Goal: Check status: Check status

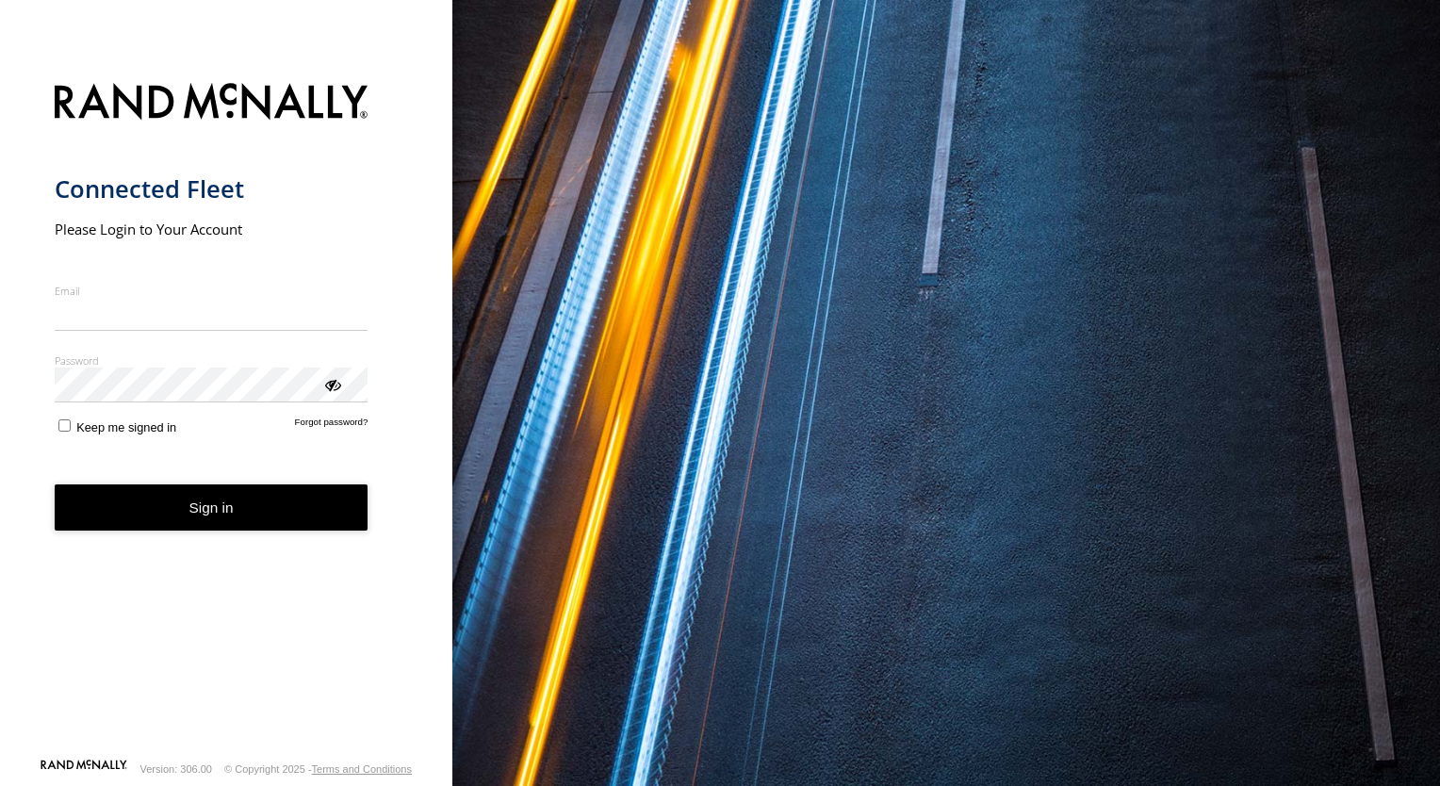
type input "**********"
click at [143, 517] on button "Sign in" at bounding box center [212, 507] width 314 height 46
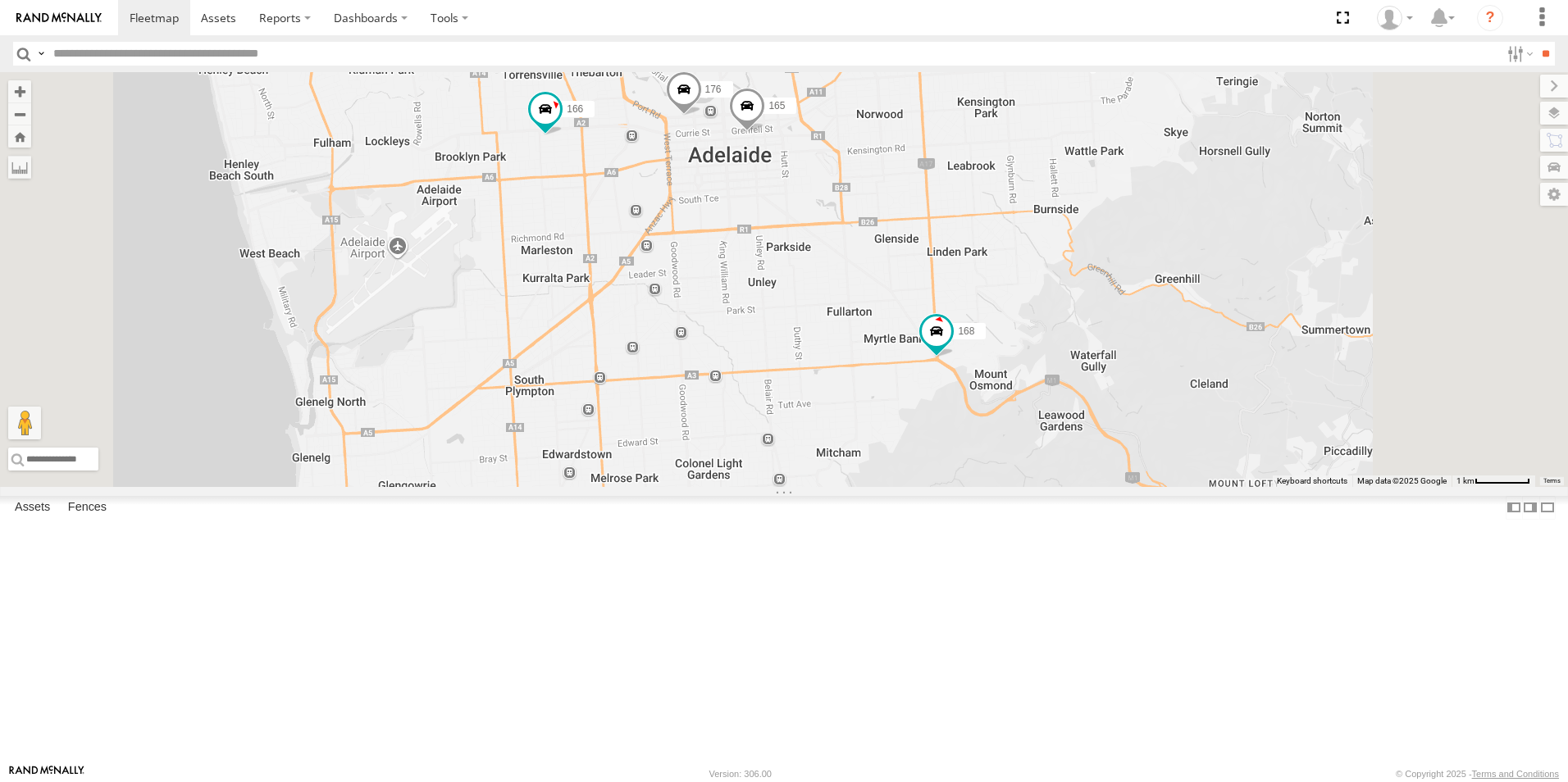
drag, startPoint x: 1138, startPoint y: 562, endPoint x: 985, endPoint y: 494, distance: 167.4
click at [985, 487] on div "178 169 391 168 172 164 176 166 165" at bounding box center [784, 279] width 1568 height 415
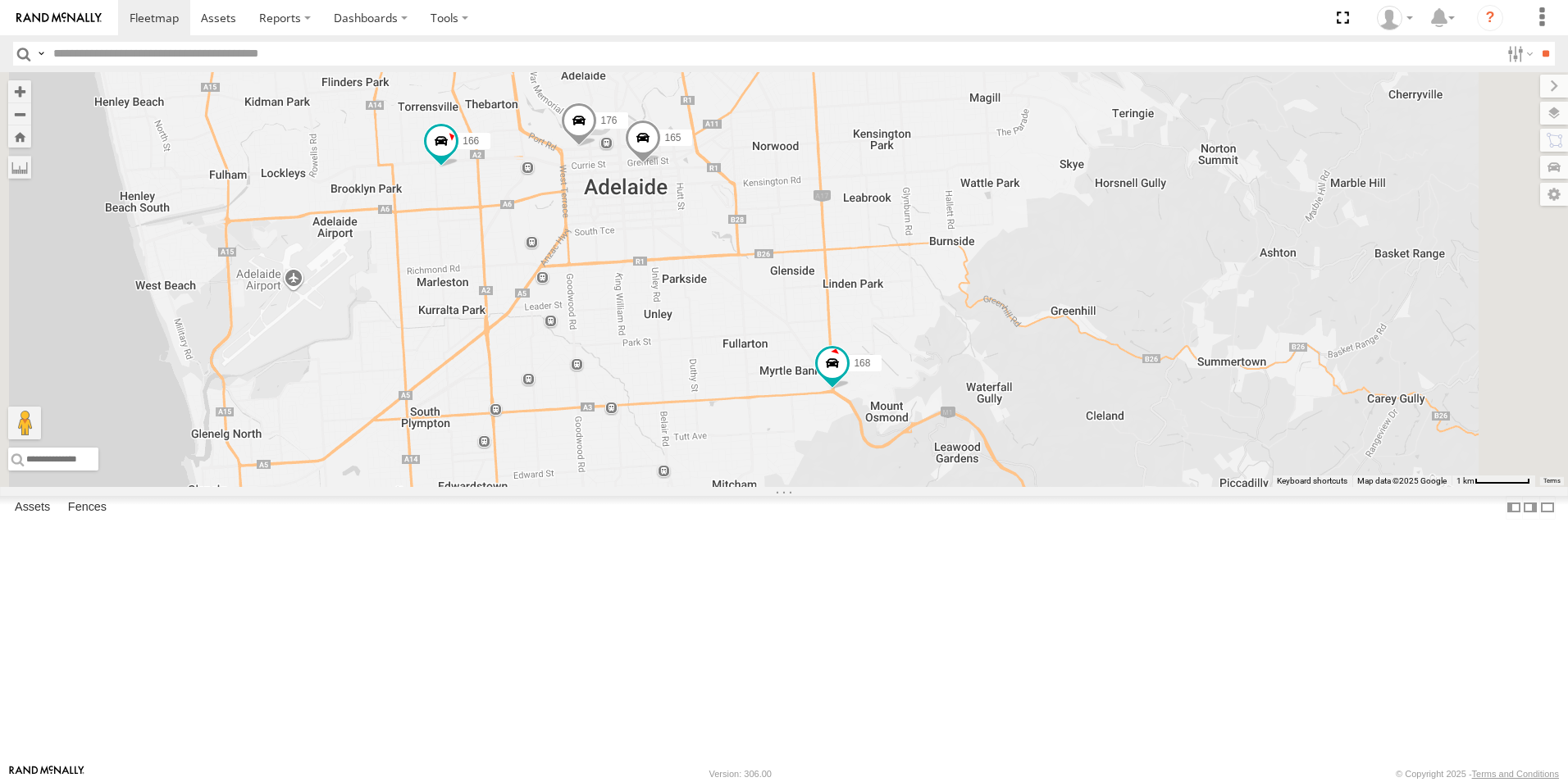
drag, startPoint x: 892, startPoint y: 331, endPoint x: 919, endPoint y: 558, distance: 228.6
click at [919, 487] on div "178 169 391 168 172 164 176 166 165" at bounding box center [784, 279] width 1568 height 415
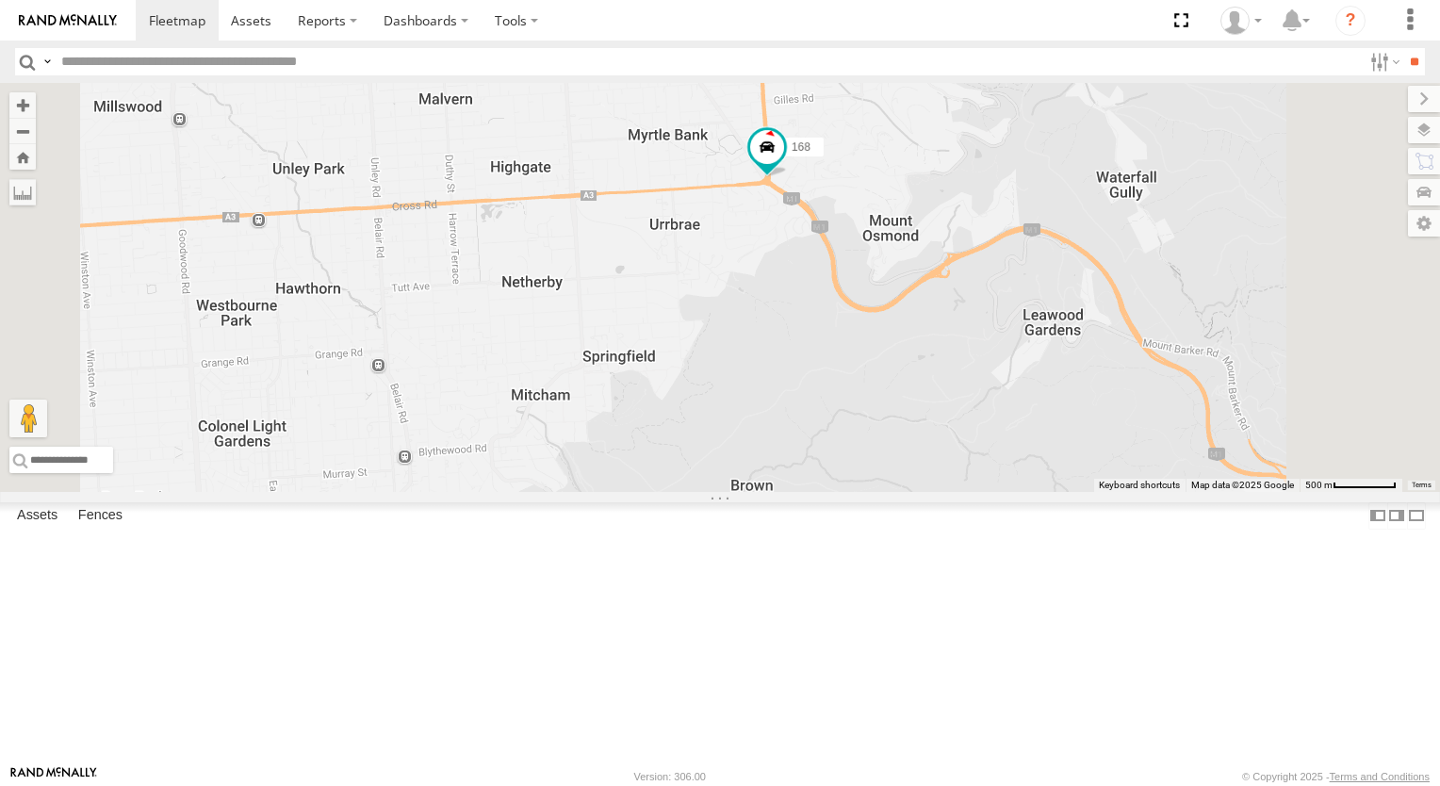
drag, startPoint x: 1047, startPoint y: 538, endPoint x: 1029, endPoint y: 507, distance: 35.9
click at [1035, 492] on div "178 169 391 168 172 164 176 166 165" at bounding box center [720, 287] width 1440 height 409
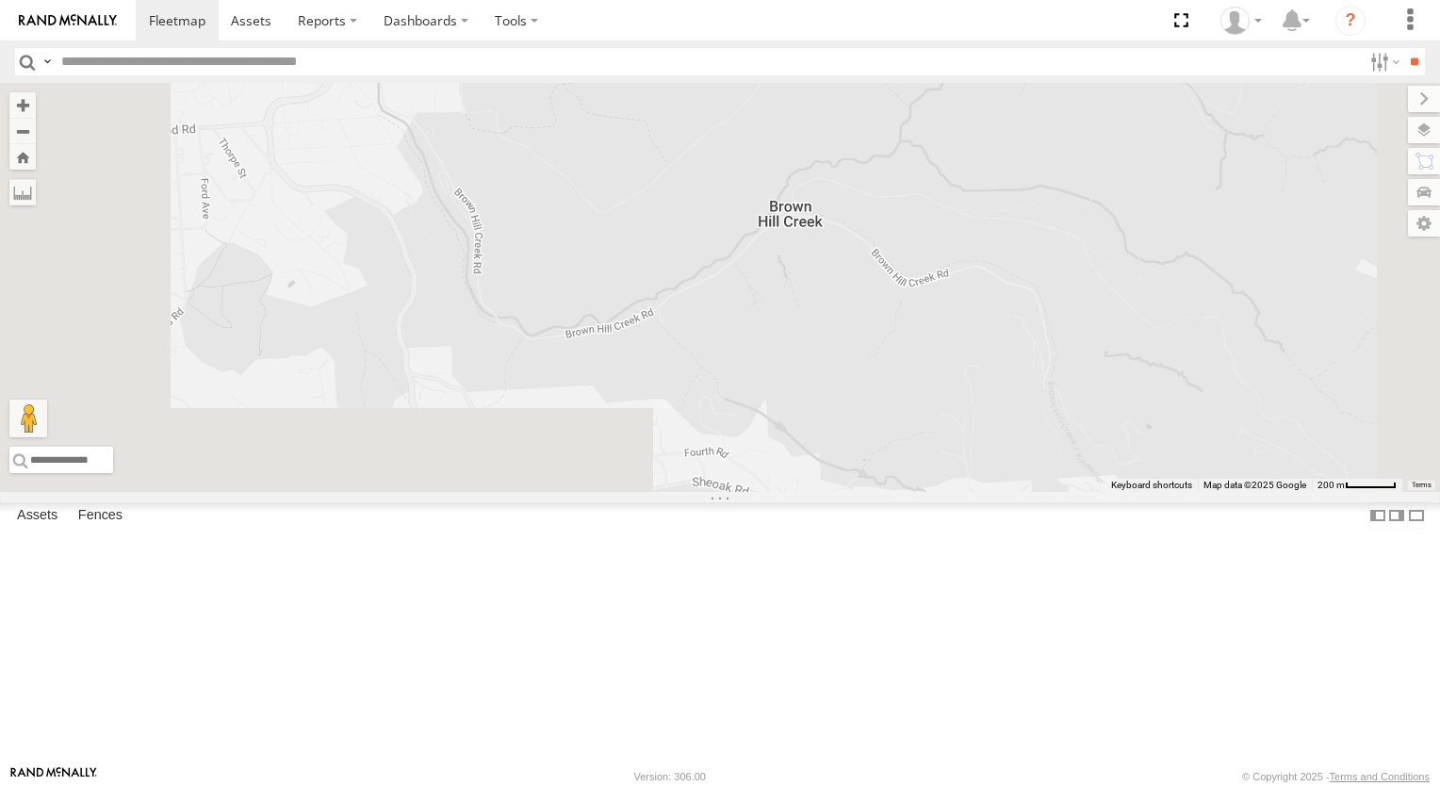
drag, startPoint x: 878, startPoint y: 643, endPoint x: 977, endPoint y: 338, distance: 320.1
click at [977, 338] on div "178 169 391 168 172 164 176 166 165" at bounding box center [720, 287] width 1440 height 409
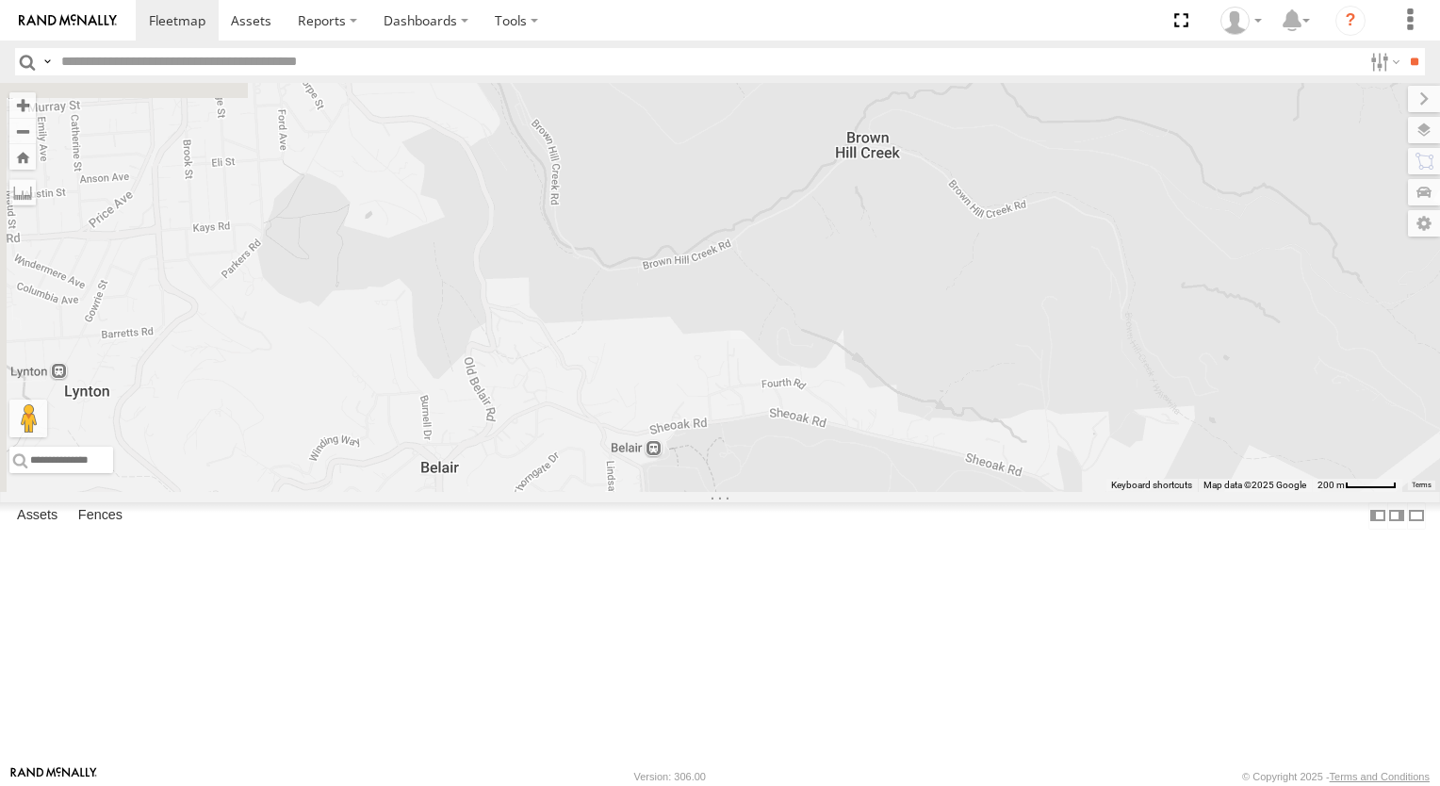
drag, startPoint x: 899, startPoint y: 466, endPoint x: 947, endPoint y: 440, distance: 54.8
click at [946, 442] on div "178 169 391 168 172 164 176 166 165" at bounding box center [720, 287] width 1440 height 409
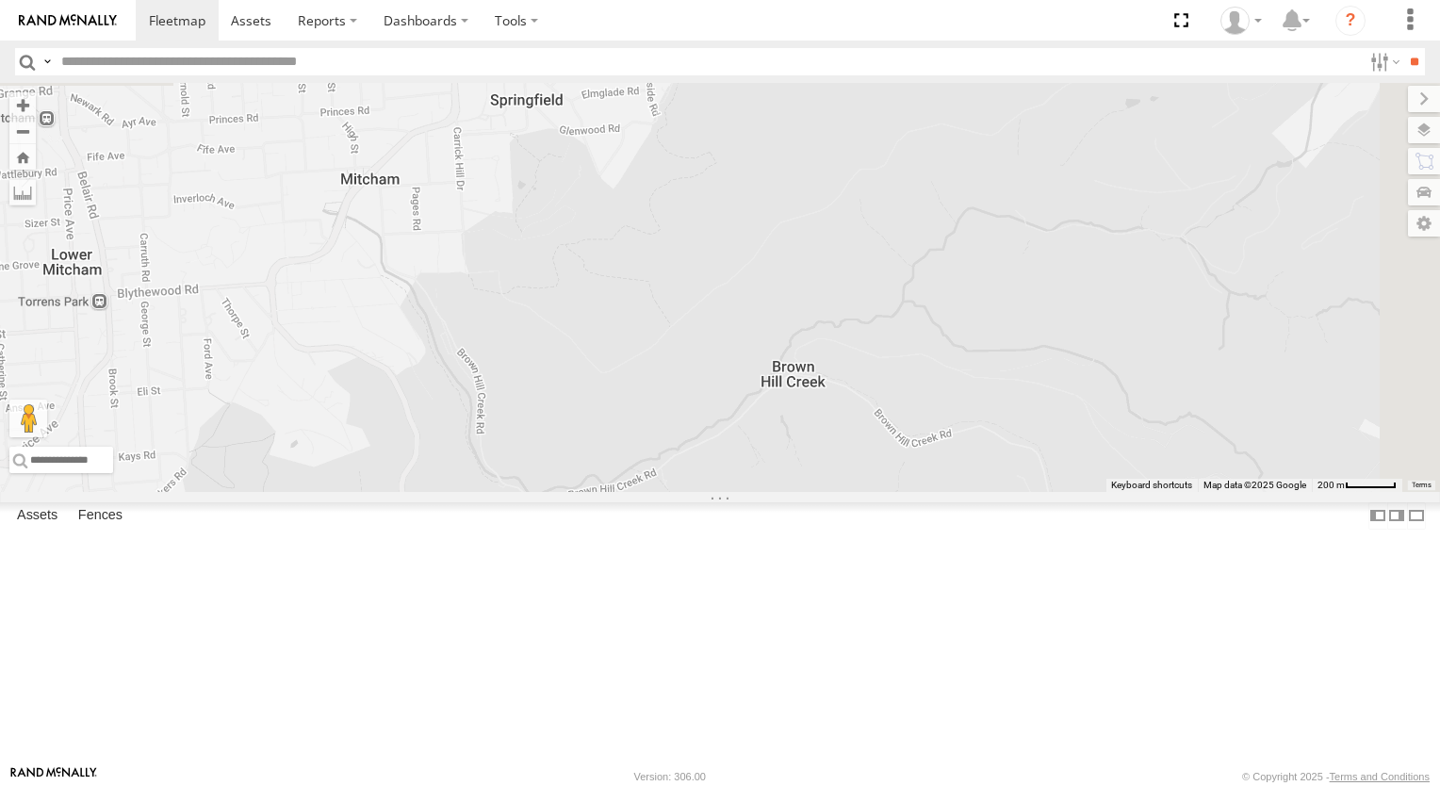
drag, startPoint x: 979, startPoint y: 506, endPoint x: 956, endPoint y: 643, distance: 138.7
click at [956, 492] on div "178 169 391 168 172 164 176 166 165" at bounding box center [720, 287] width 1440 height 409
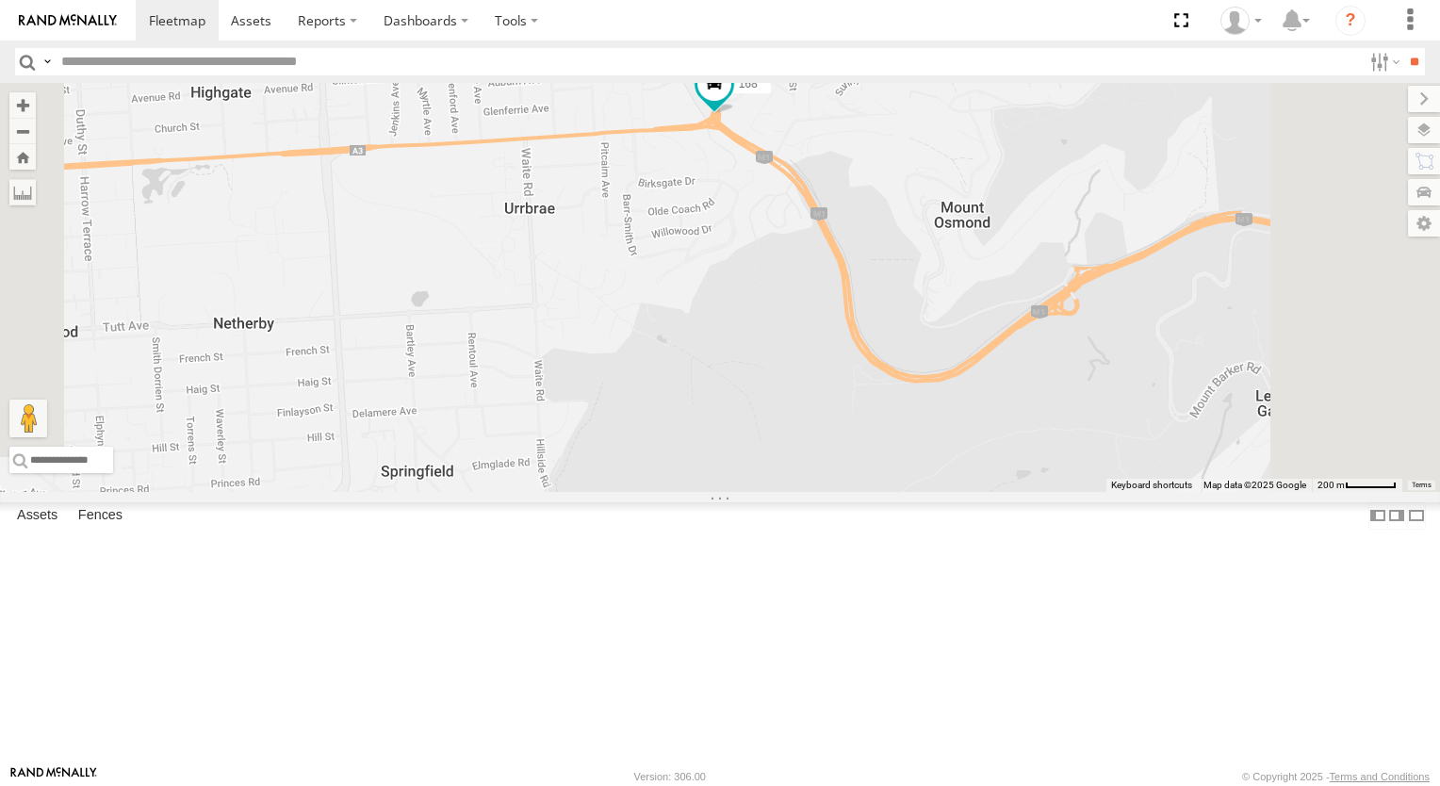
drag, startPoint x: 951, startPoint y: 430, endPoint x: 879, endPoint y: 663, distance: 244.4
click at [879, 492] on div "178 169 391 168 172 164 176 166 165" at bounding box center [720, 287] width 1440 height 409
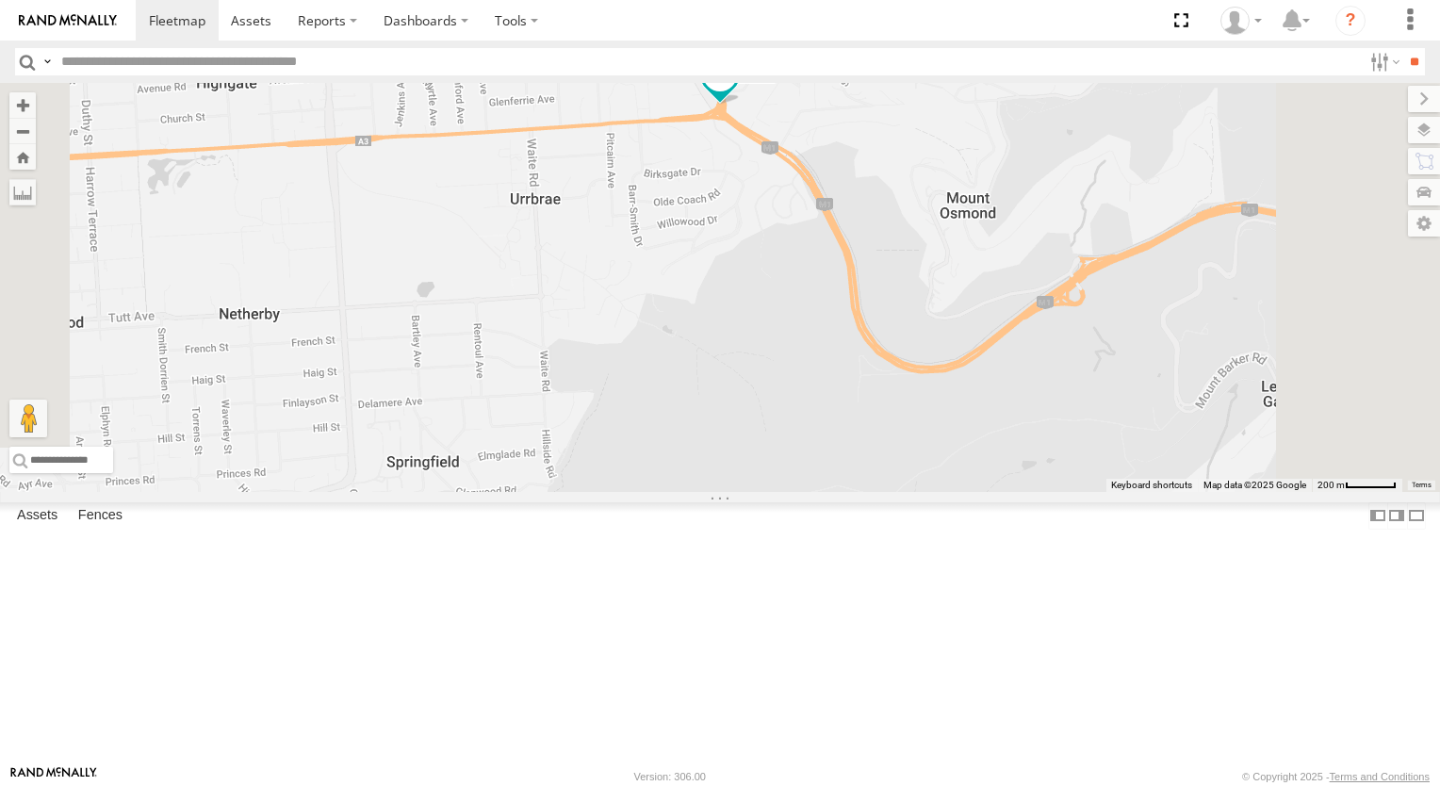
drag, startPoint x: 927, startPoint y: 586, endPoint x: 979, endPoint y: 522, distance: 82.4
click at [979, 492] on div "178 169 391 168 172 164 176 166 165" at bounding box center [720, 287] width 1440 height 409
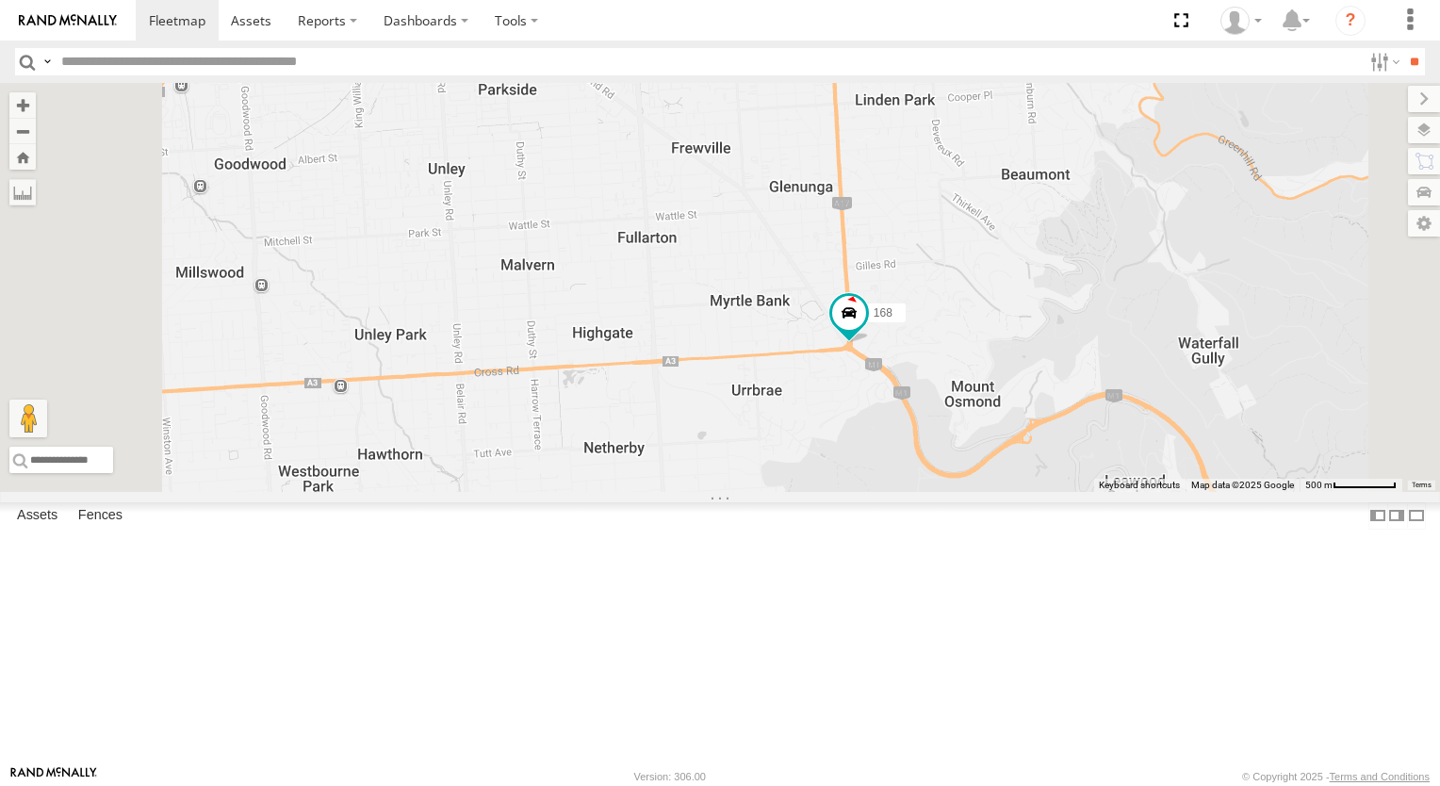
drag, startPoint x: 786, startPoint y: 506, endPoint x: 915, endPoint y: 625, distance: 175.4
click at [915, 492] on div "178 169 391 168 172 164 176 166 165" at bounding box center [720, 287] width 1440 height 409
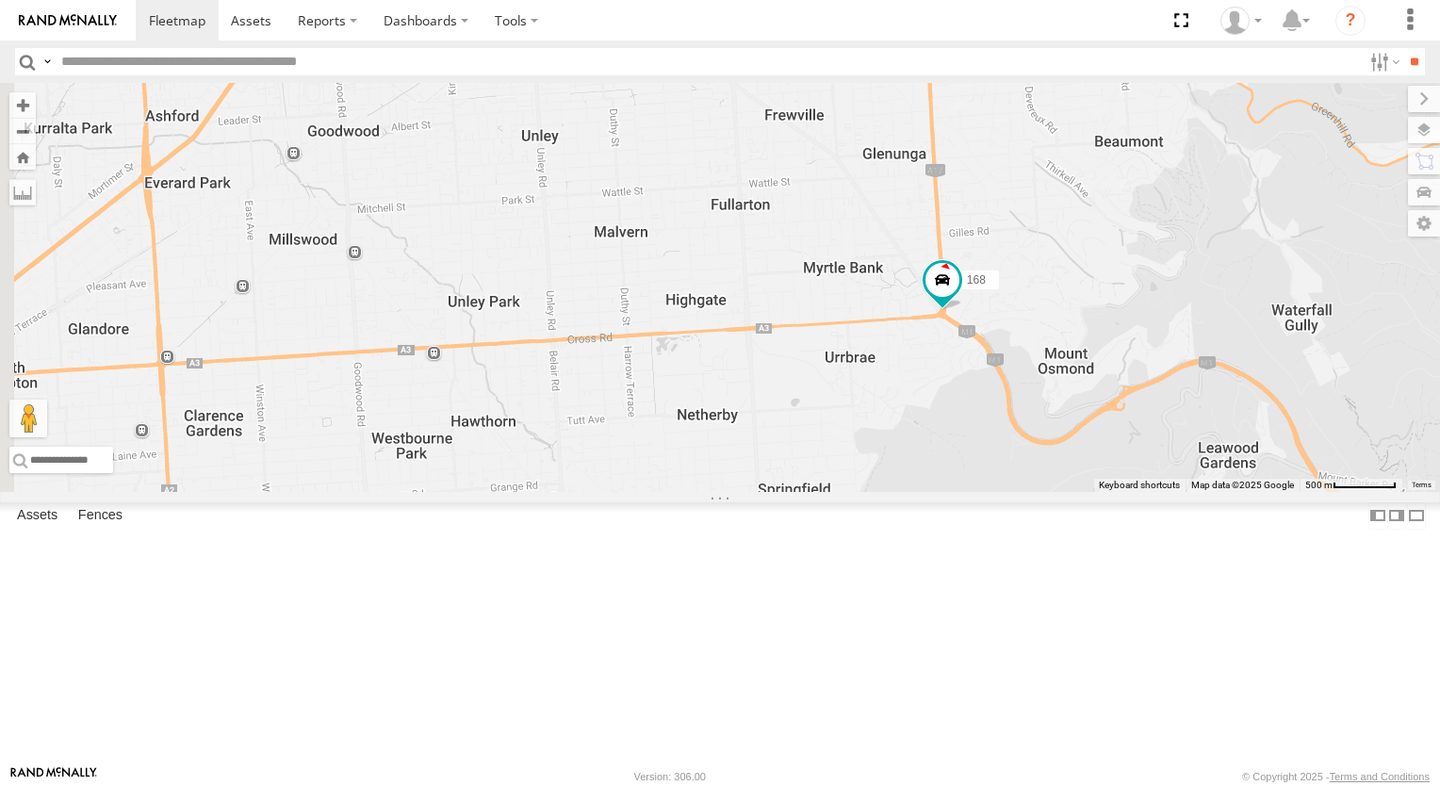
drag, startPoint x: 828, startPoint y: 604, endPoint x: 926, endPoint y: 568, distance: 104.3
click at [926, 492] on div "178 169 391 168 172 164 176 166 165" at bounding box center [720, 287] width 1440 height 409
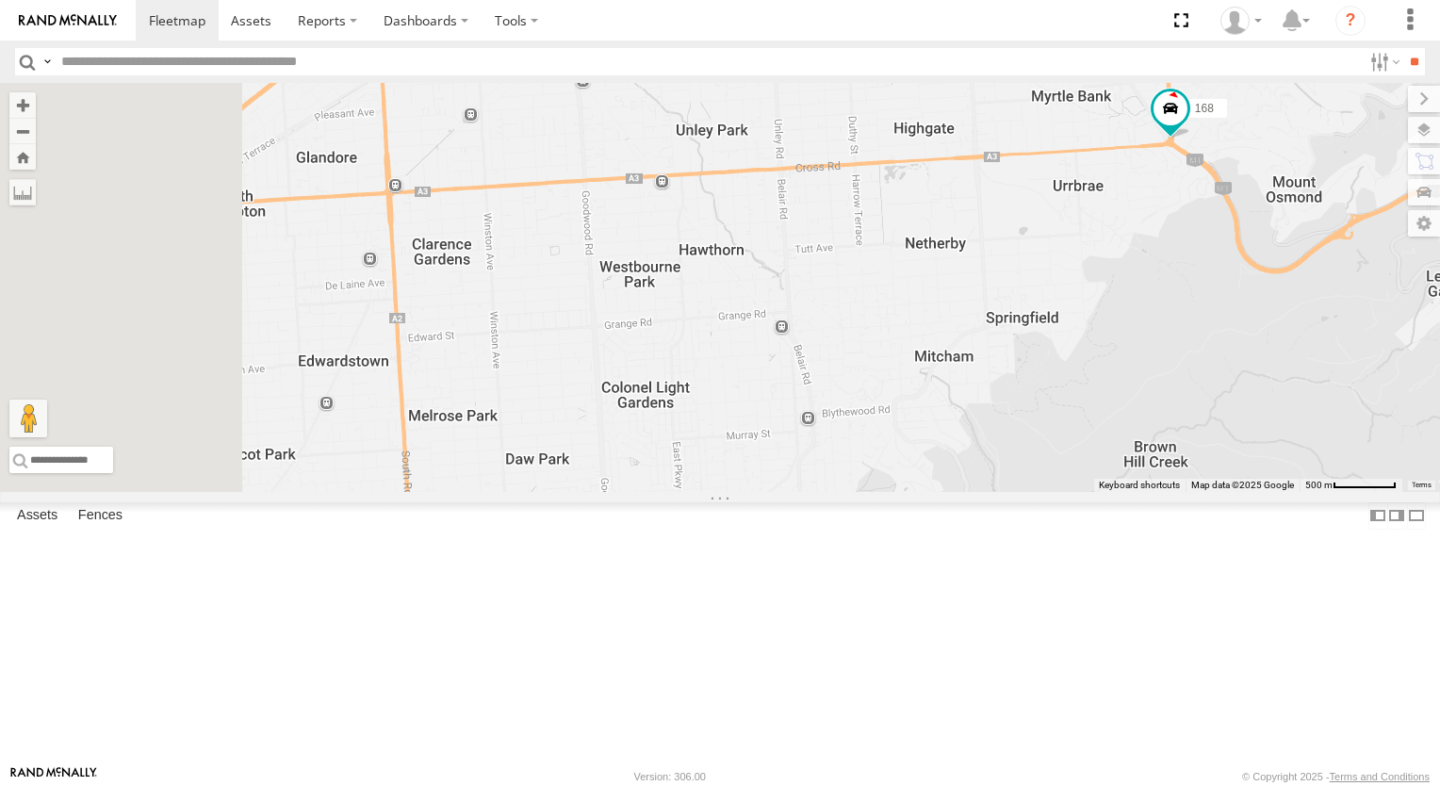
drag, startPoint x: 915, startPoint y: 597, endPoint x: 1104, endPoint y: 445, distance: 242.5
click at [1104, 445] on div "178 169 391 168 172 164 176 166 165" at bounding box center [720, 287] width 1440 height 409
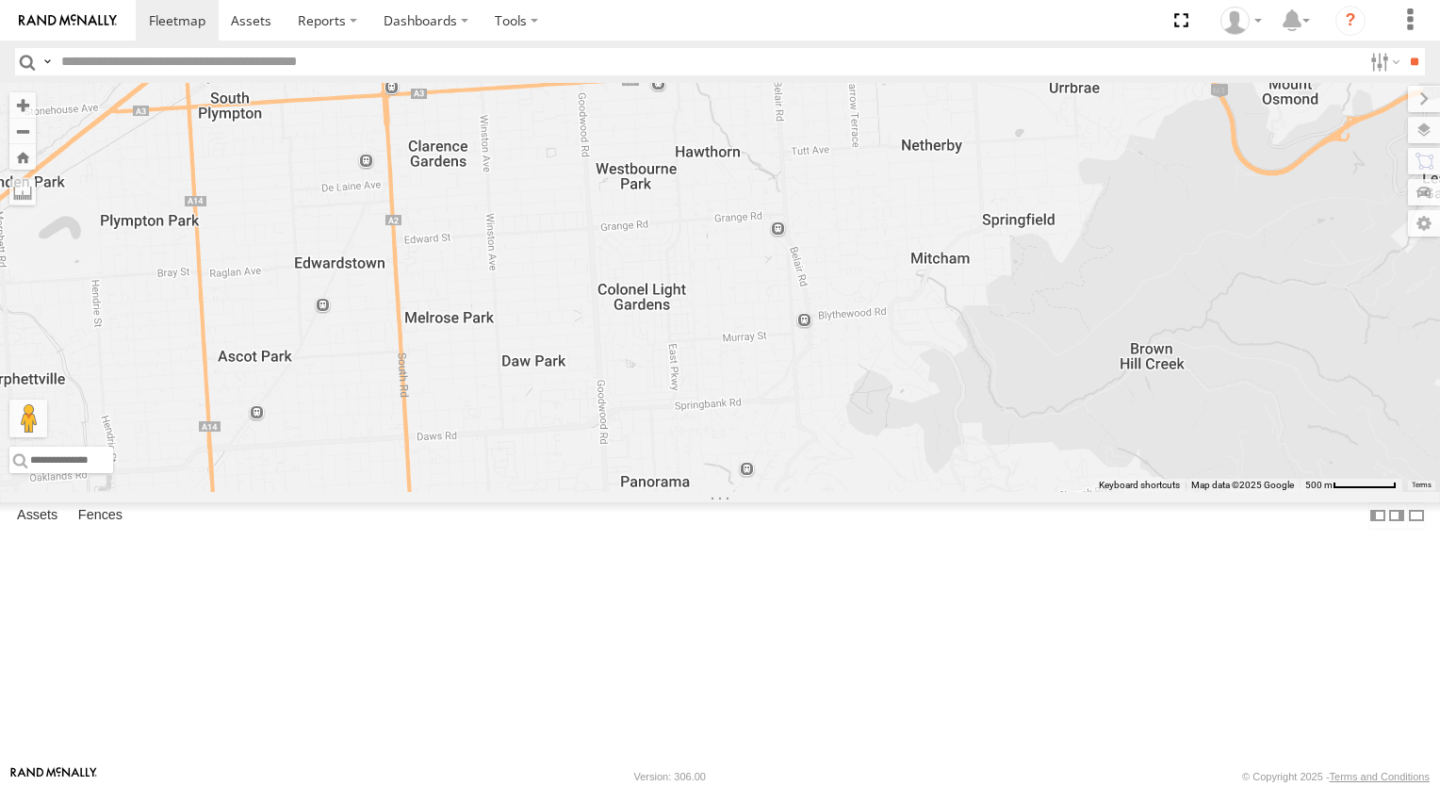
drag, startPoint x: 951, startPoint y: 627, endPoint x: 912, endPoint y: 435, distance: 195.2
click at [912, 436] on div "178 169 391 168 172 164 176 166 165" at bounding box center [720, 287] width 1440 height 409
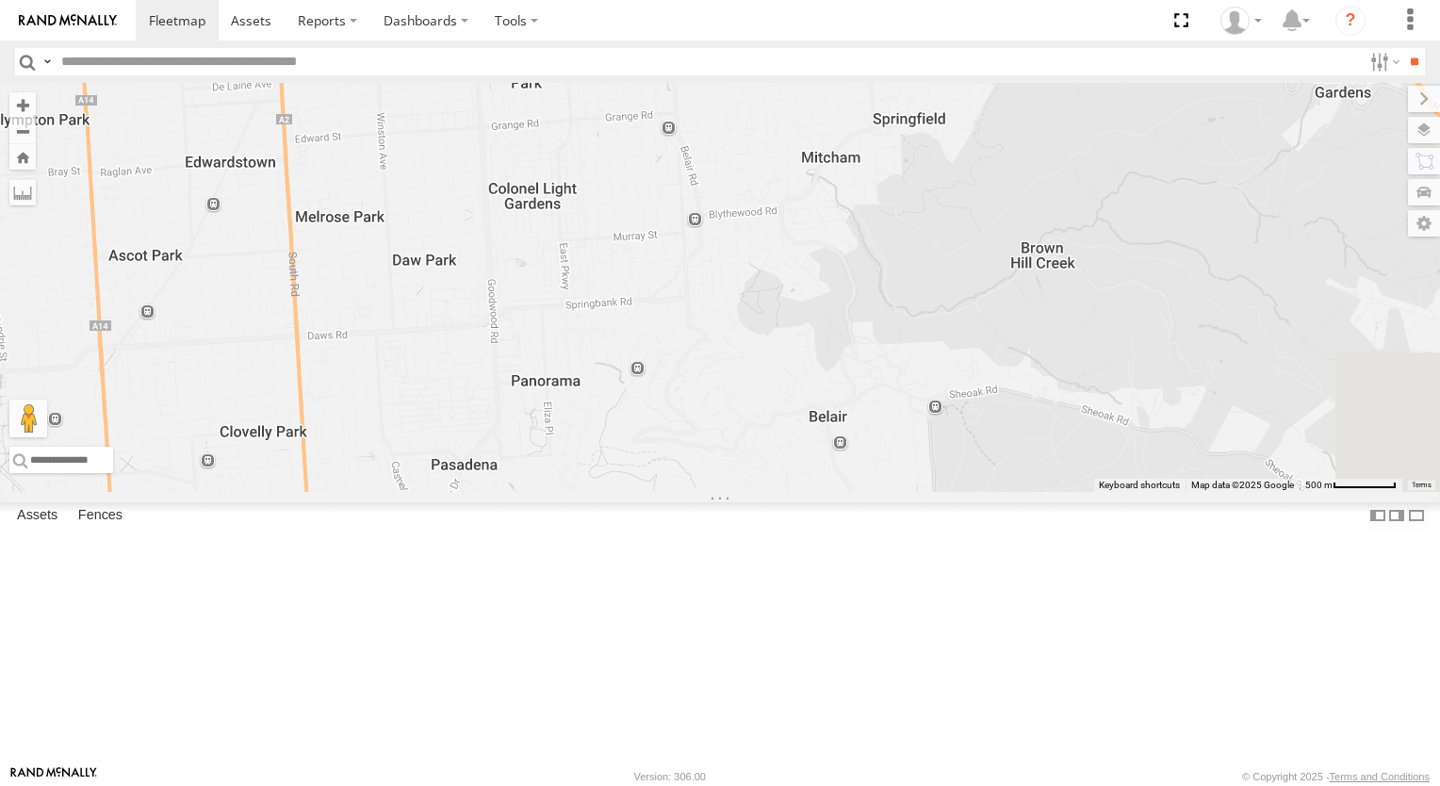
drag, startPoint x: 1014, startPoint y: 628, endPoint x: 955, endPoint y: 637, distance: 60.1
click at [955, 492] on div "178 169 391 168 172 164 176 166 165" at bounding box center [720, 287] width 1440 height 409
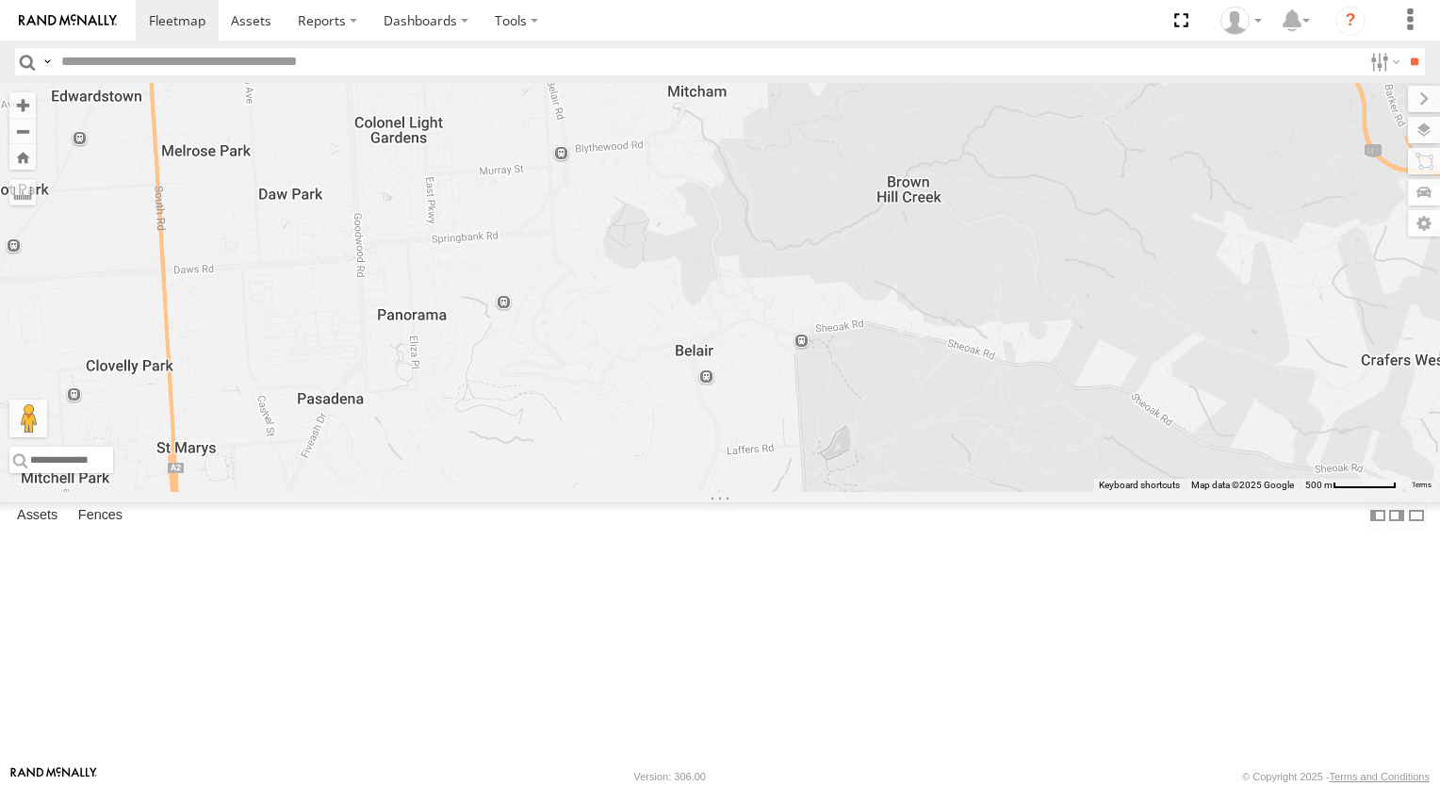
drag, startPoint x: 1138, startPoint y: 437, endPoint x: 1006, endPoint y: 358, distance: 153.9
click at [1006, 358] on div "178 169 391 168 172 164 176 166 165" at bounding box center [720, 287] width 1440 height 409
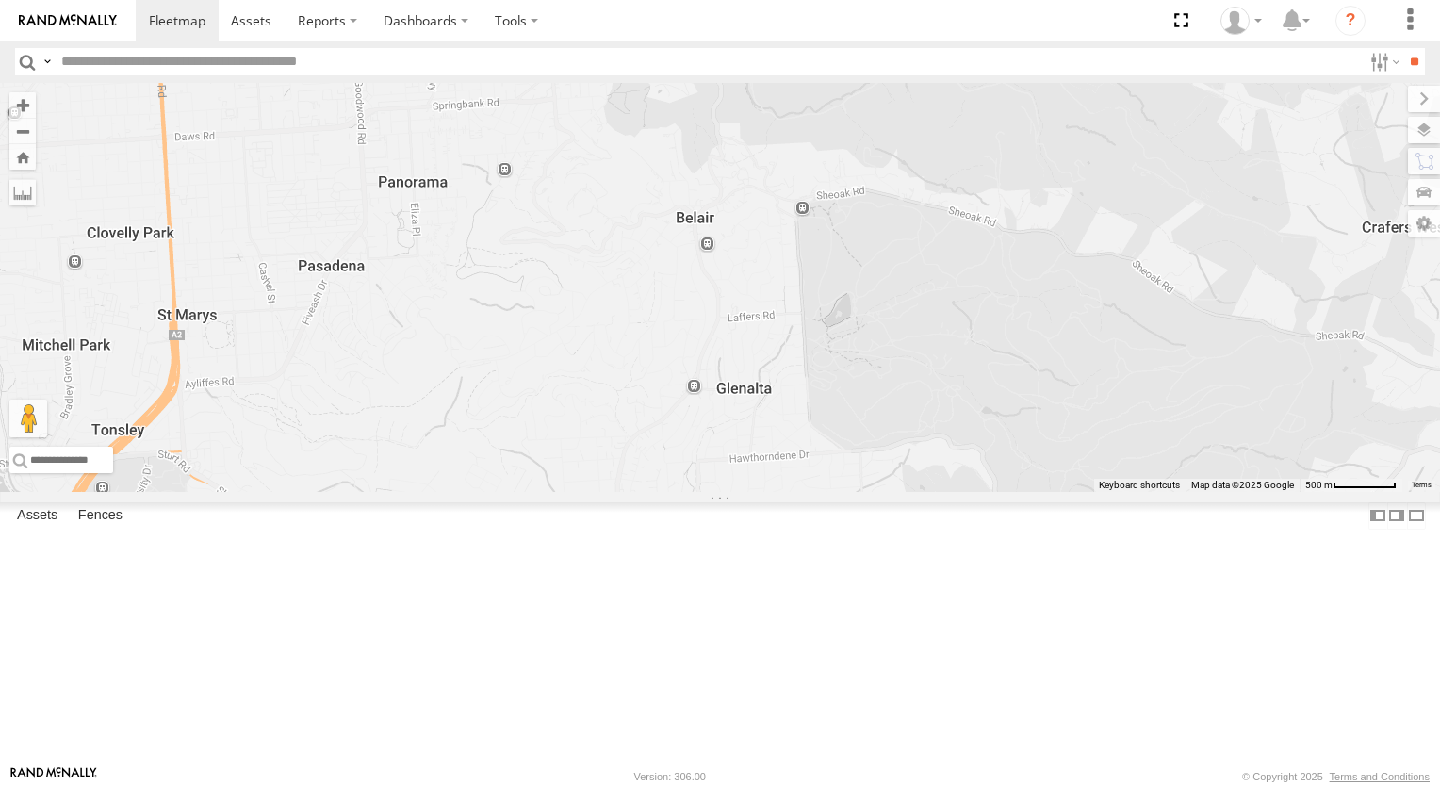
drag, startPoint x: 1031, startPoint y: 506, endPoint x: 1030, endPoint y: 442, distance: 64.1
click at [1030, 442] on div "178 169 391 168 172 164 176 166 165" at bounding box center [720, 287] width 1440 height 409
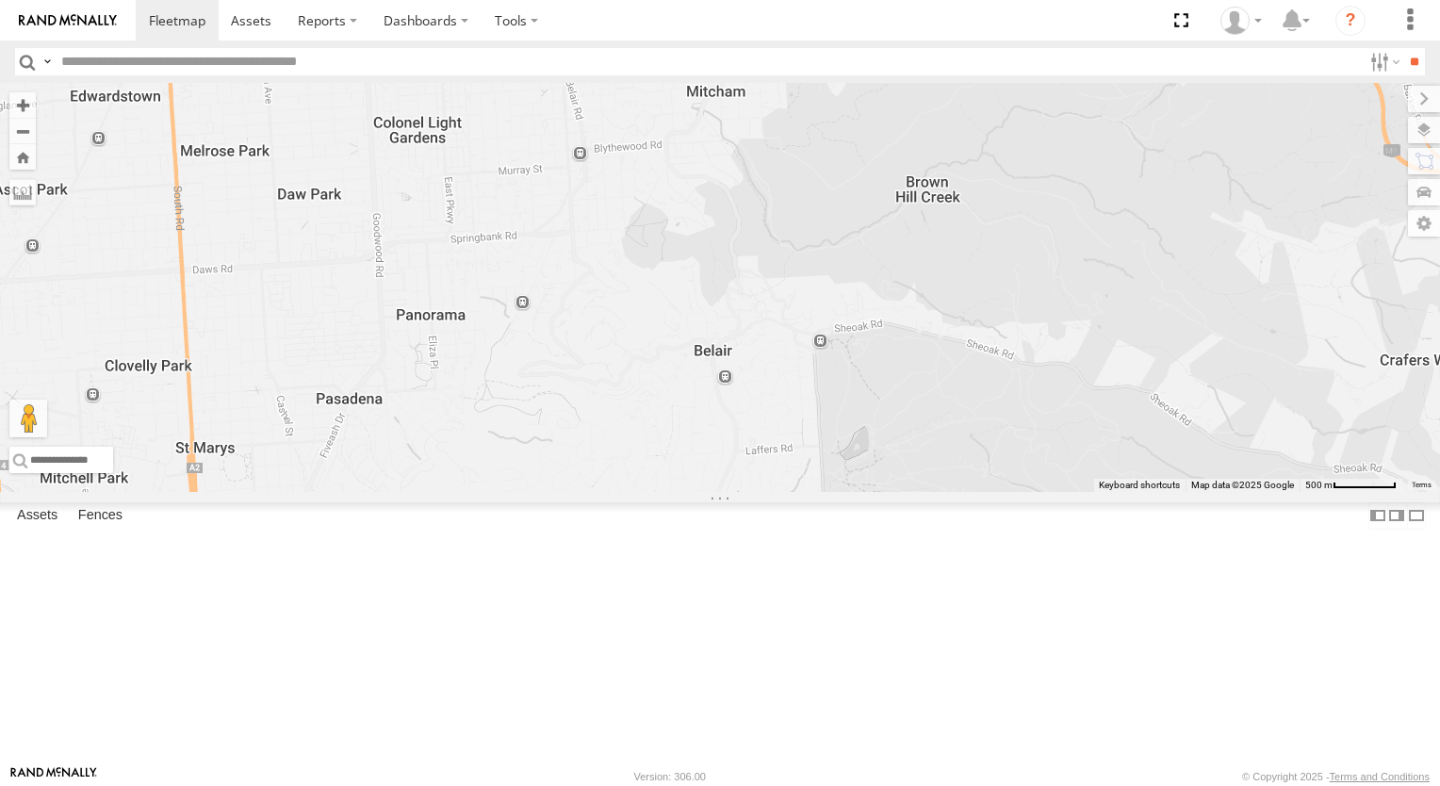
drag, startPoint x: 855, startPoint y: 420, endPoint x: 867, endPoint y: 486, distance: 67.1
click at [867, 486] on div at bounding box center [720, 287] width 1440 height 409
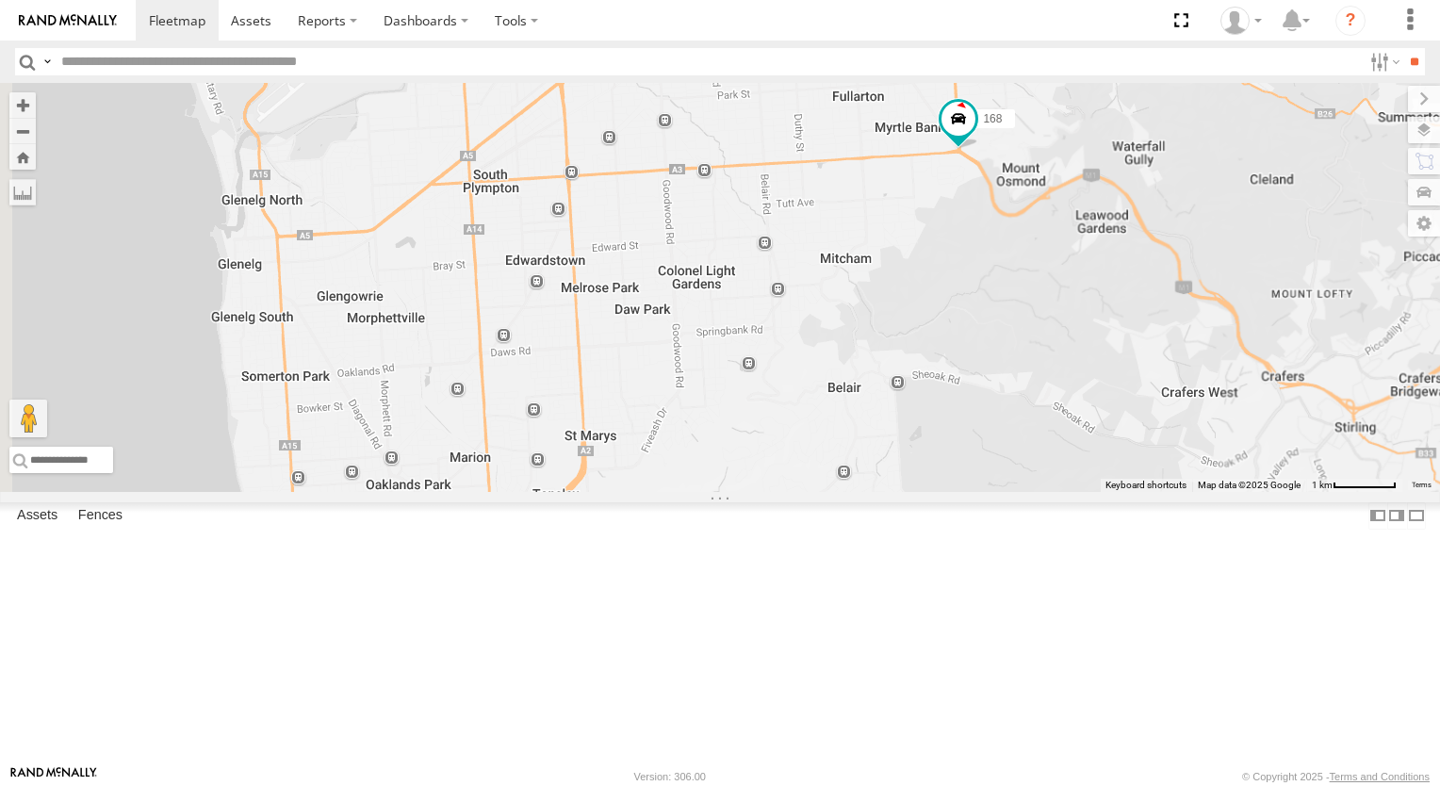
drag, startPoint x: 814, startPoint y: 458, endPoint x: 1006, endPoint y: 527, distance: 204.2
click at [1006, 492] on div "168" at bounding box center [720, 287] width 1440 height 409
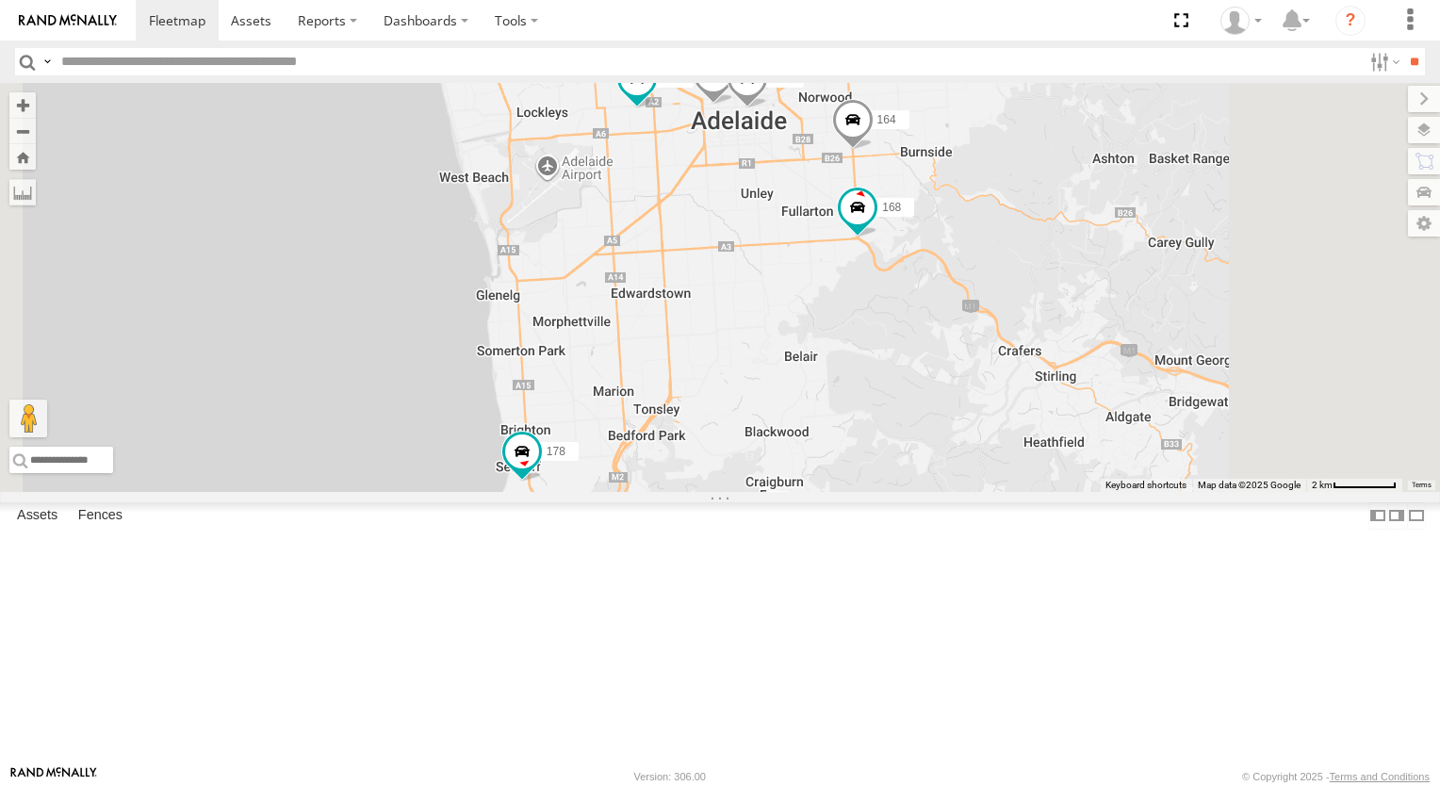
click at [874, 150] on span at bounding box center [852, 124] width 41 height 51
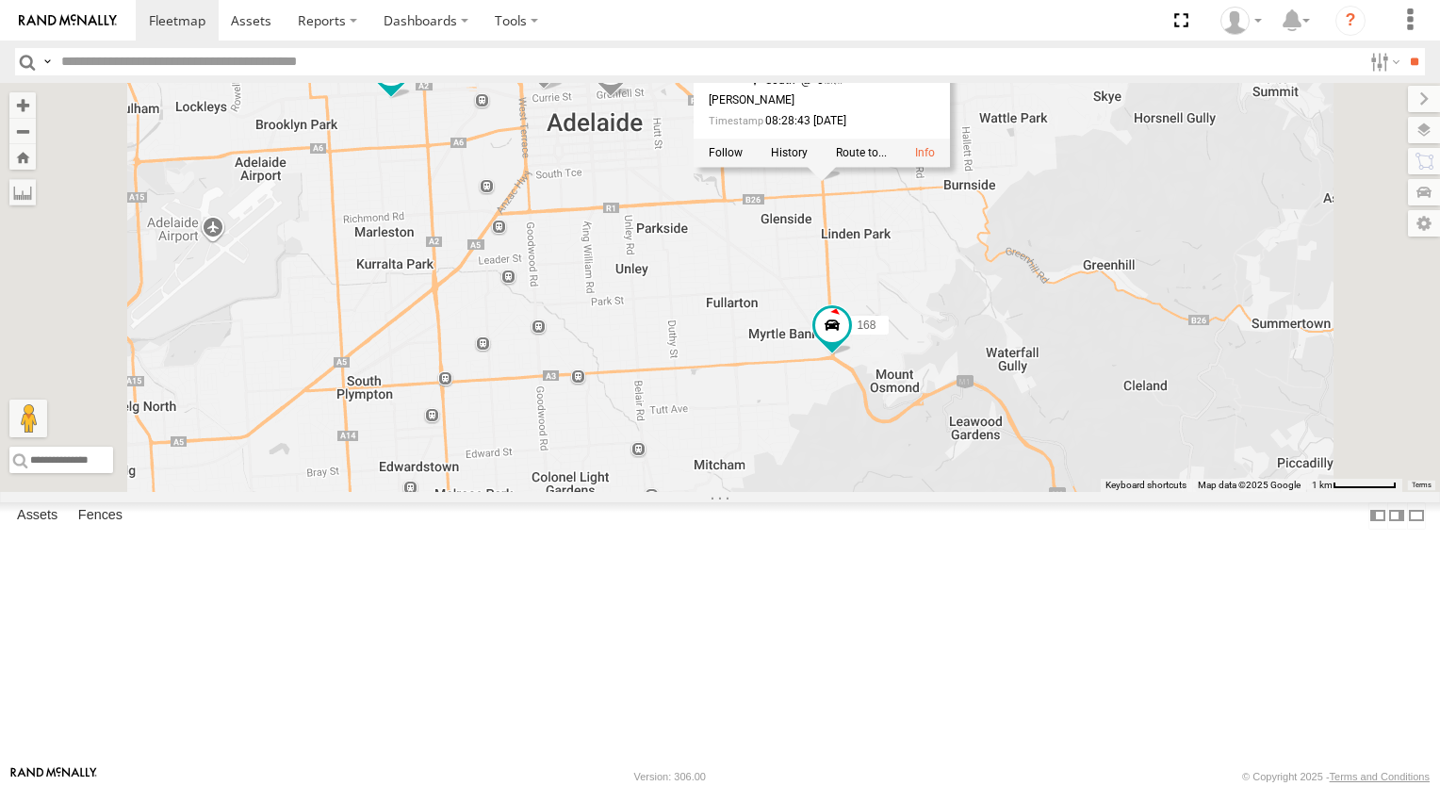
drag, startPoint x: 1174, startPoint y: 286, endPoint x: 1161, endPoint y: 383, distance: 97.0
click at [1161, 383] on div "168 178 164 172 176 166 165 164 JCS [GEOGRAPHIC_DATA] -34.93717 , 138.64216 [GE…" at bounding box center [720, 287] width 1440 height 409
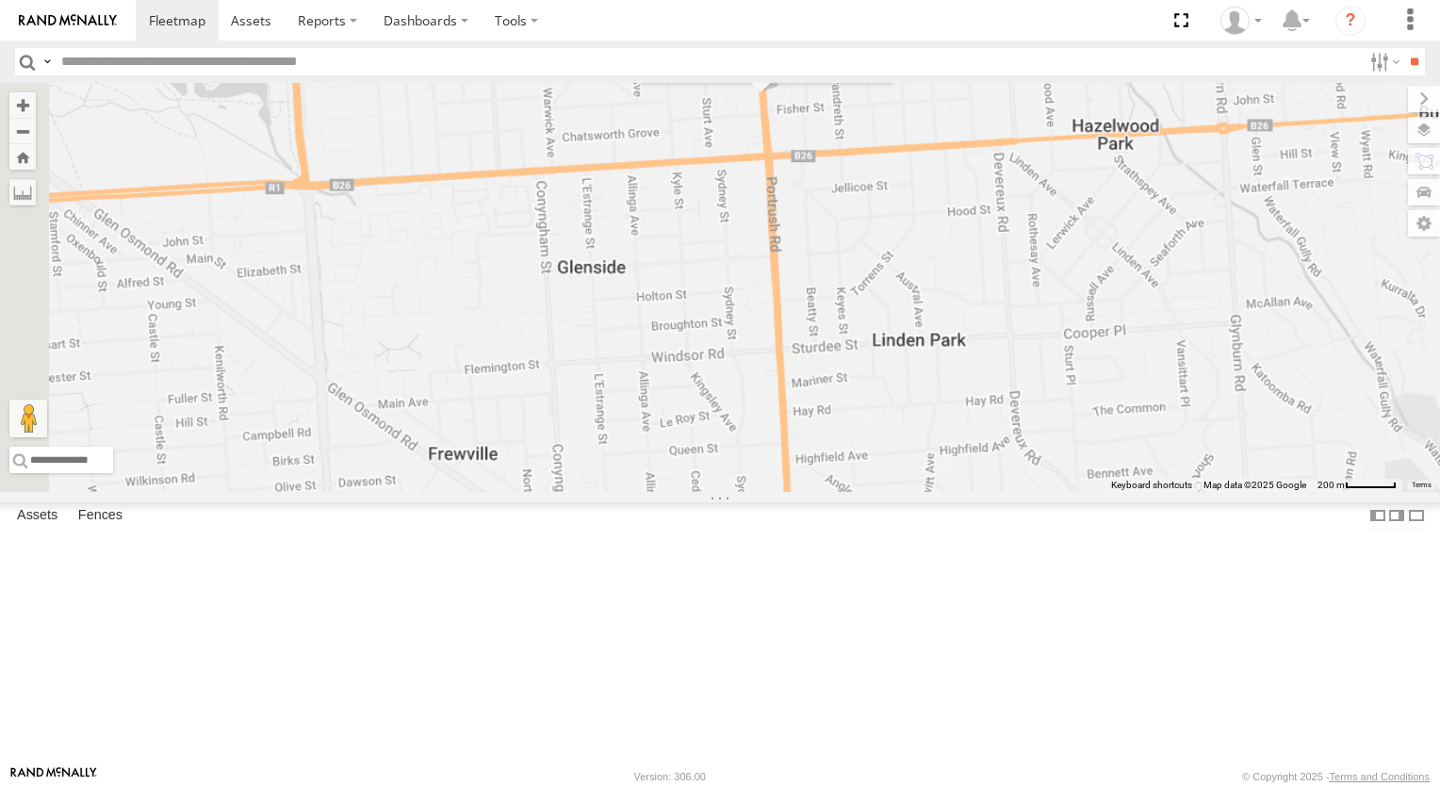
click at [1104, 345] on div "168 178 164 172 176 166 165 164 JCS [GEOGRAPHIC_DATA] -34.93717 , 138.64216 [GE…" at bounding box center [720, 287] width 1440 height 409
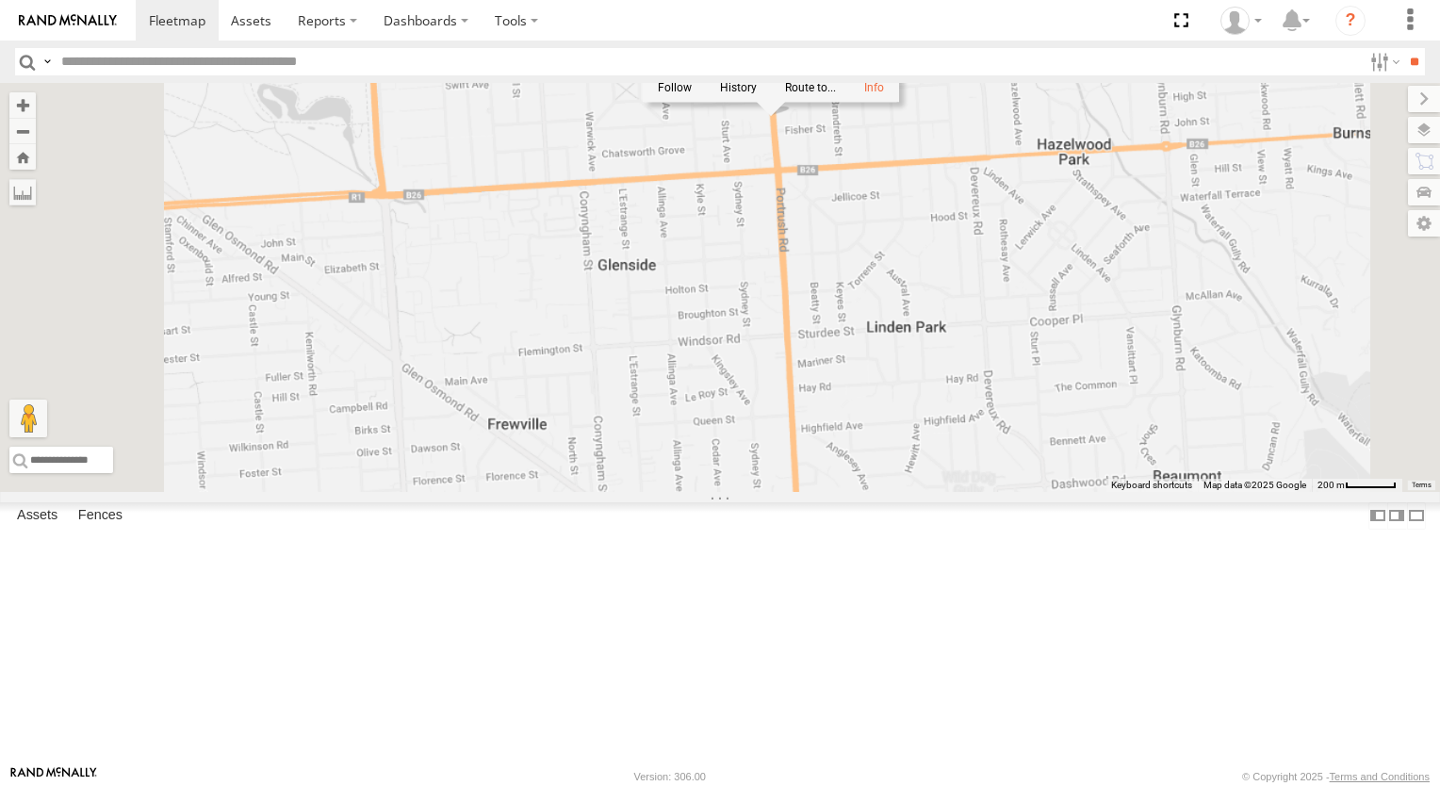
drag, startPoint x: 978, startPoint y: 380, endPoint x: 910, endPoint y: 517, distance: 153.4
click at [910, 492] on div "168 178 164 172 176 166 165 164 JCS [GEOGRAPHIC_DATA] -34.93717 , 138.64216 [GE…" at bounding box center [720, 287] width 1440 height 409
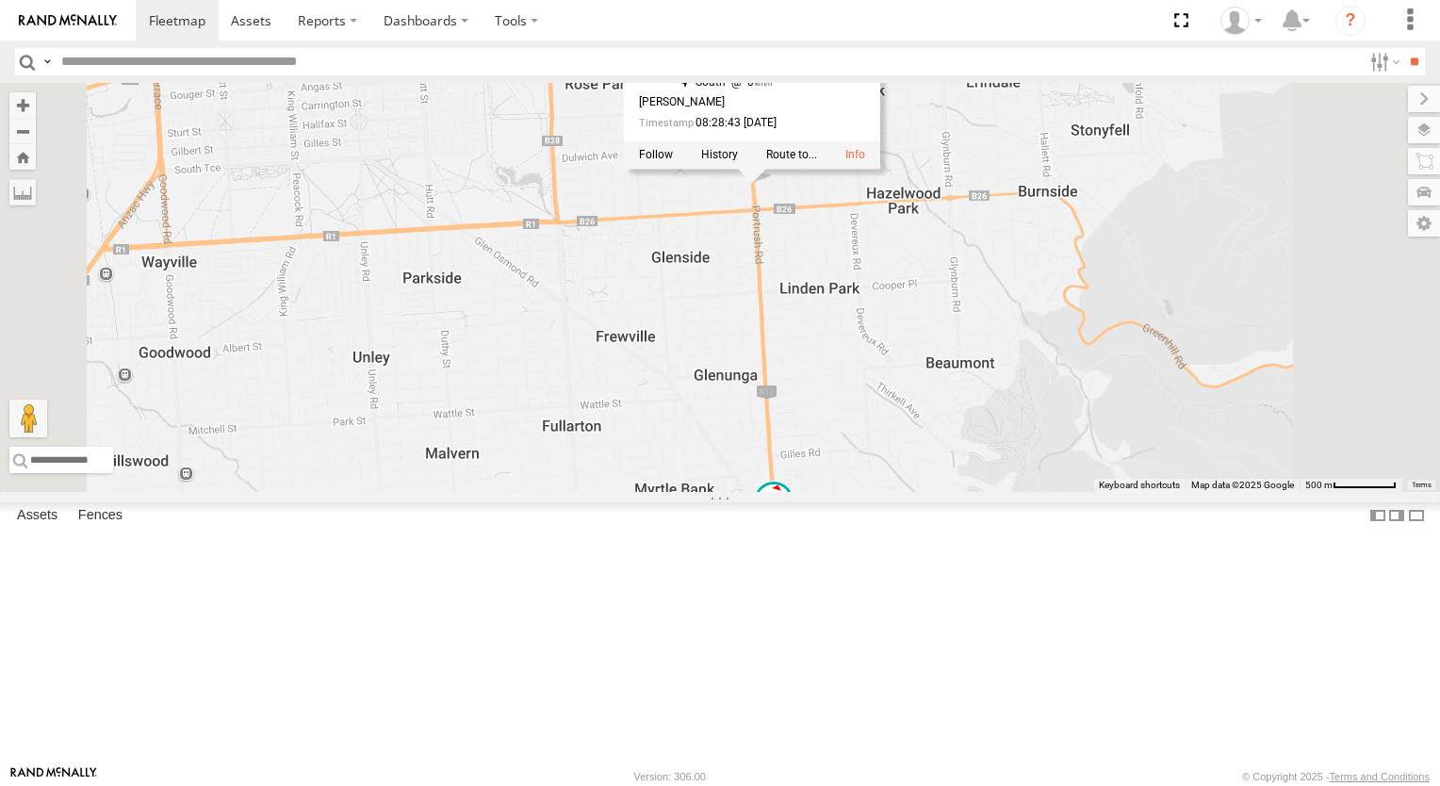
click at [940, 360] on div "168 178 164 172 176 166 165 164 JCS [GEOGRAPHIC_DATA] -34.93717 , 138.64216 [GE…" at bounding box center [720, 287] width 1440 height 409
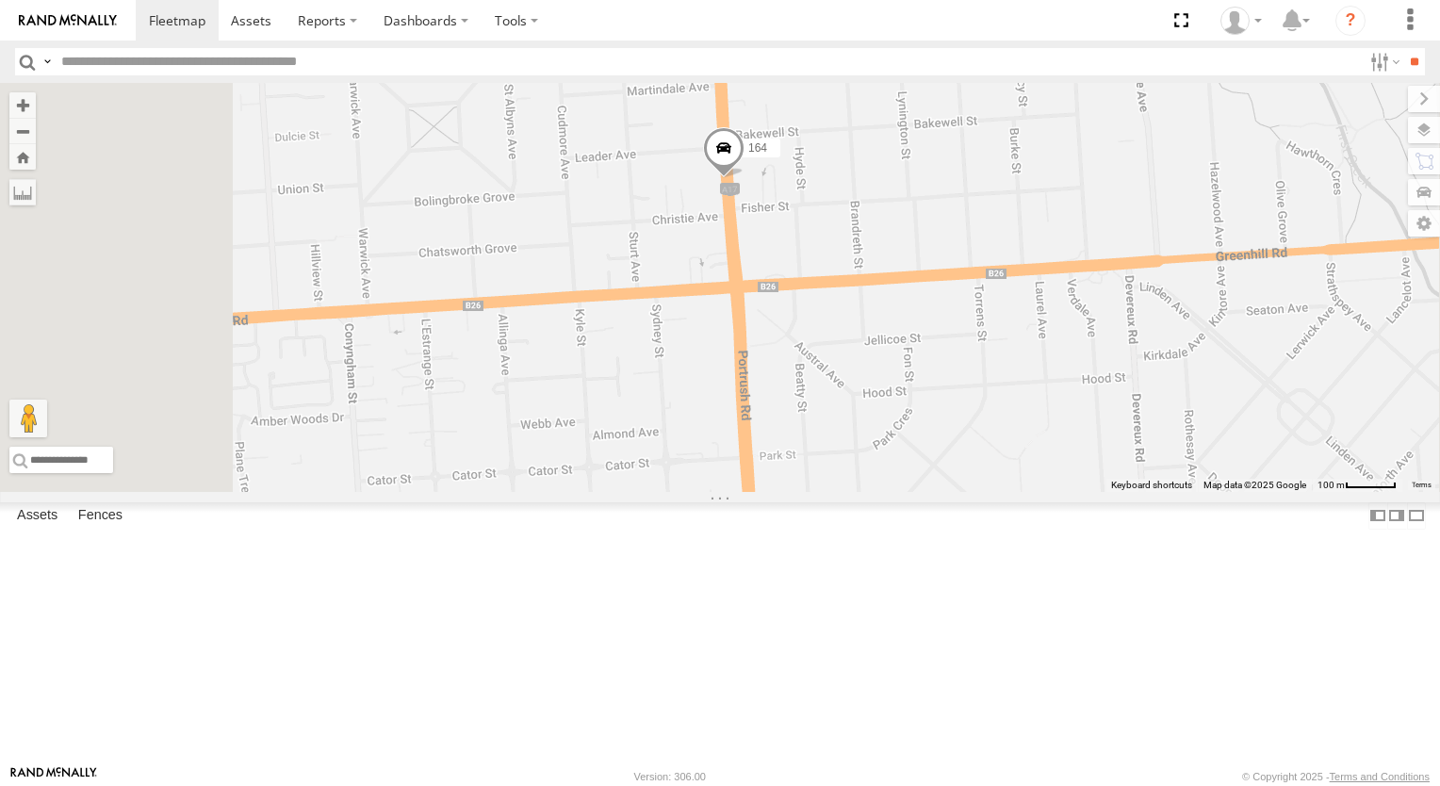
drag, startPoint x: 1099, startPoint y: 403, endPoint x: 1176, endPoint y: 364, distance: 86.8
click at [1176, 364] on div "168 178 164 172 176 166 165" at bounding box center [720, 287] width 1440 height 409
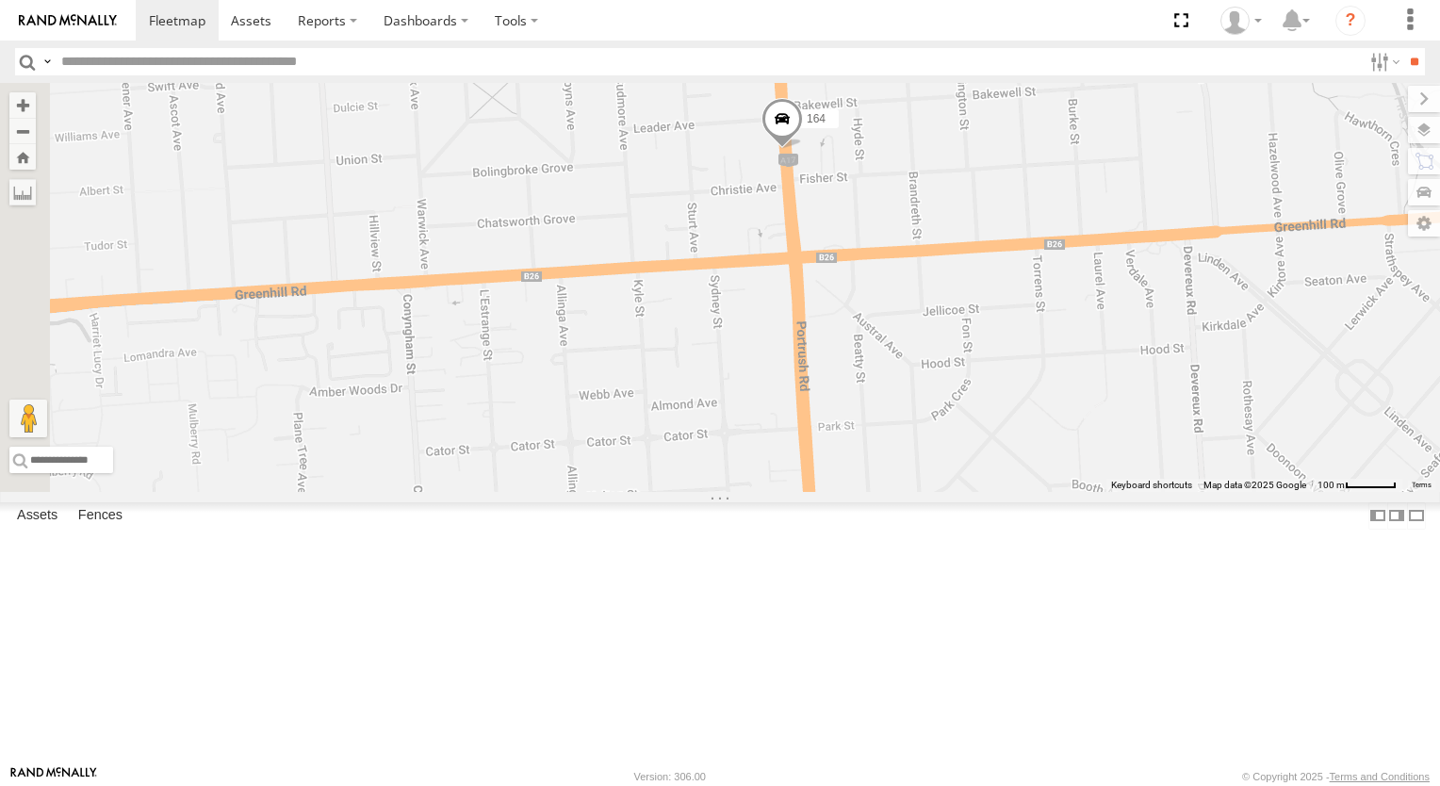
drag, startPoint x: 890, startPoint y: 473, endPoint x: 878, endPoint y: 473, distance: 11.3
click at [870, 488] on div "168 178 164 172 176 166 165" at bounding box center [720, 287] width 1440 height 409
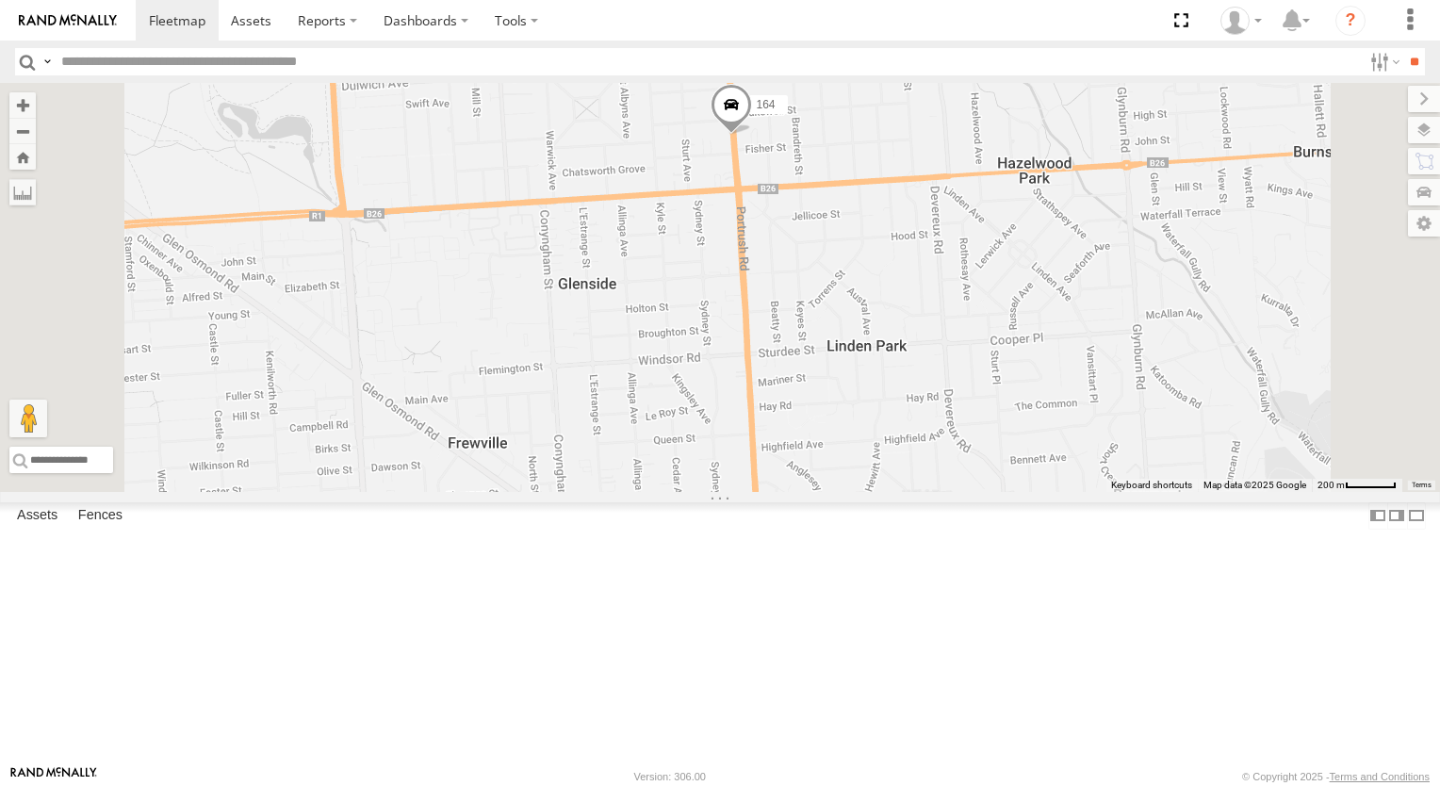
drag, startPoint x: 947, startPoint y: 472, endPoint x: 972, endPoint y: 409, distance: 67.7
click at [972, 409] on div "168 178 164 172 176 166 165" at bounding box center [720, 287] width 1440 height 409
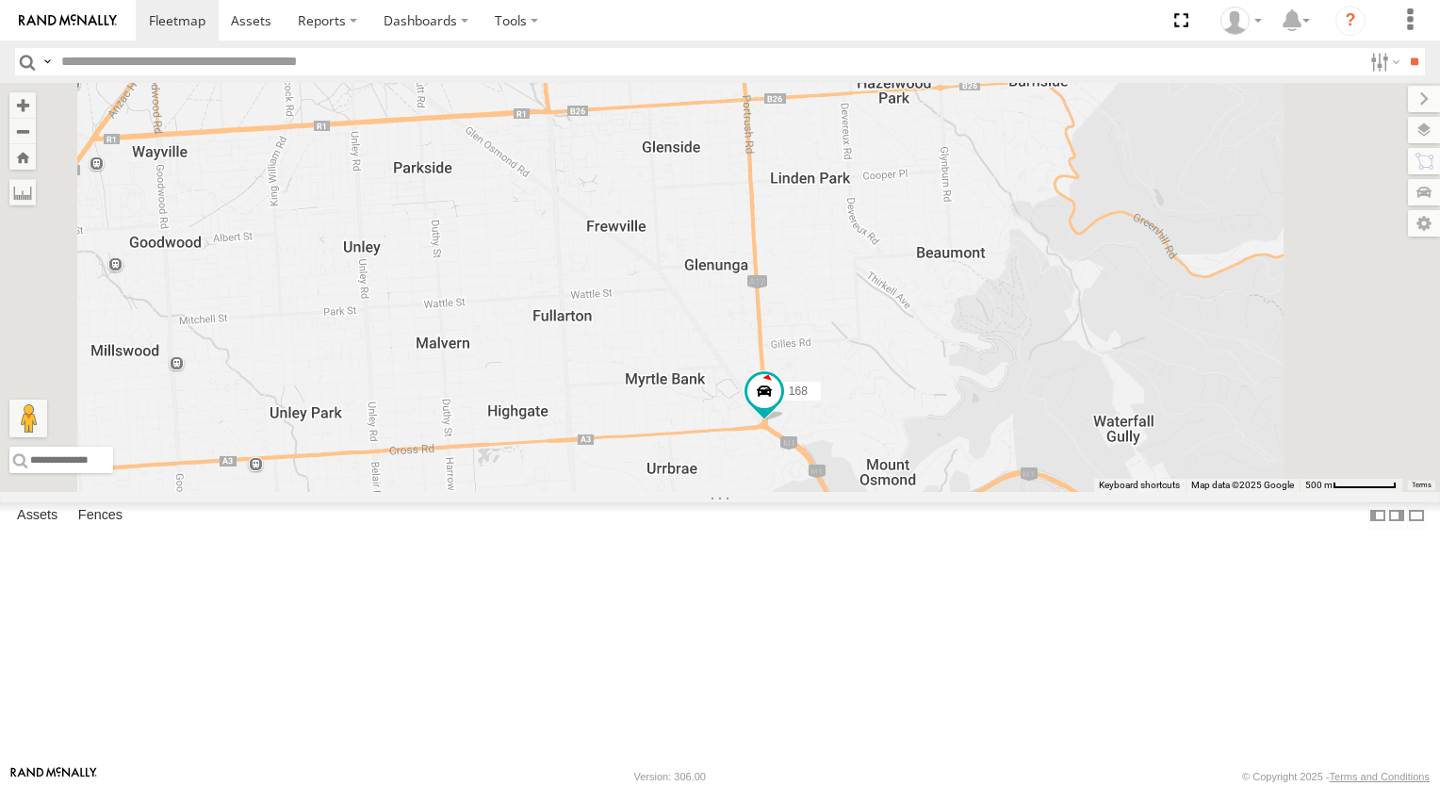
drag, startPoint x: 952, startPoint y: 490, endPoint x: 961, endPoint y: 393, distance: 97.5
click at [961, 393] on div "168 178 164 172 176 166 165" at bounding box center [720, 287] width 1440 height 409
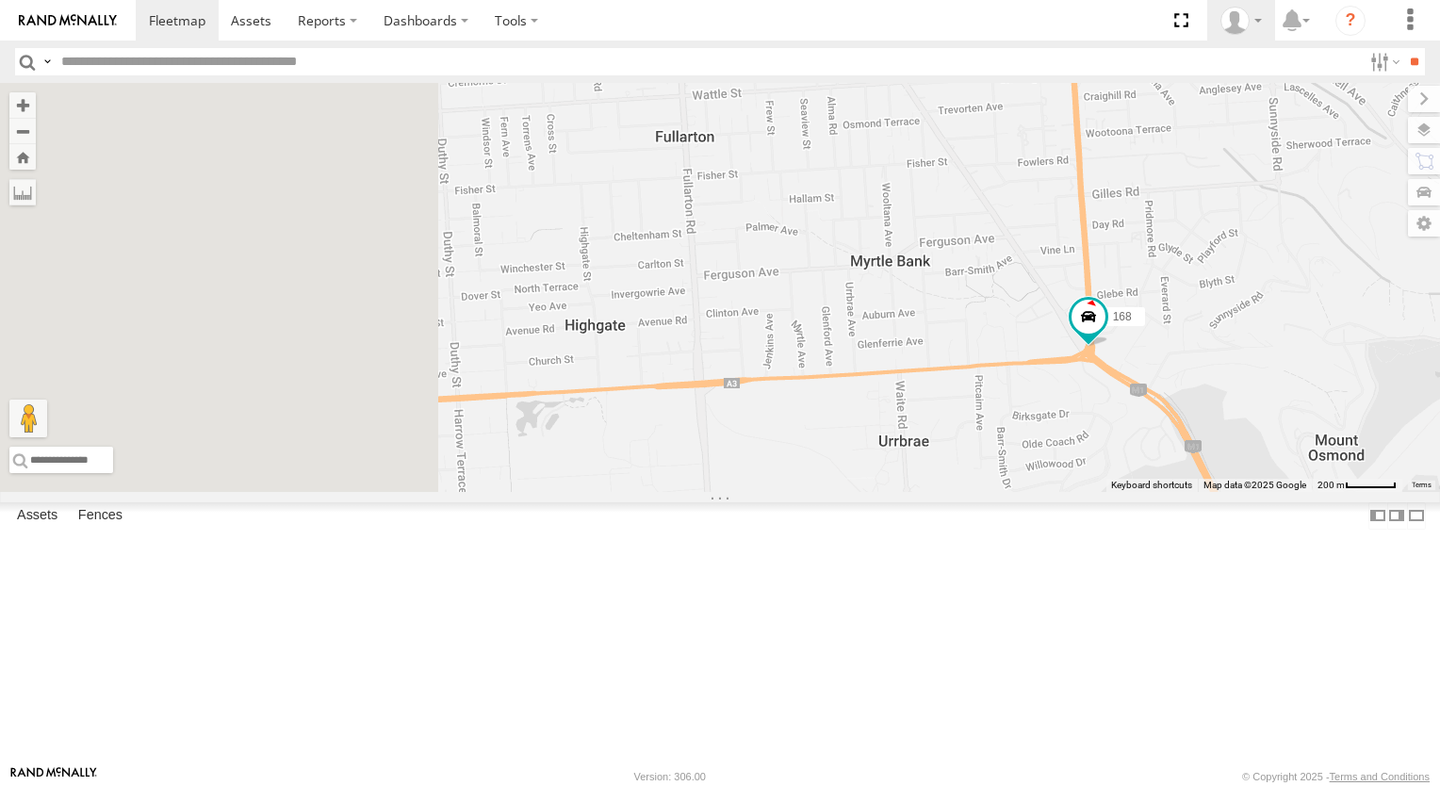
drag, startPoint x: 999, startPoint y: 112, endPoint x: 1255, endPoint y: 25, distance: 270.6
click at [1255, 26] on body at bounding box center [720, 393] width 1440 height 786
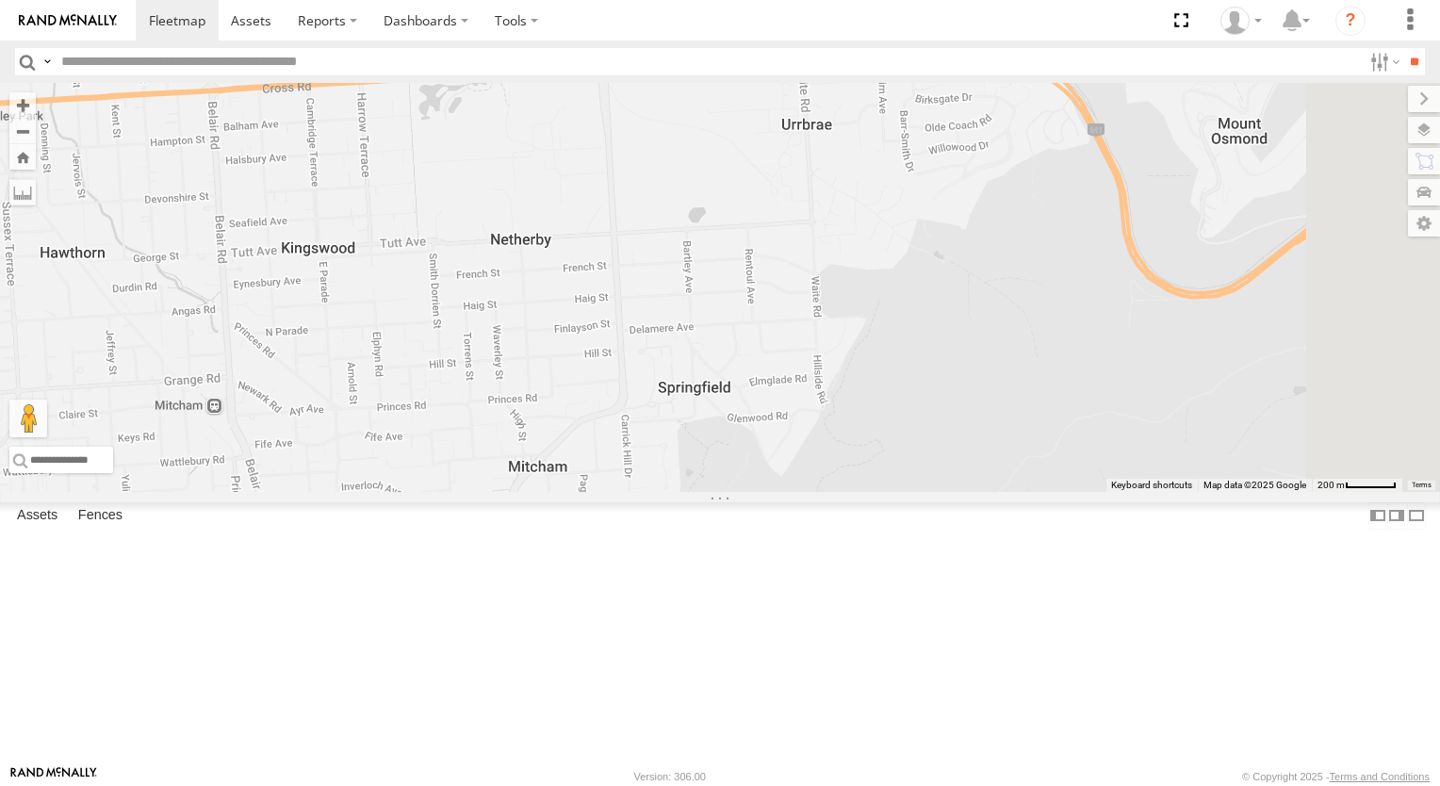
drag, startPoint x: 793, startPoint y: 232, endPoint x: 701, endPoint y: 152, distance: 122.2
click at [703, 153] on div "168 178 164 172 176 166 165" at bounding box center [720, 287] width 1440 height 409
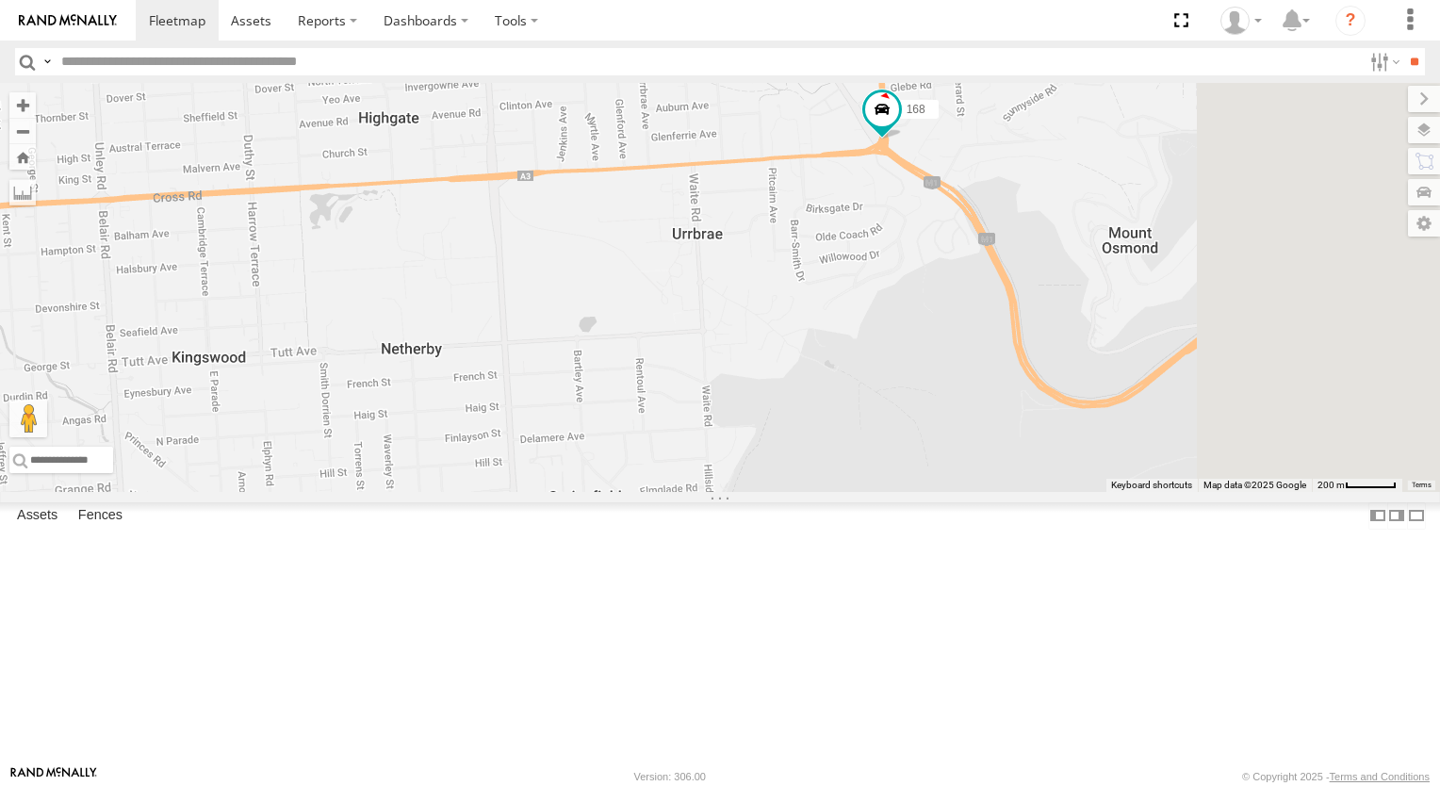
drag, startPoint x: 1108, startPoint y: 239, endPoint x: 961, endPoint y: 401, distance: 218.8
click at [962, 486] on div "168 178 164 172 176 166 165" at bounding box center [720, 287] width 1440 height 409
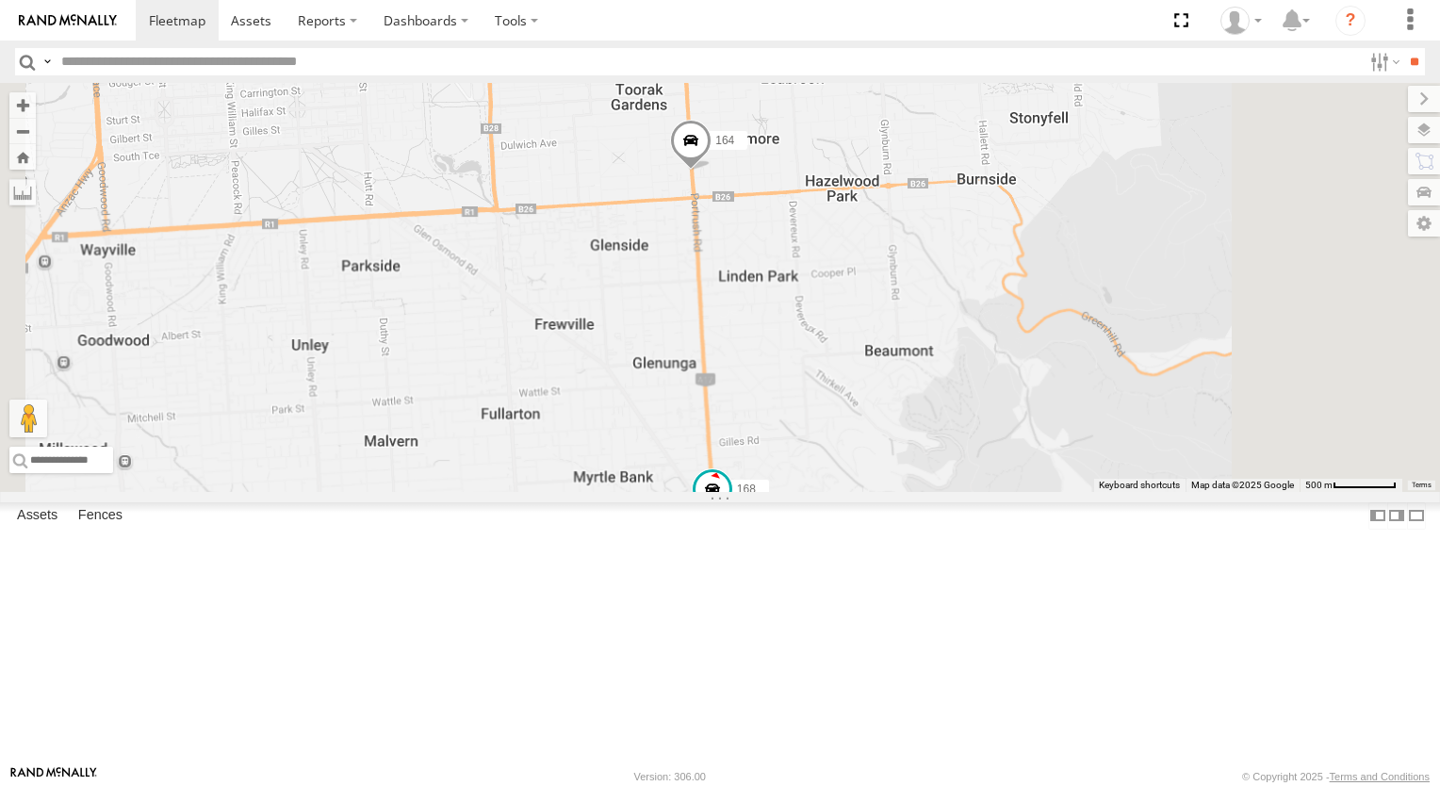
drag, startPoint x: 935, startPoint y: 239, endPoint x: 891, endPoint y: 500, distance: 264.6
click at [899, 492] on div "168 178 164 172 176 166 165" at bounding box center [720, 287] width 1440 height 409
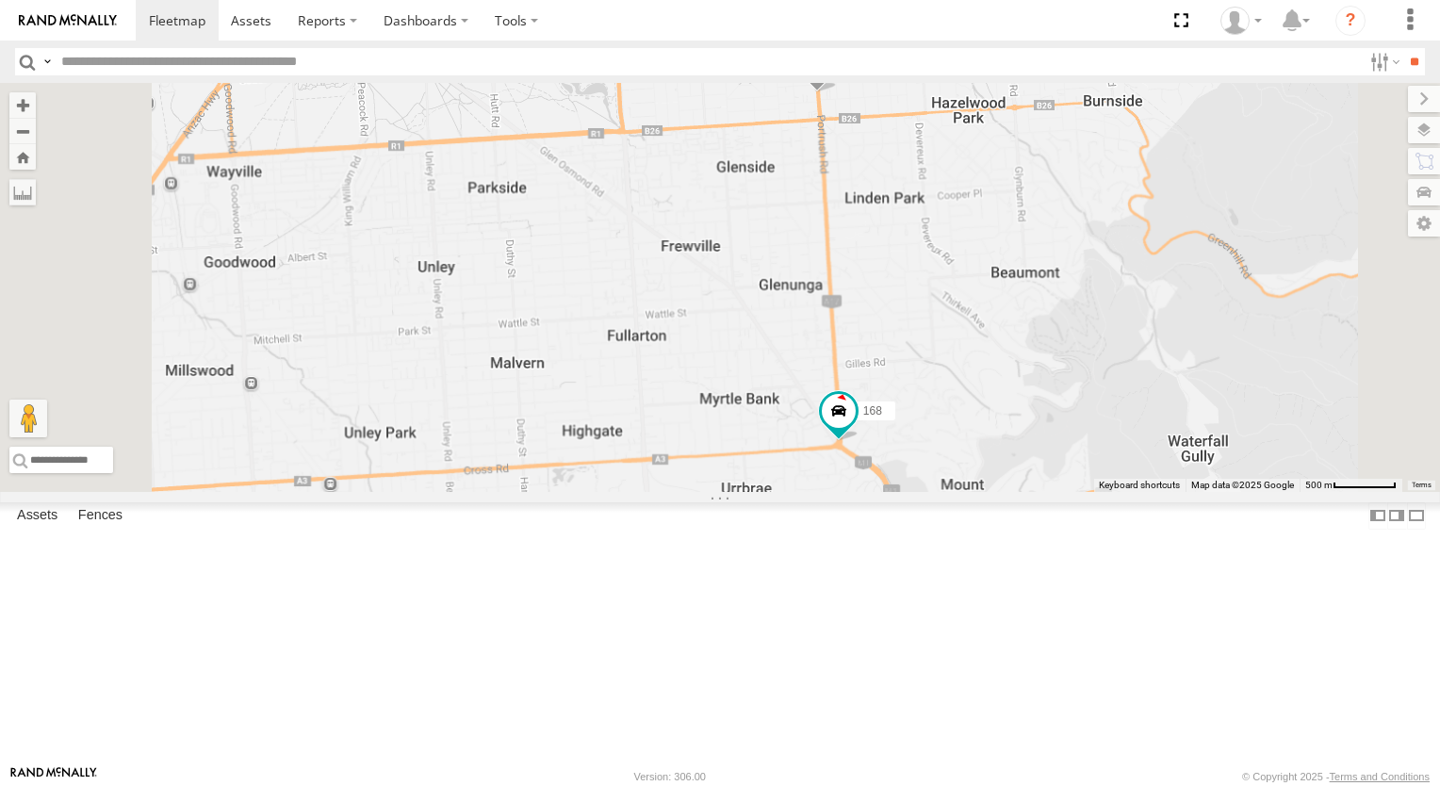
drag, startPoint x: 829, startPoint y: 457, endPoint x: 957, endPoint y: 375, distance: 152.1
click at [957, 375] on div "168 178 164 172 176 166 165" at bounding box center [720, 287] width 1440 height 409
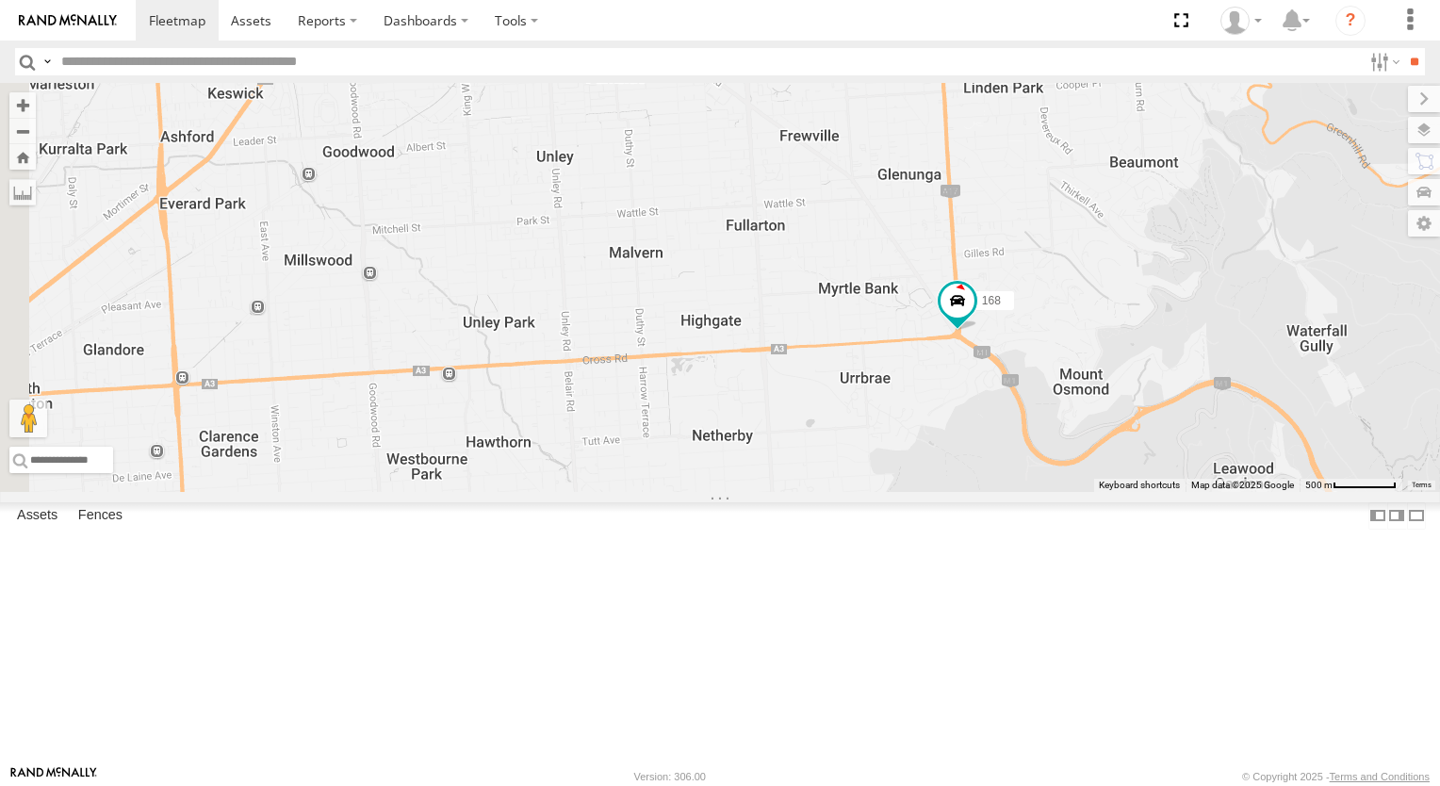
drag, startPoint x: 797, startPoint y: 467, endPoint x: 878, endPoint y: 399, distance: 106.3
click at [891, 379] on div "168 178 164 172 176 166 165" at bounding box center [720, 287] width 1440 height 409
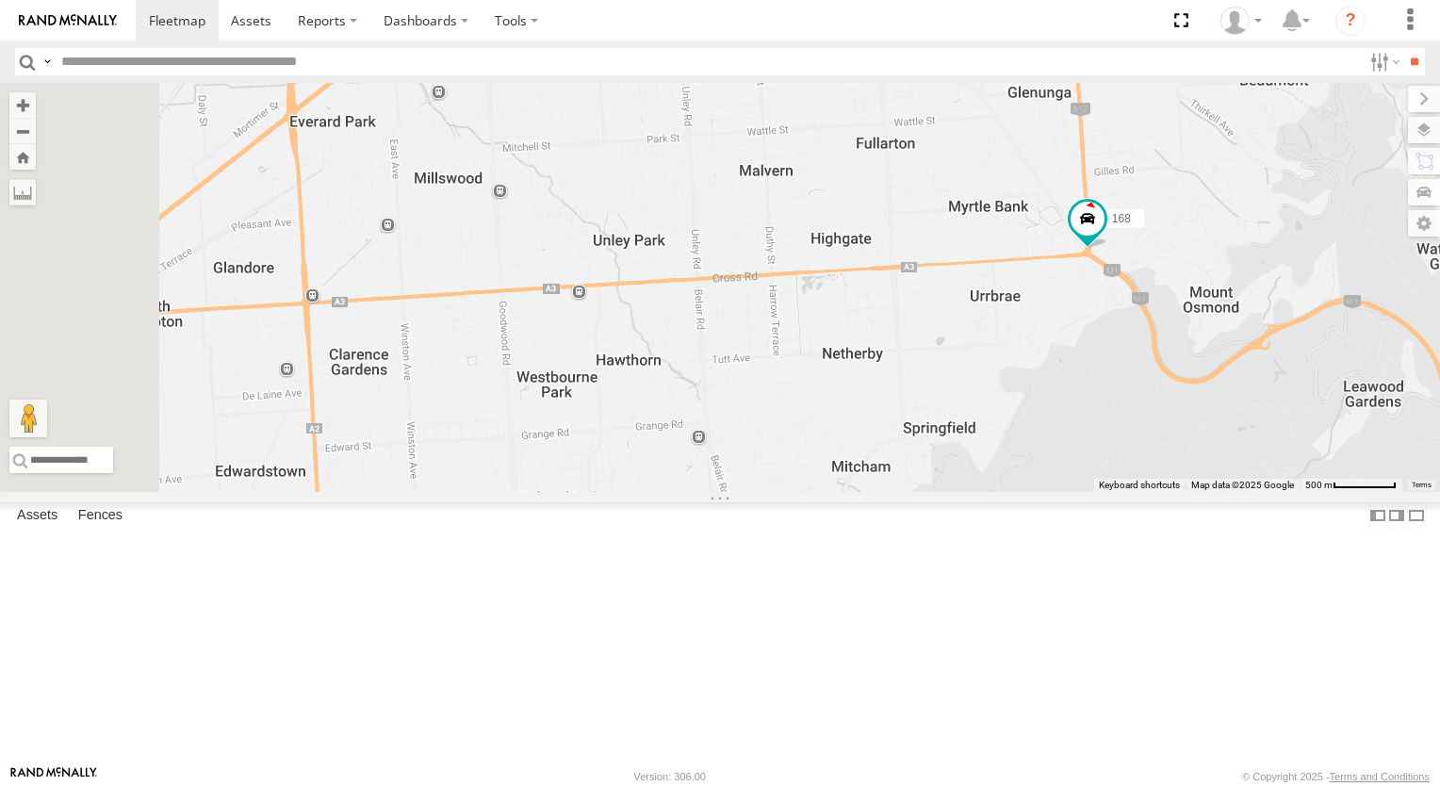
drag, startPoint x: 754, startPoint y: 506, endPoint x: 887, endPoint y: 422, distance: 157.1
click at [888, 422] on div "168 178 164 172 176 166 165" at bounding box center [720, 287] width 1440 height 409
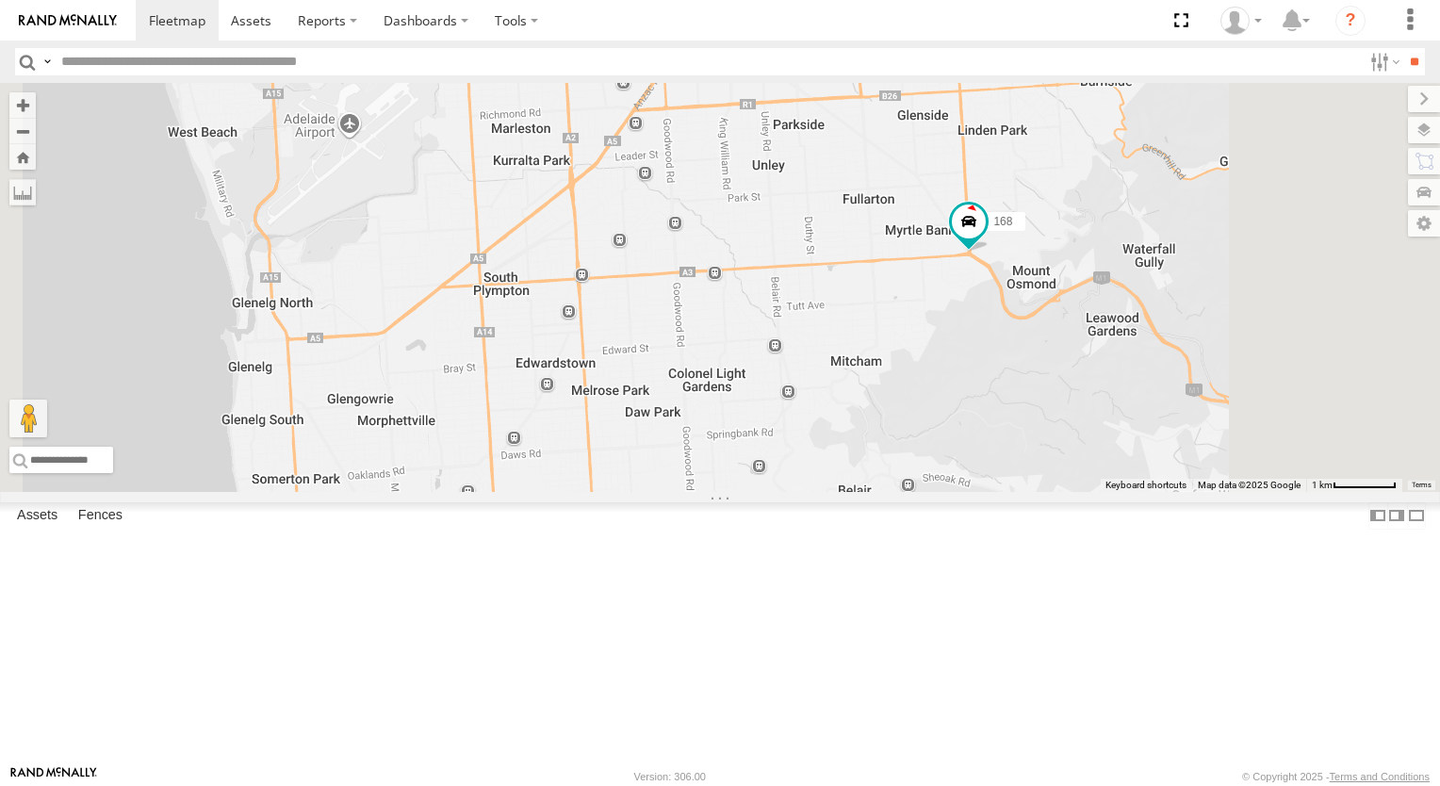
drag, startPoint x: 1185, startPoint y: 443, endPoint x: 1070, endPoint y: 562, distance: 165.9
click at [1074, 492] on div "168 178 164 172 176 166 165" at bounding box center [720, 287] width 1440 height 409
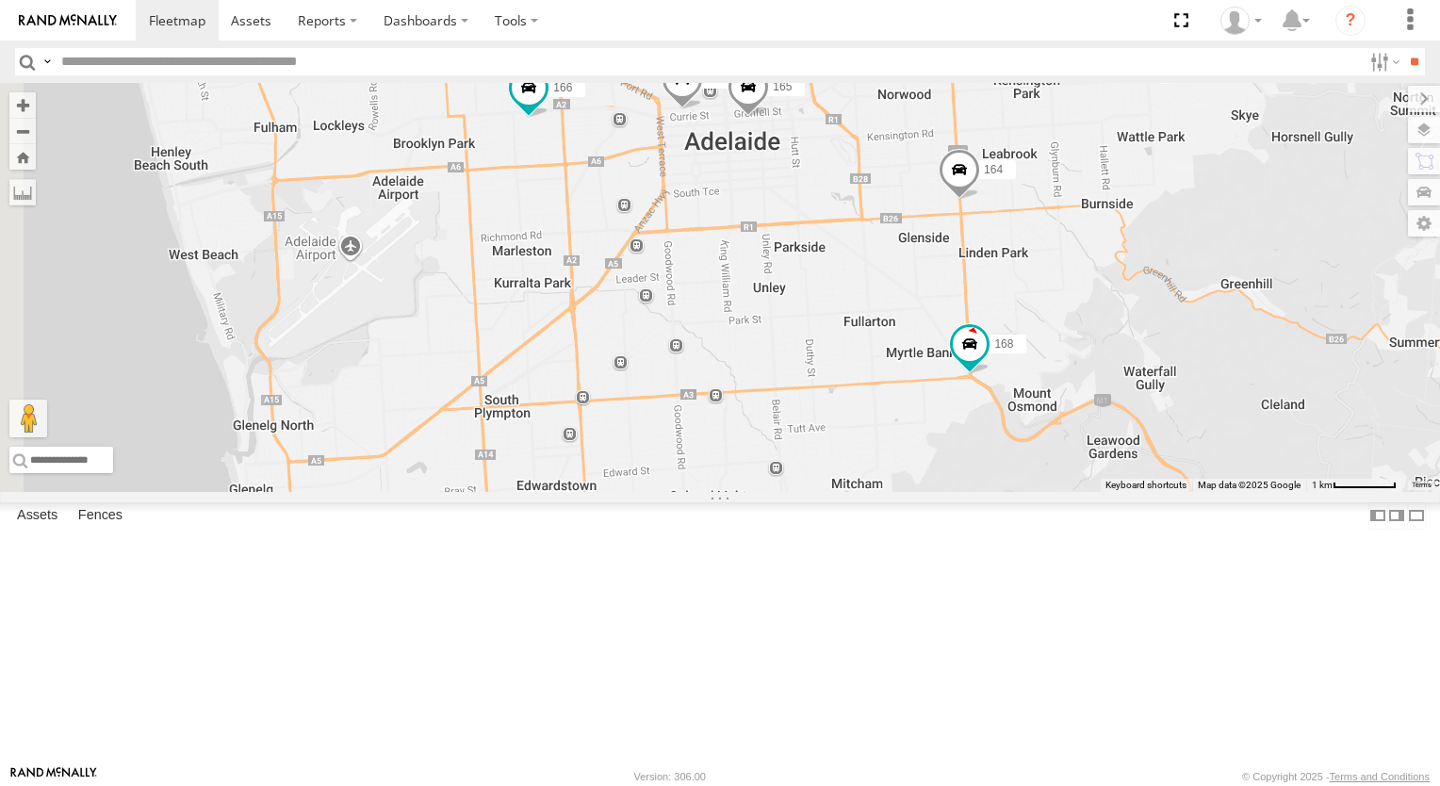
drag, startPoint x: 1011, startPoint y: 548, endPoint x: 1104, endPoint y: 579, distance: 97.4
click at [1104, 492] on div "168 178 164 172 176 166 165" at bounding box center [720, 287] width 1440 height 409
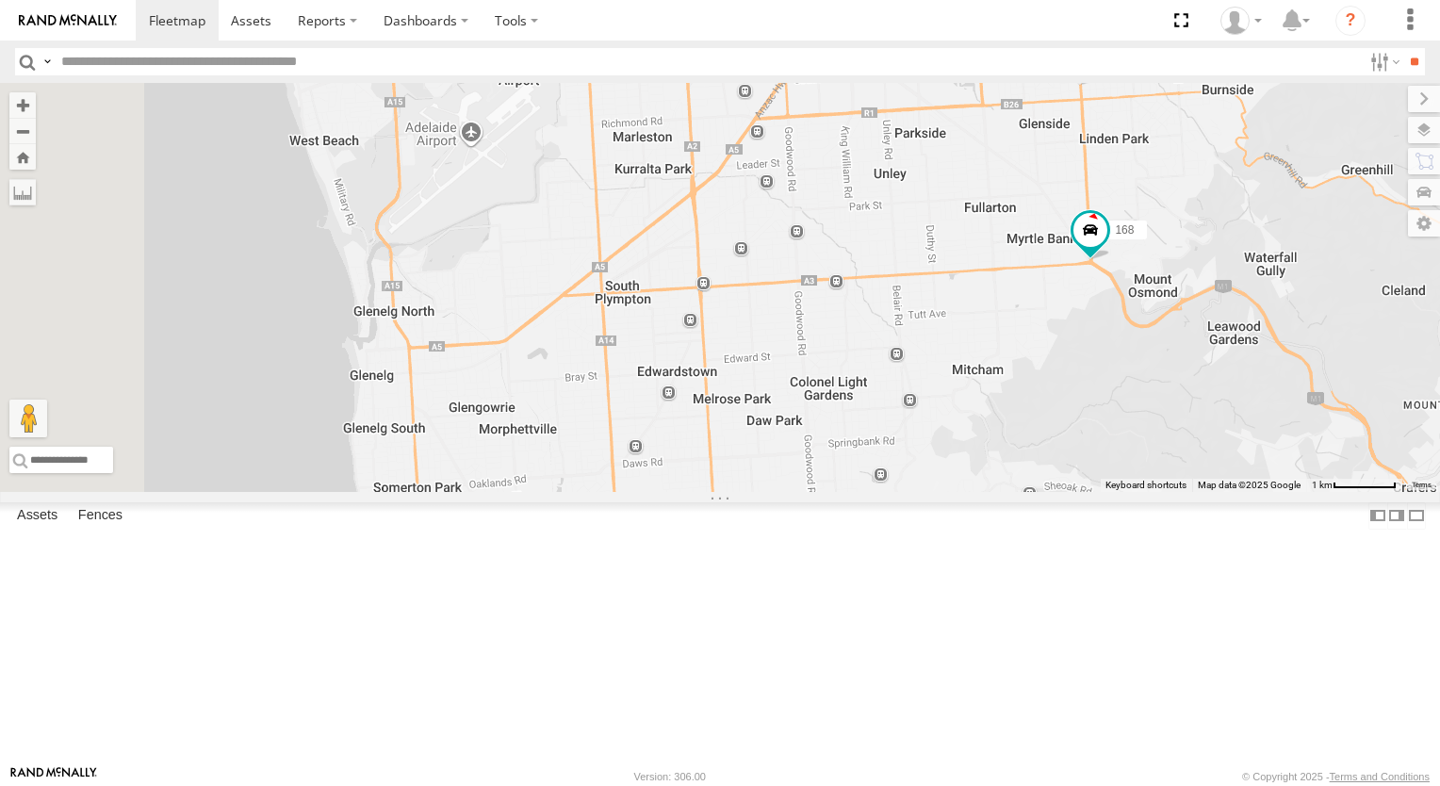
drag, startPoint x: 1097, startPoint y: 543, endPoint x: 1214, endPoint y: 462, distance: 142.2
click at [1214, 462] on div "168 178 164 172 176 166 165" at bounding box center [720, 287] width 1440 height 409
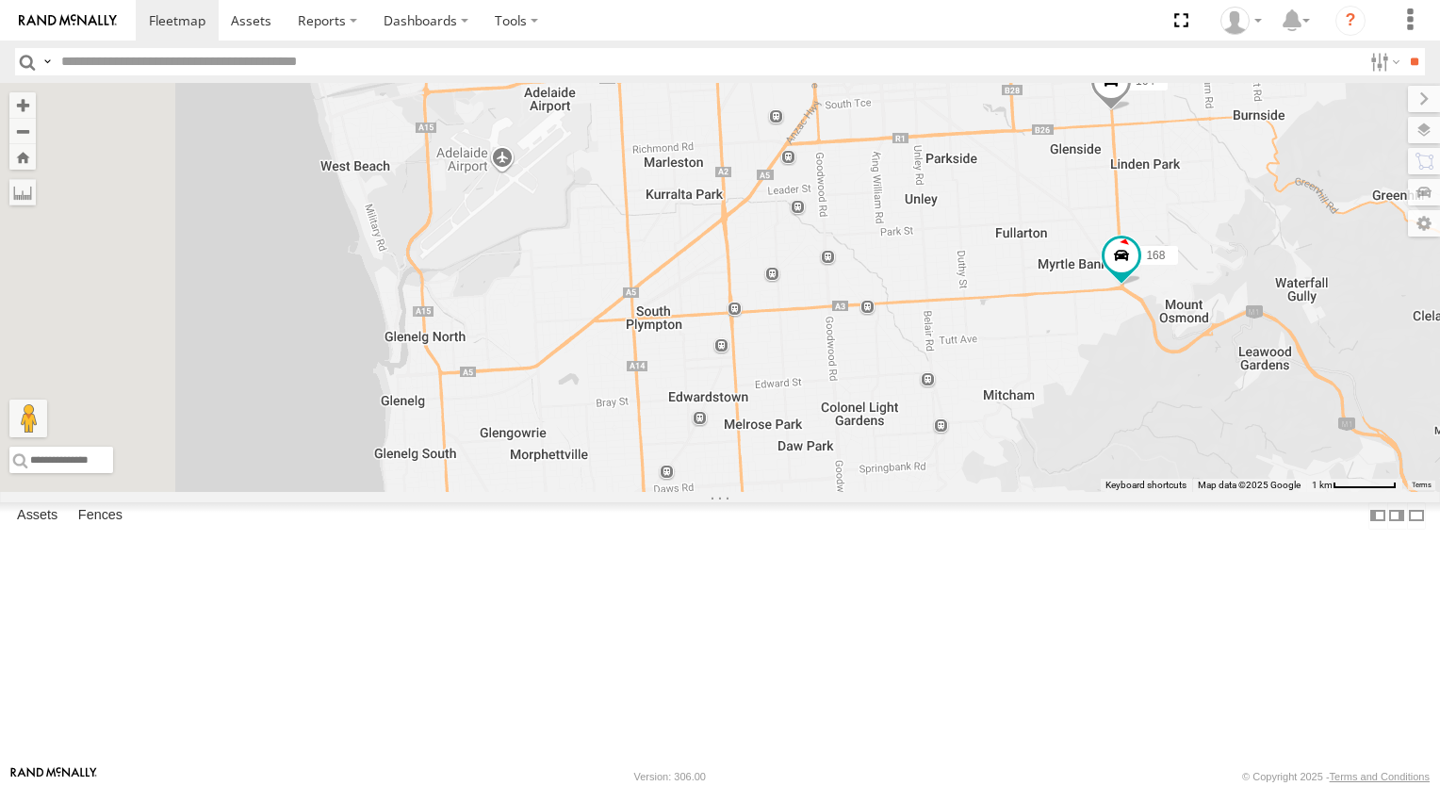
drag, startPoint x: 1218, startPoint y: 455, endPoint x: 1247, endPoint y: 477, distance: 36.4
click at [1247, 477] on div "168 178 164 172 176 166 165" at bounding box center [720, 287] width 1440 height 409
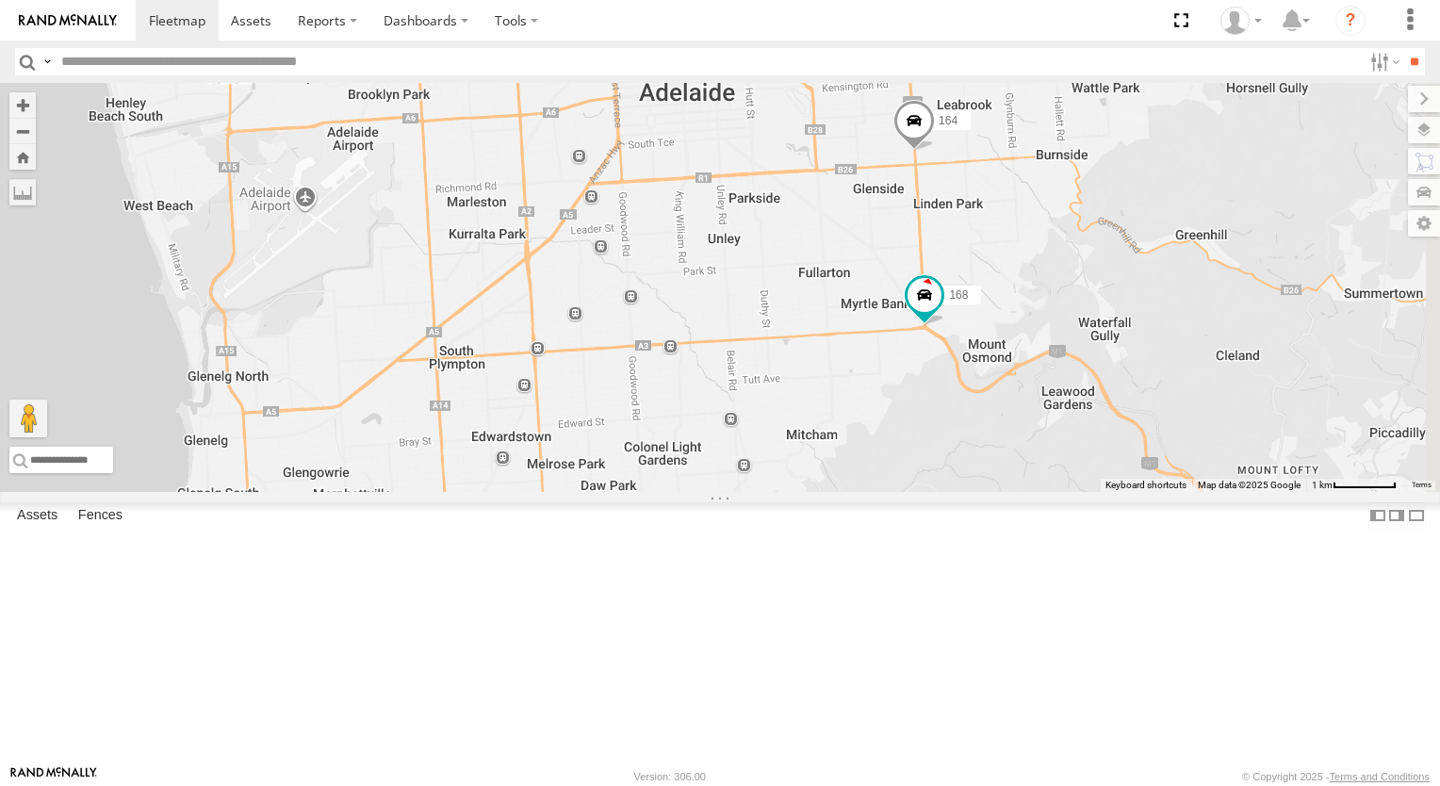
drag, startPoint x: 1301, startPoint y: 450, endPoint x: 1100, endPoint y: 500, distance: 208.0
click at [1100, 492] on div "168 178 164 172 176 166 165" at bounding box center [720, 287] width 1440 height 409
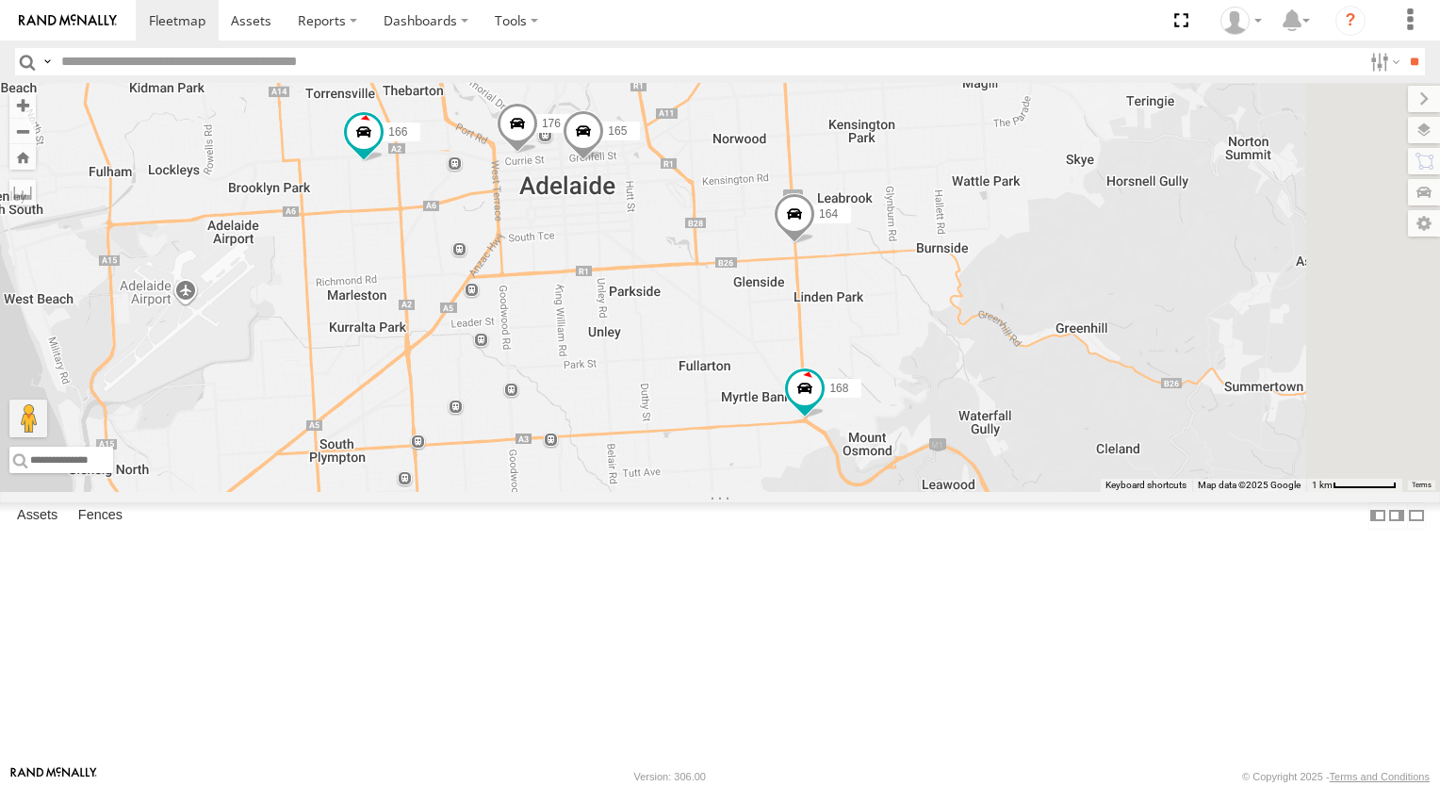
drag, startPoint x: 1261, startPoint y: 330, endPoint x: 1131, endPoint y: 442, distance: 171.7
click at [1131, 442] on div "168 178 164 172 176 166 165" at bounding box center [720, 287] width 1440 height 409
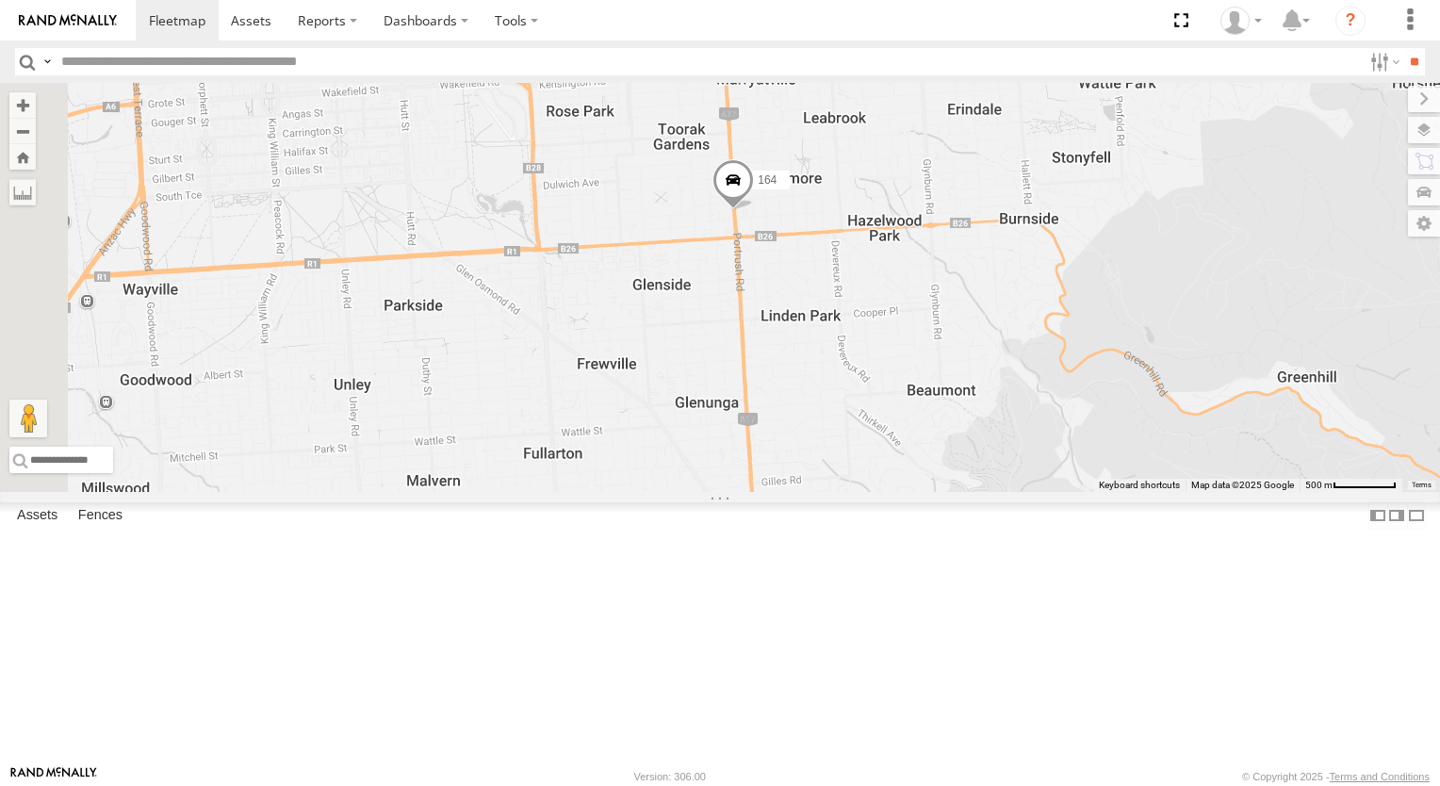
drag, startPoint x: 1082, startPoint y: 401, endPoint x: 1131, endPoint y: 366, distance: 60.7
click at [1125, 367] on div "168 178 164 172 176 166 165" at bounding box center [720, 287] width 1440 height 409
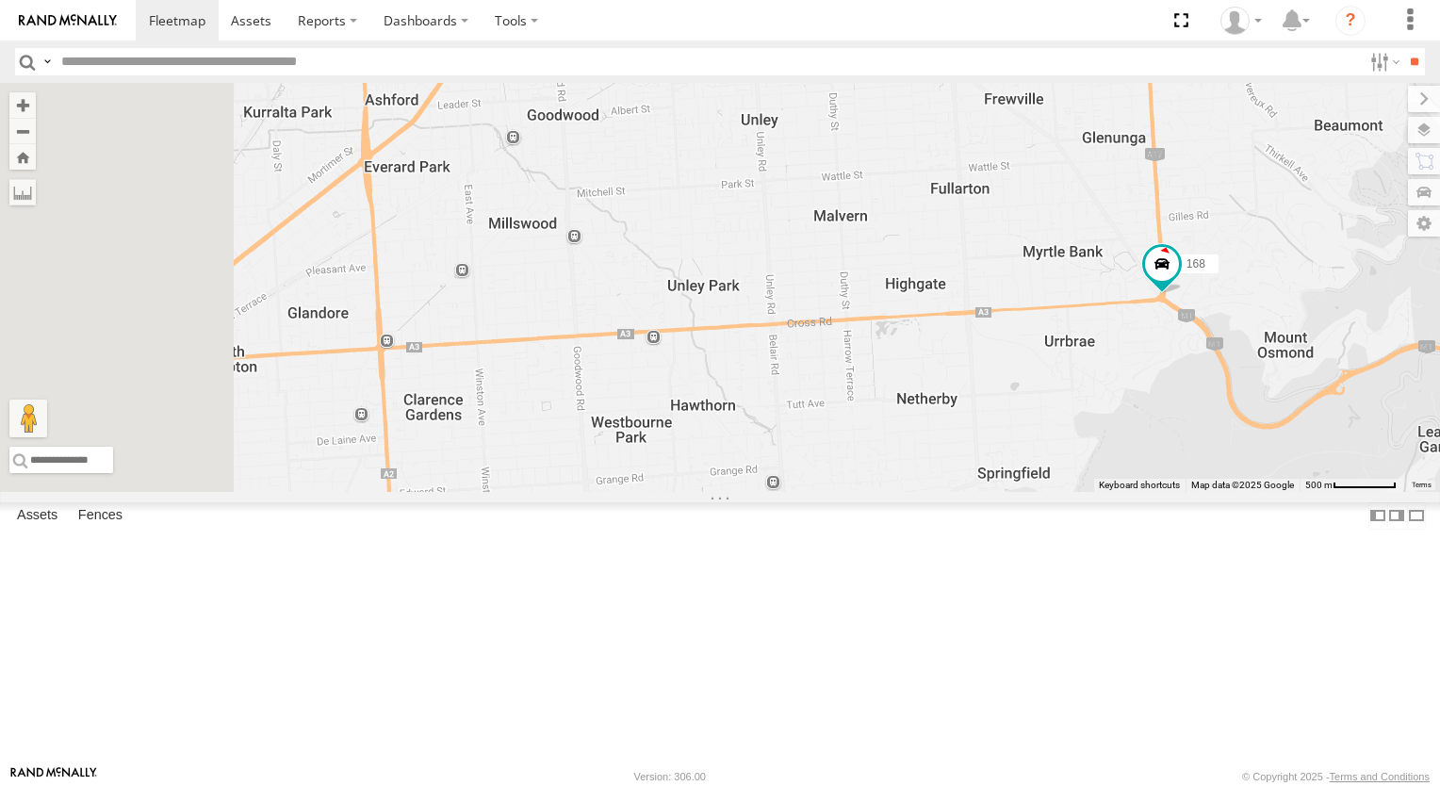
drag, startPoint x: 1128, startPoint y: 449, endPoint x: 1483, endPoint y: 224, distance: 420.1
click at [1424, 224] on html at bounding box center [720, 393] width 1440 height 786
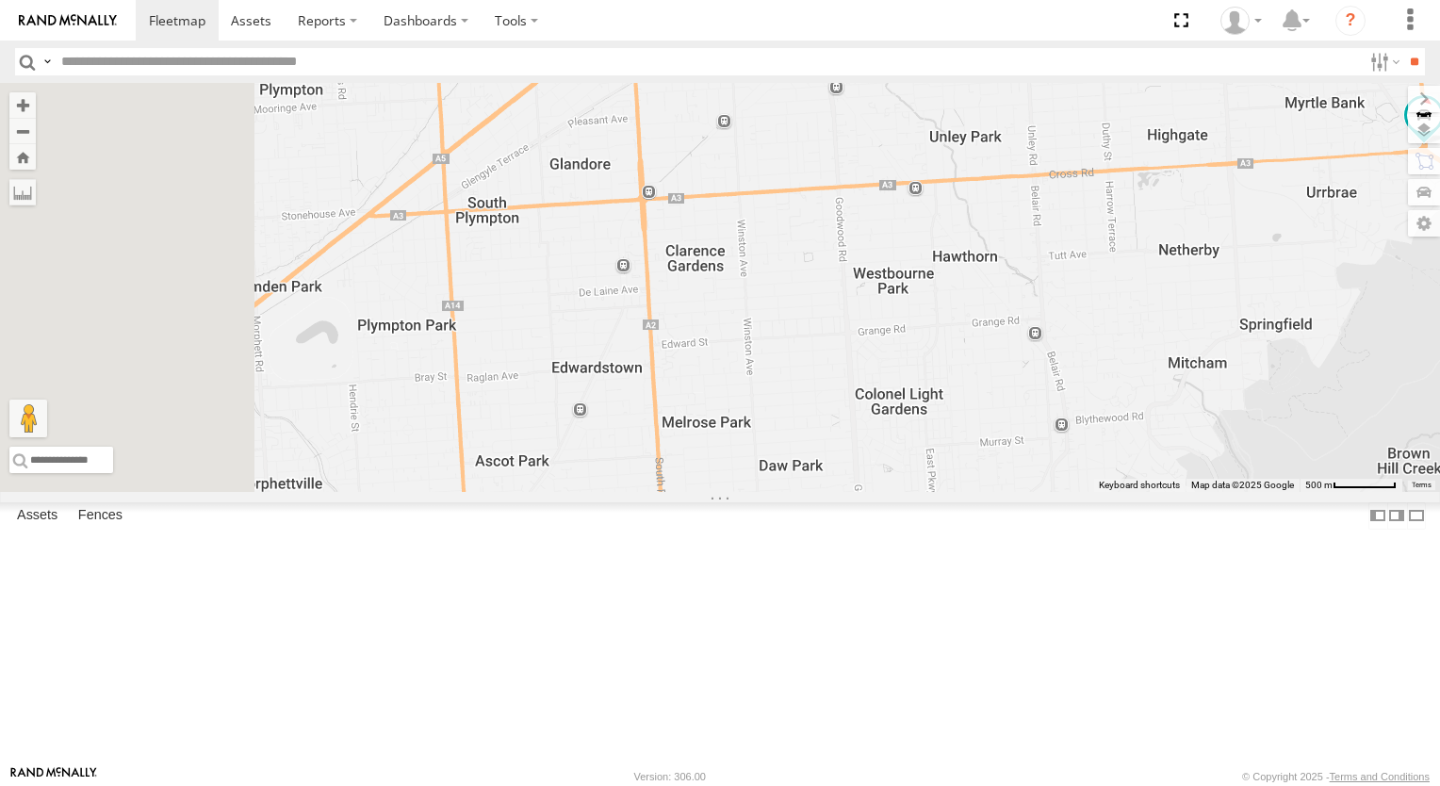
drag, startPoint x: 826, startPoint y: 598, endPoint x: 1153, endPoint y: 371, distance: 398.1
click at [1153, 371] on div "168 164" at bounding box center [720, 287] width 1440 height 409
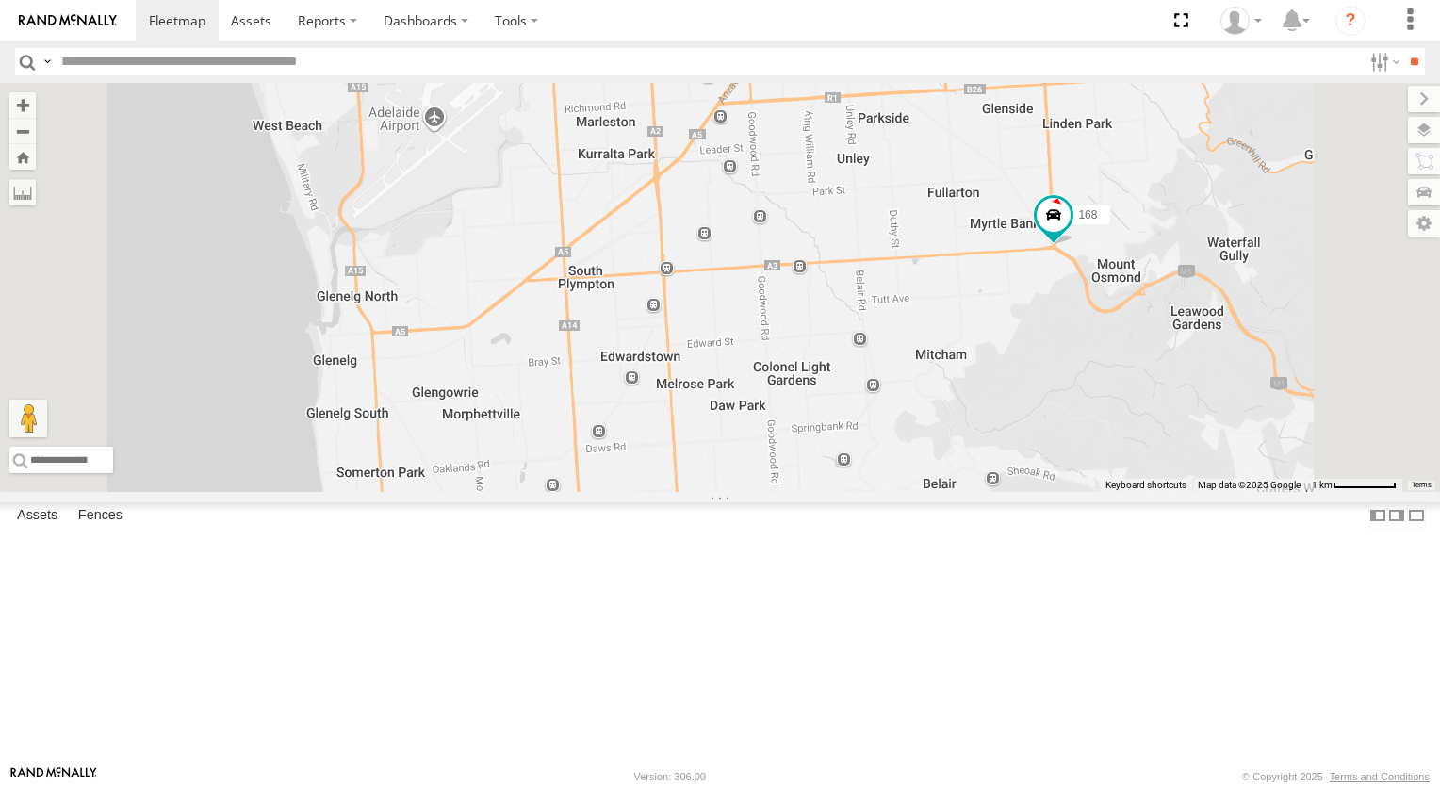
drag, startPoint x: 1234, startPoint y: 487, endPoint x: 1148, endPoint y: 525, distance: 94.5
click at [1142, 492] on div "168 164 176 166 165" at bounding box center [720, 287] width 1440 height 409
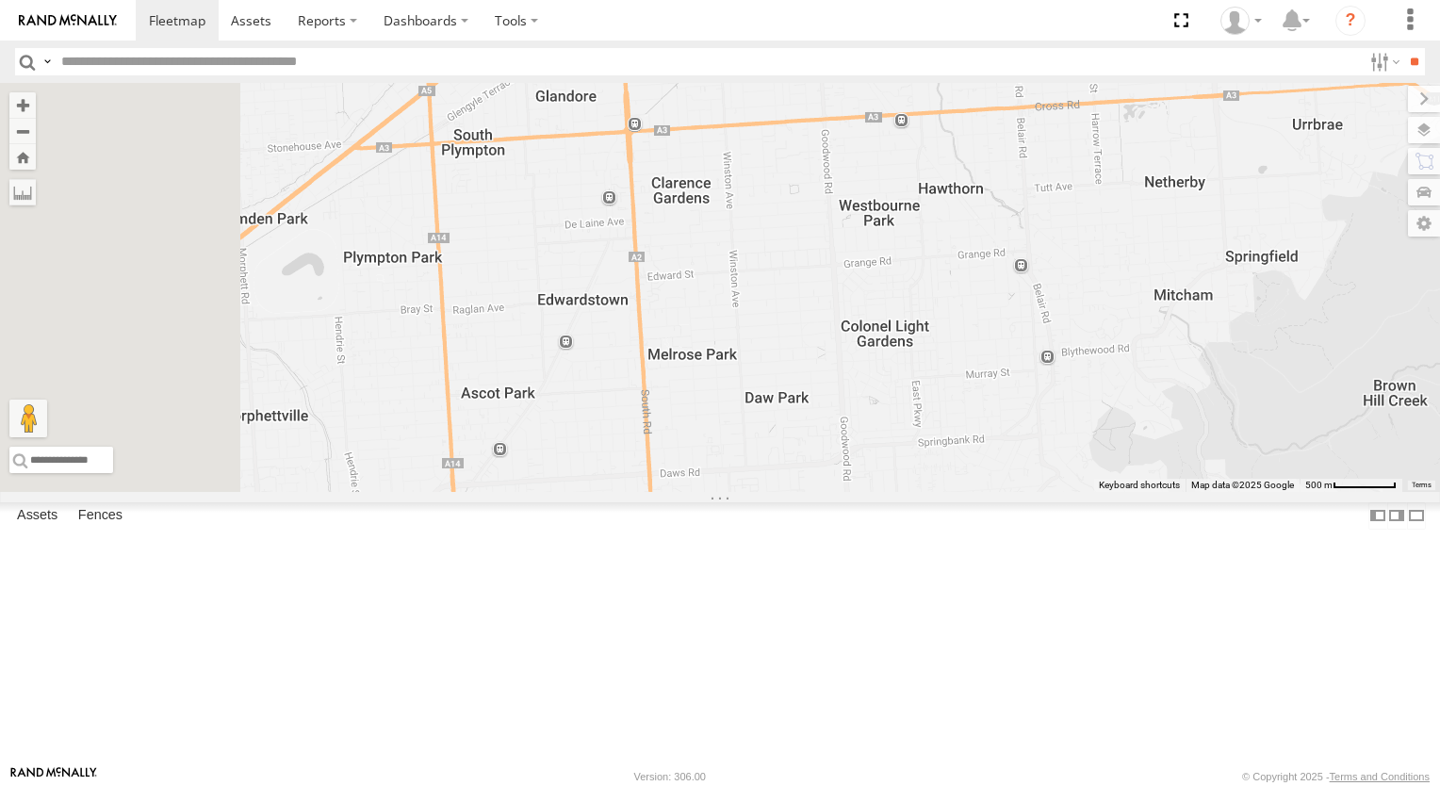
drag, startPoint x: 982, startPoint y: 481, endPoint x: 1021, endPoint y: 344, distance: 142.0
click at [1021, 344] on div "168 164 176 166 165" at bounding box center [720, 287] width 1440 height 409
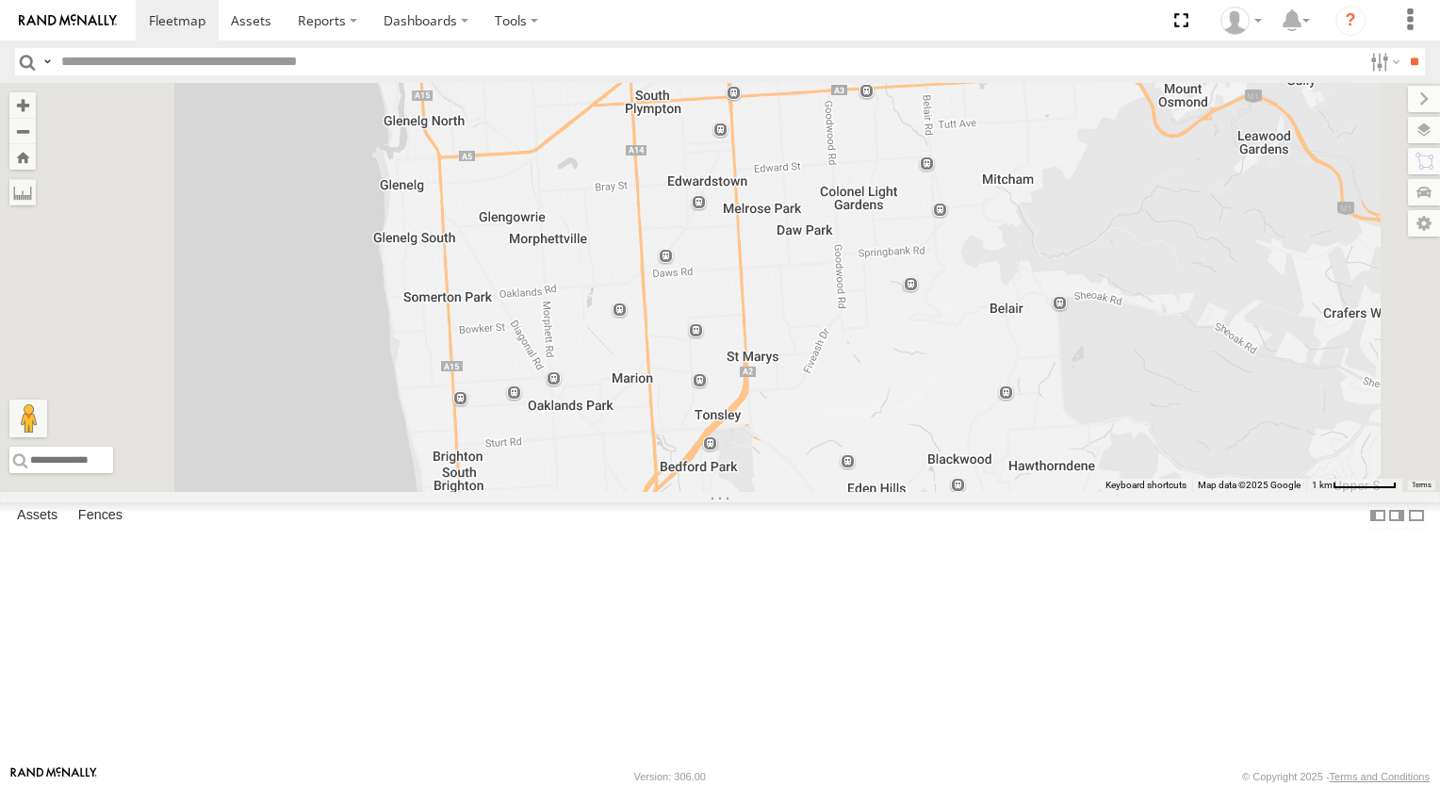
drag, startPoint x: 1075, startPoint y: 484, endPoint x: 940, endPoint y: 503, distance: 136.1
click at [940, 492] on div "168 164 176 166 165 178" at bounding box center [720, 287] width 1440 height 409
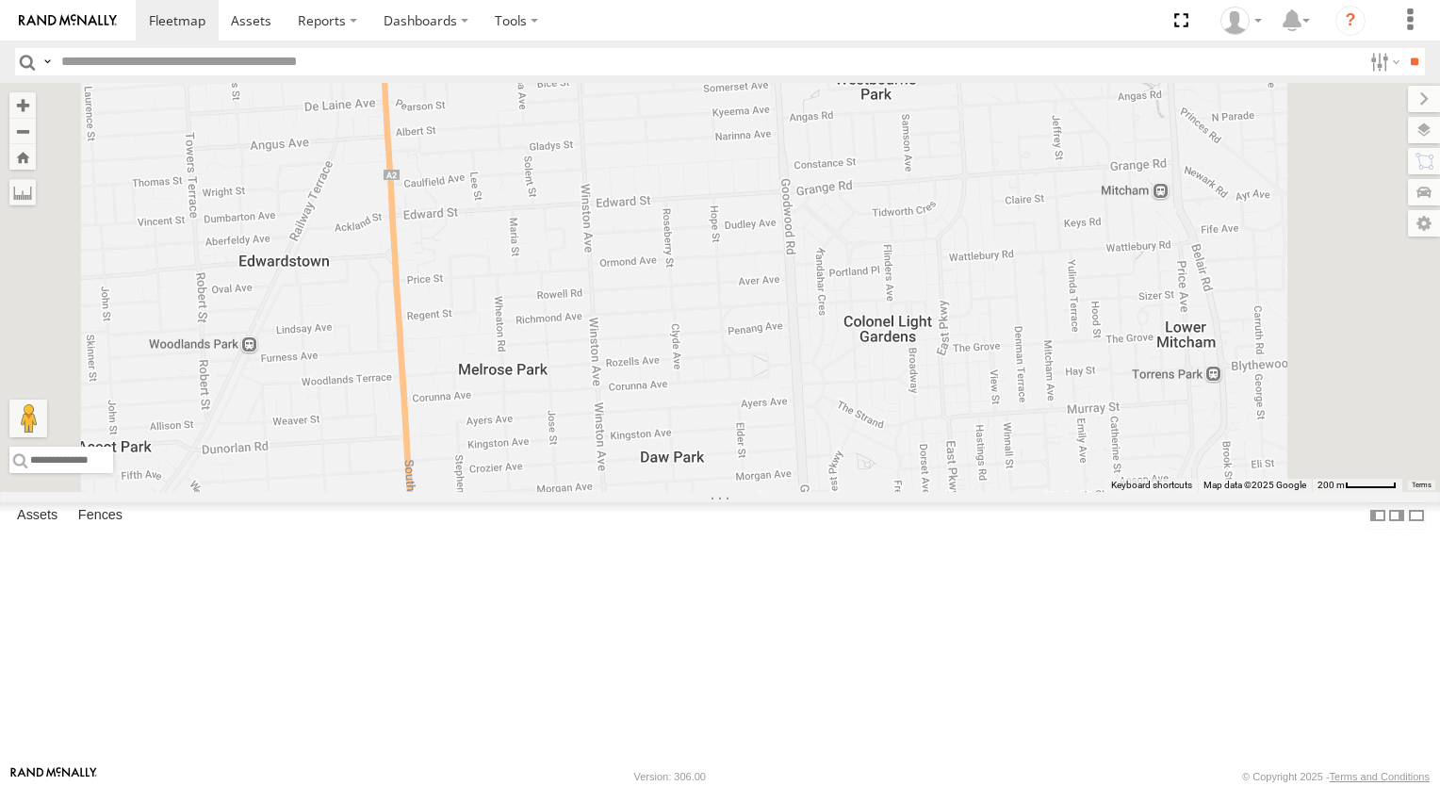
drag, startPoint x: 980, startPoint y: 333, endPoint x: 1053, endPoint y: 467, distance: 153.1
click at [1054, 475] on div "168 164 176 166 165 178" at bounding box center [720, 287] width 1440 height 409
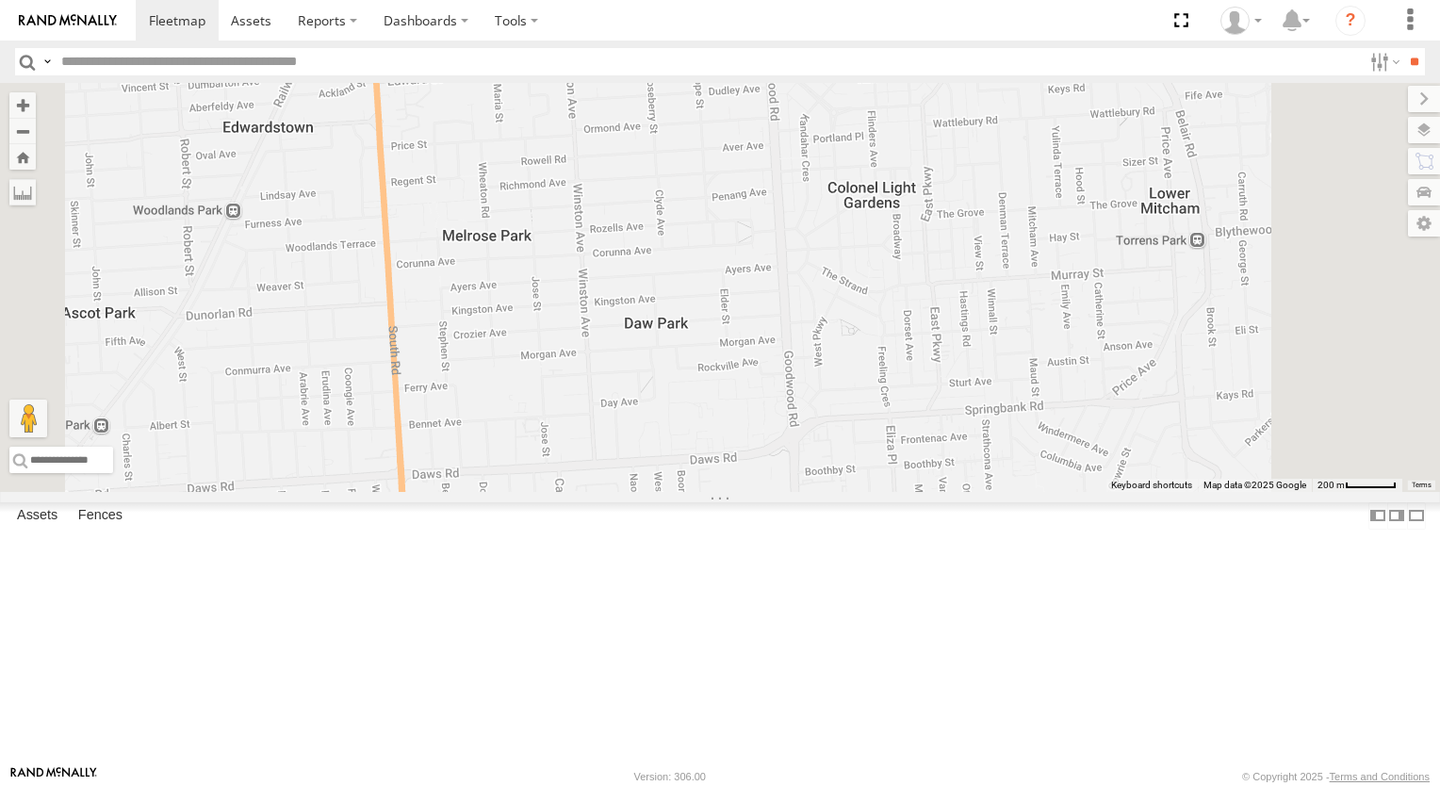
drag, startPoint x: 1051, startPoint y: 564, endPoint x: 1036, endPoint y: 454, distance: 111.3
click at [1036, 454] on div "168 164 176 166 165 178" at bounding box center [720, 287] width 1440 height 409
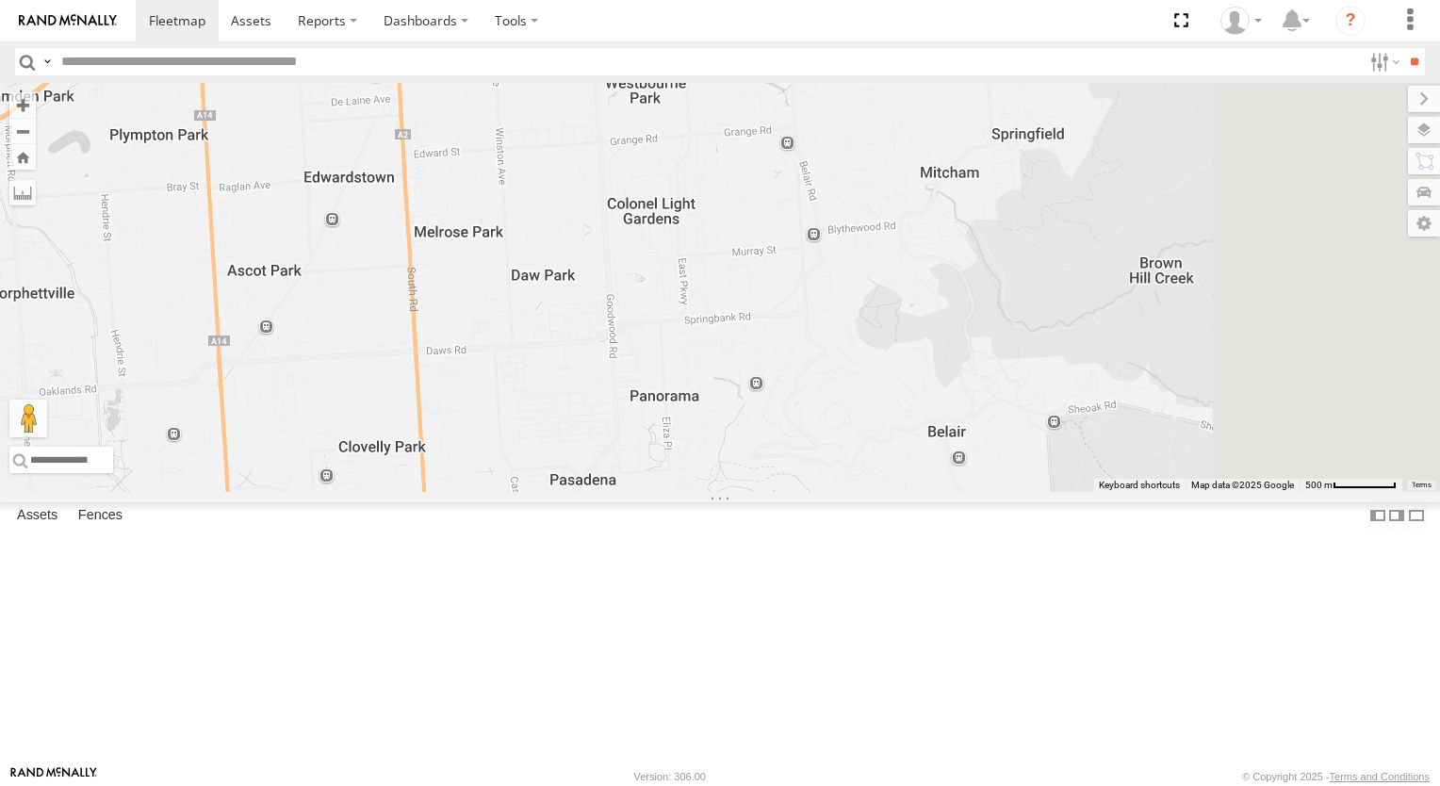
drag, startPoint x: 1179, startPoint y: 505, endPoint x: 969, endPoint y: 433, distance: 222.3
click at [969, 433] on div "168 164 176 166 165 178" at bounding box center [720, 287] width 1440 height 409
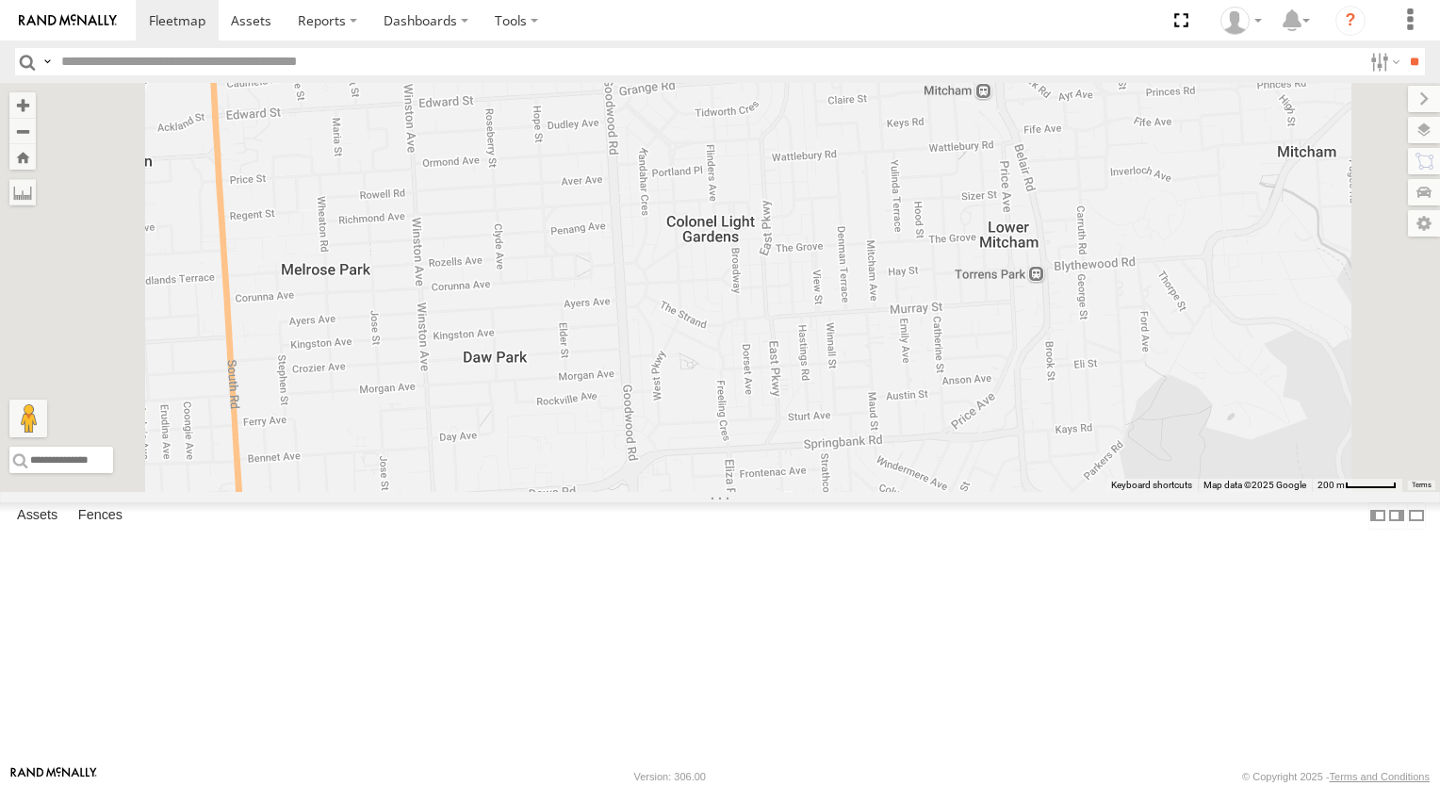
drag, startPoint x: 893, startPoint y: 349, endPoint x: 1018, endPoint y: 502, distance: 197.7
click at [1018, 492] on div "168 164 176 166 165 178" at bounding box center [720, 287] width 1440 height 409
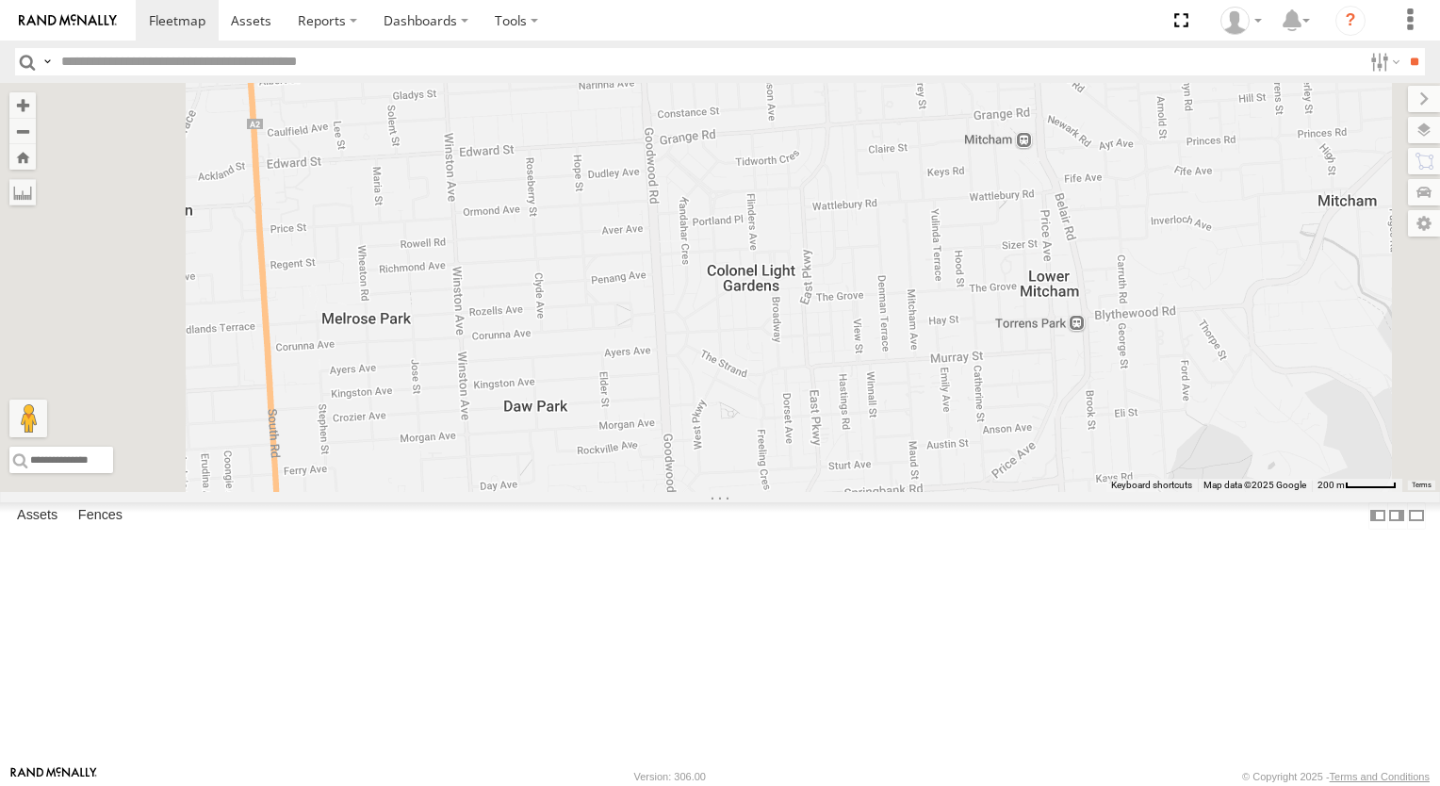
drag, startPoint x: 1258, startPoint y: 521, endPoint x: 886, endPoint y: 552, distance: 373.5
click at [899, 492] on div "168 164 176 166 165 178" at bounding box center [720, 287] width 1440 height 409
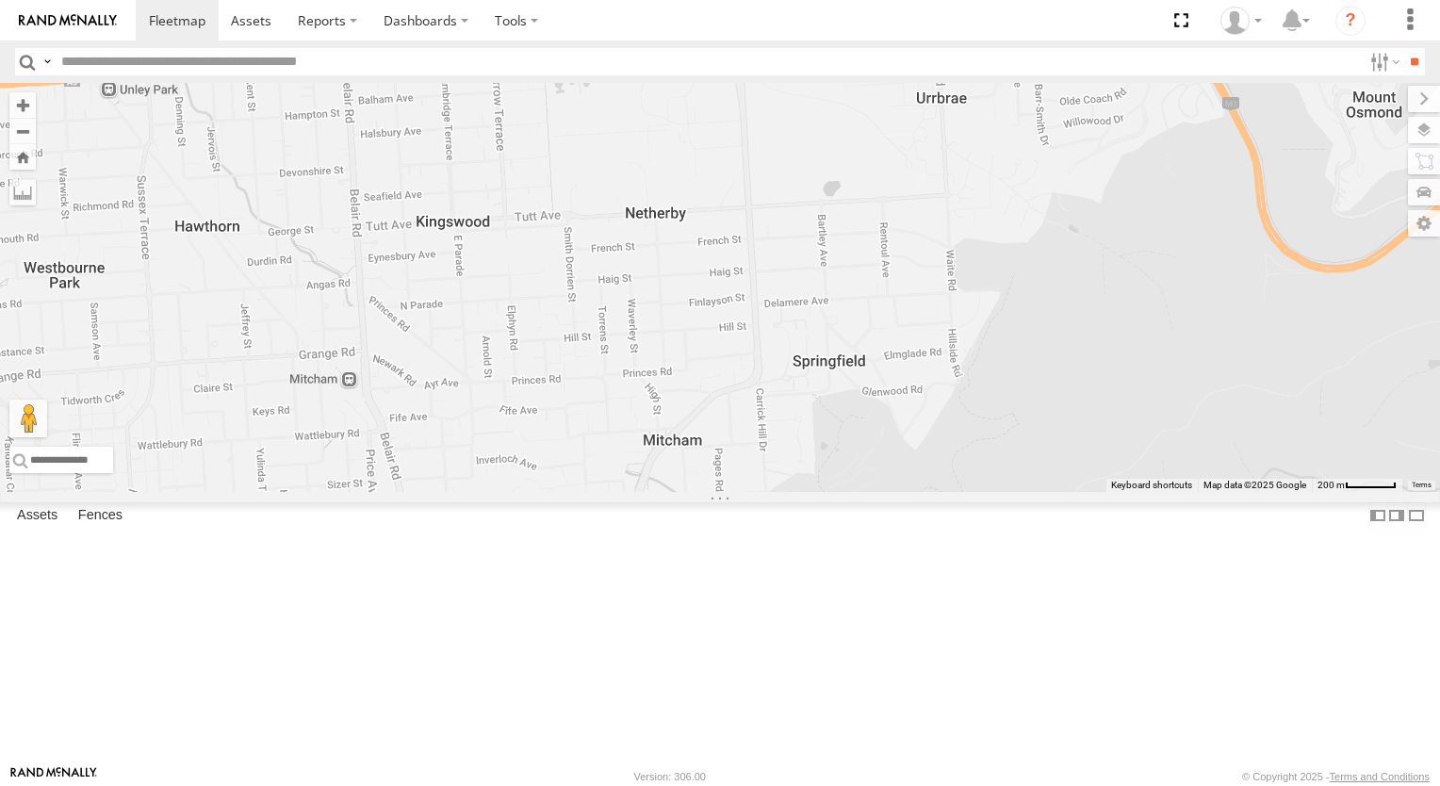
drag, startPoint x: 1170, startPoint y: 328, endPoint x: 1072, endPoint y: 536, distance: 230.2
click at [1075, 492] on div "168 164 176 166 165 178" at bounding box center [720, 287] width 1440 height 409
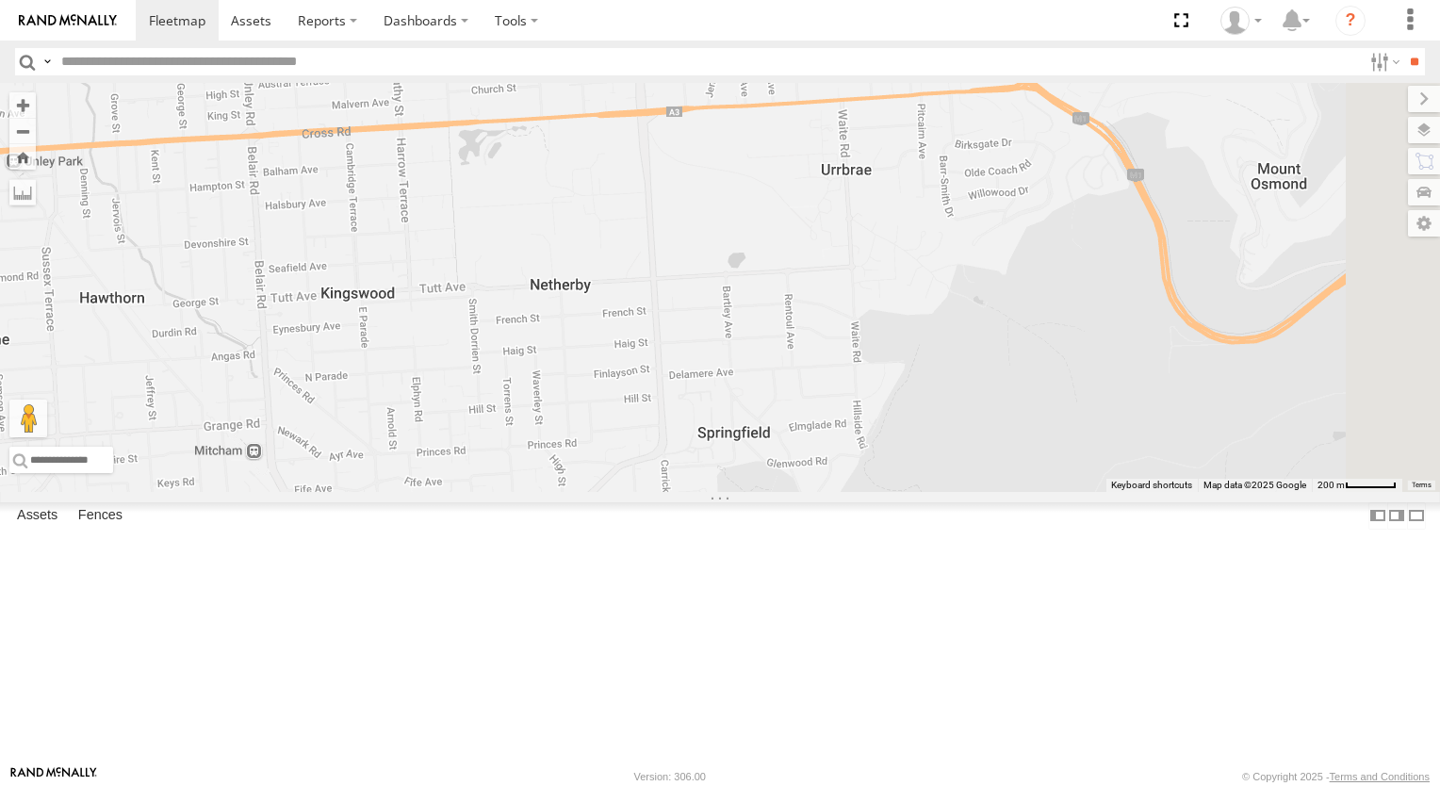
drag, startPoint x: 1156, startPoint y: 490, endPoint x: 1108, endPoint y: 499, distance: 49.0
click at [1108, 492] on div "168 164 176 166 165 178" at bounding box center [720, 287] width 1440 height 409
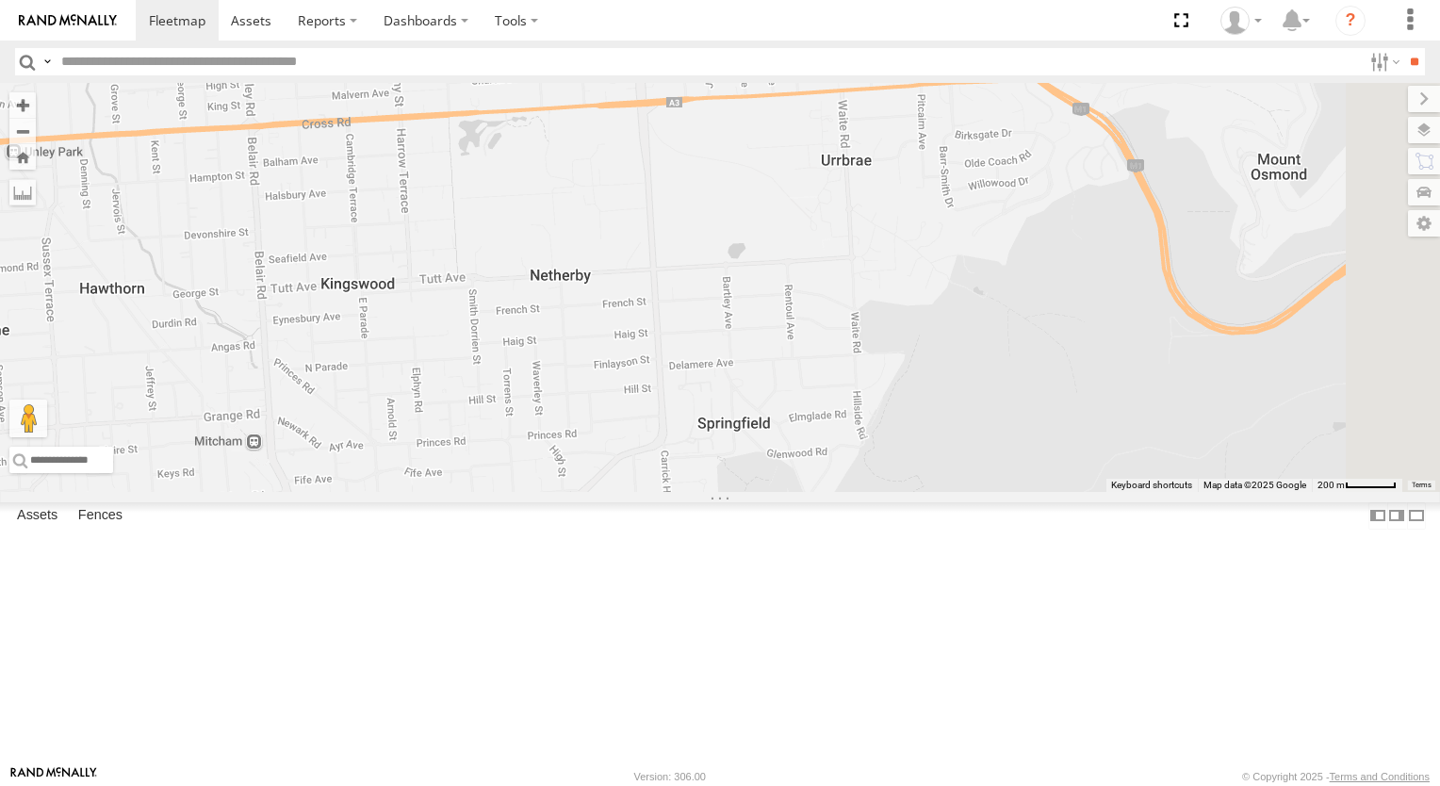
drag, startPoint x: 1103, startPoint y: 469, endPoint x: 1011, endPoint y: 594, distance: 154.4
click at [1020, 492] on div "168 164 176 166 165 178" at bounding box center [720, 287] width 1440 height 409
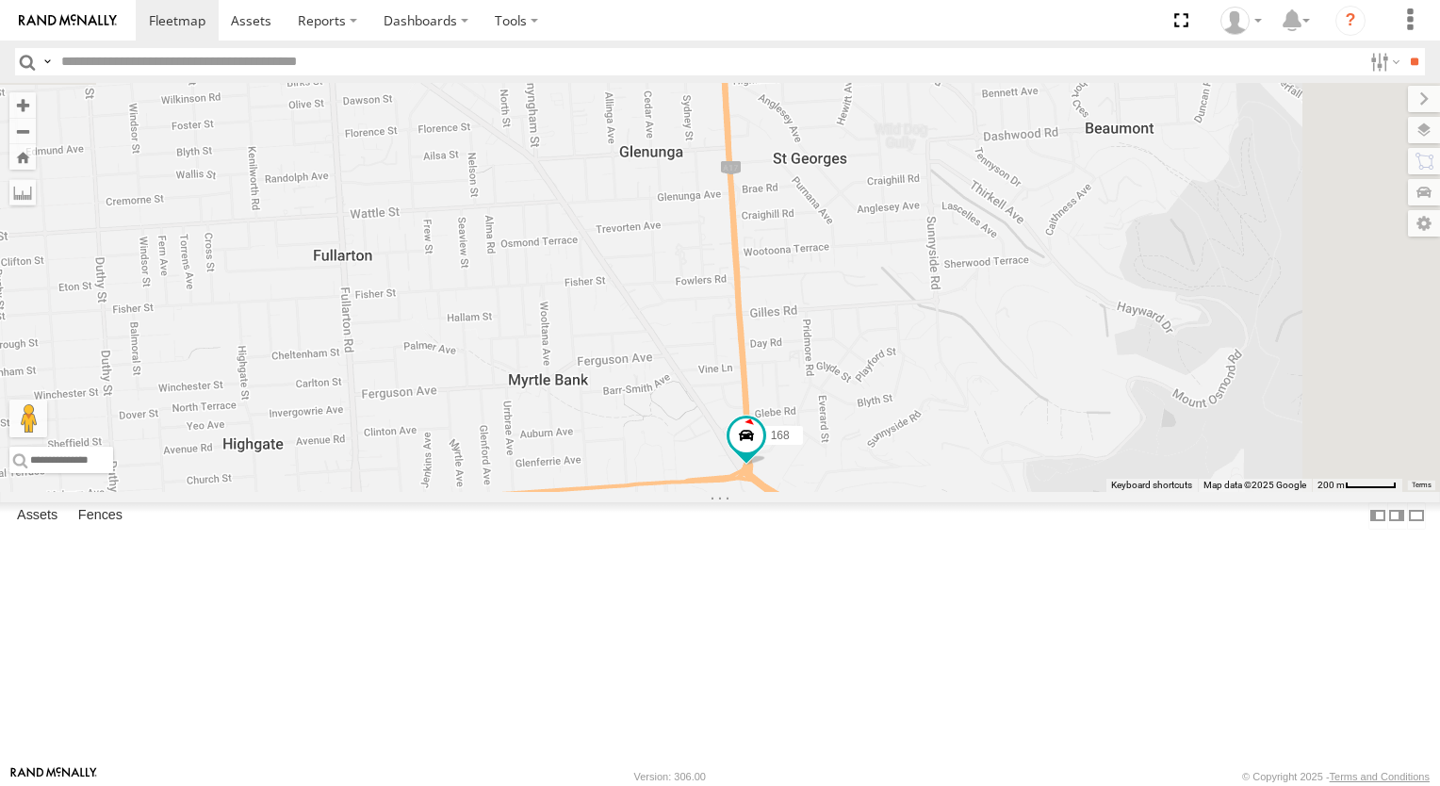
drag, startPoint x: 1080, startPoint y: 487, endPoint x: 1037, endPoint y: 662, distance: 179.6
click at [1038, 492] on div "168 164 176 166 165 178" at bounding box center [720, 287] width 1440 height 409
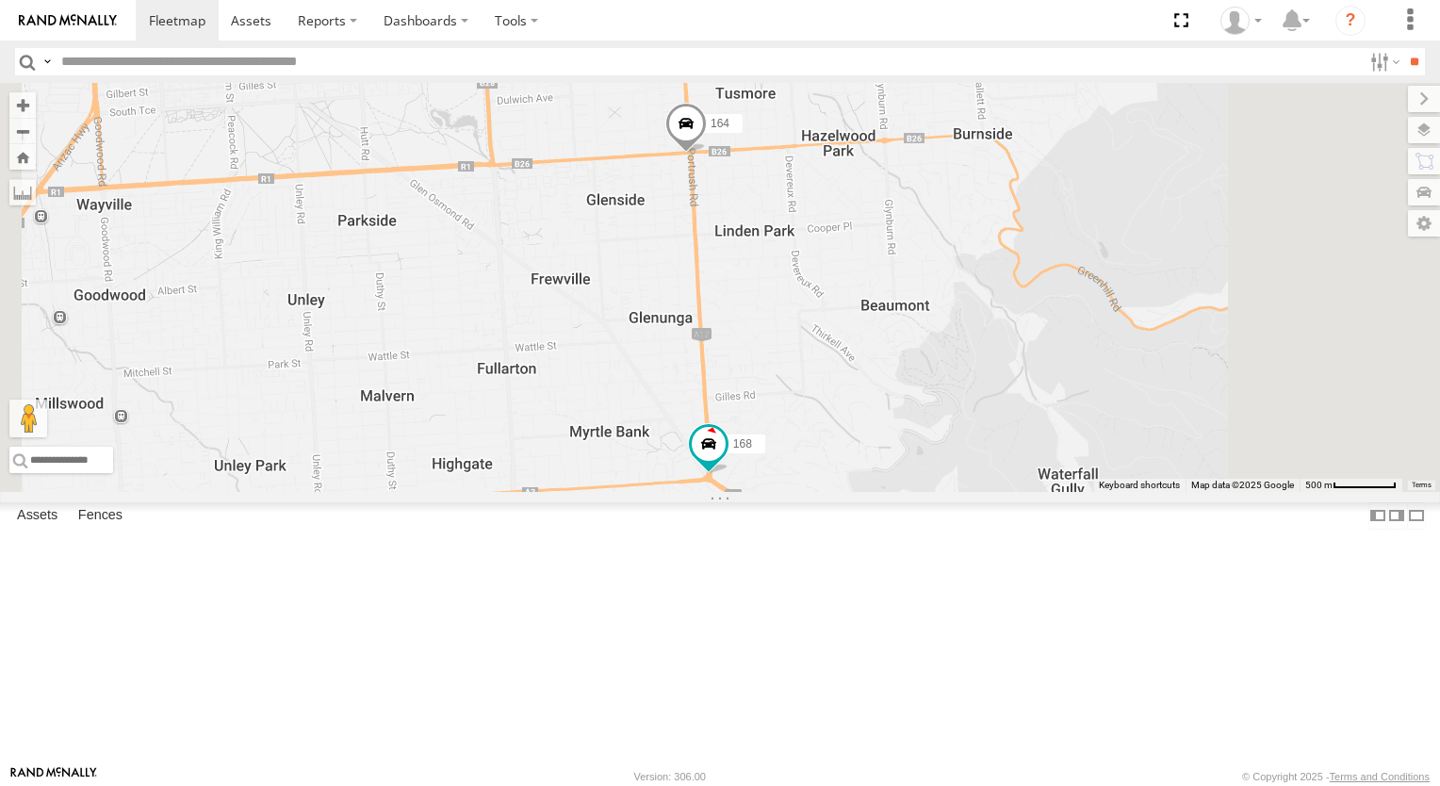
click at [707, 155] on span at bounding box center [685, 129] width 41 height 51
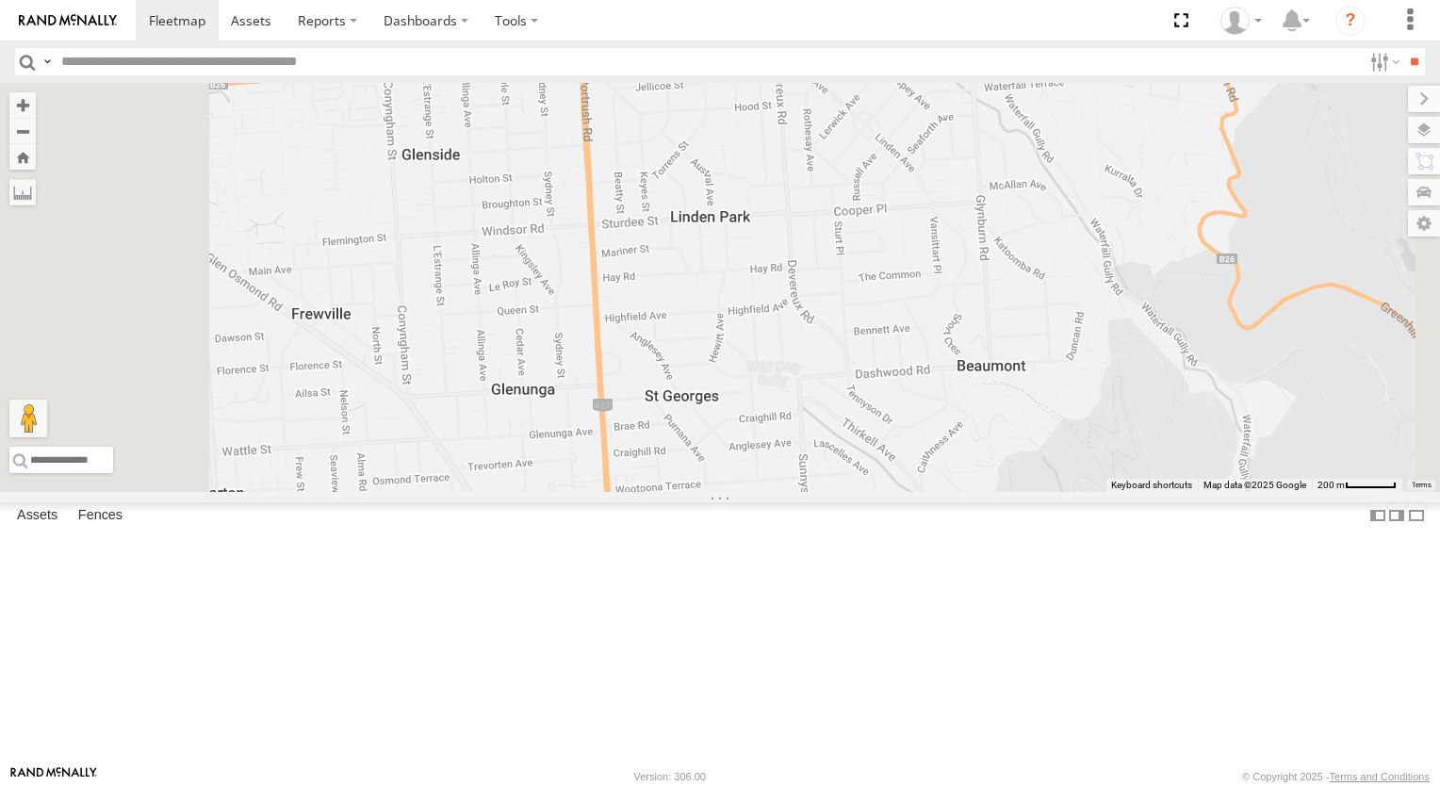
drag, startPoint x: 1006, startPoint y: 288, endPoint x: 1010, endPoint y: 196, distance: 92.4
click at [1010, 200] on div "168 164 176 166 165 178 [STREET_ADDRESS][PERSON_NAME] -34.9393 , 138.64205 [GEO…" at bounding box center [720, 287] width 1440 height 409
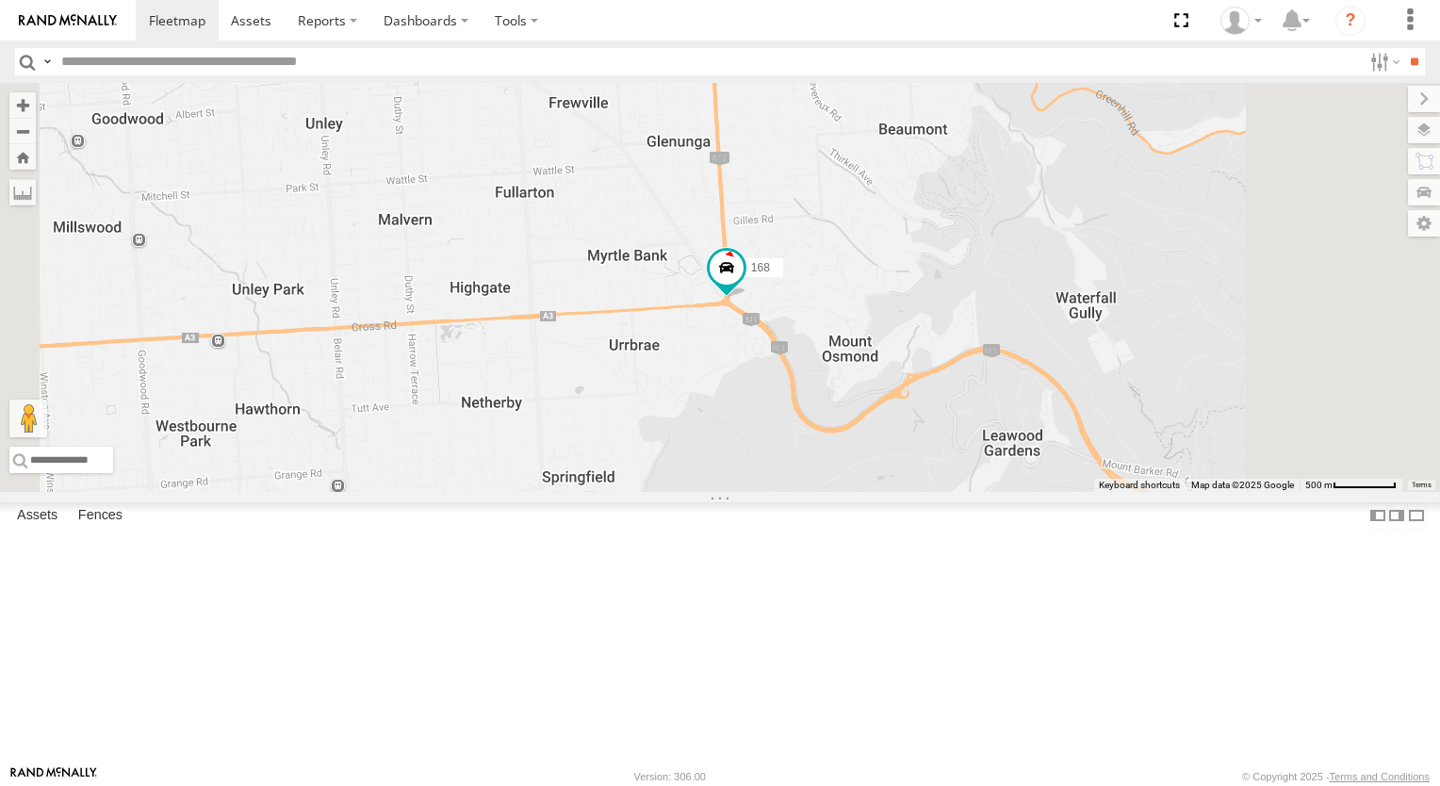
drag, startPoint x: 1069, startPoint y: 224, endPoint x: 1063, endPoint y: 554, distance: 329.9
click at [1066, 492] on div "168 164 176 166 165 178 [STREET_ADDRESS][PERSON_NAME] -34.9393 , 138.64205 [GEO…" at bounding box center [720, 287] width 1440 height 409
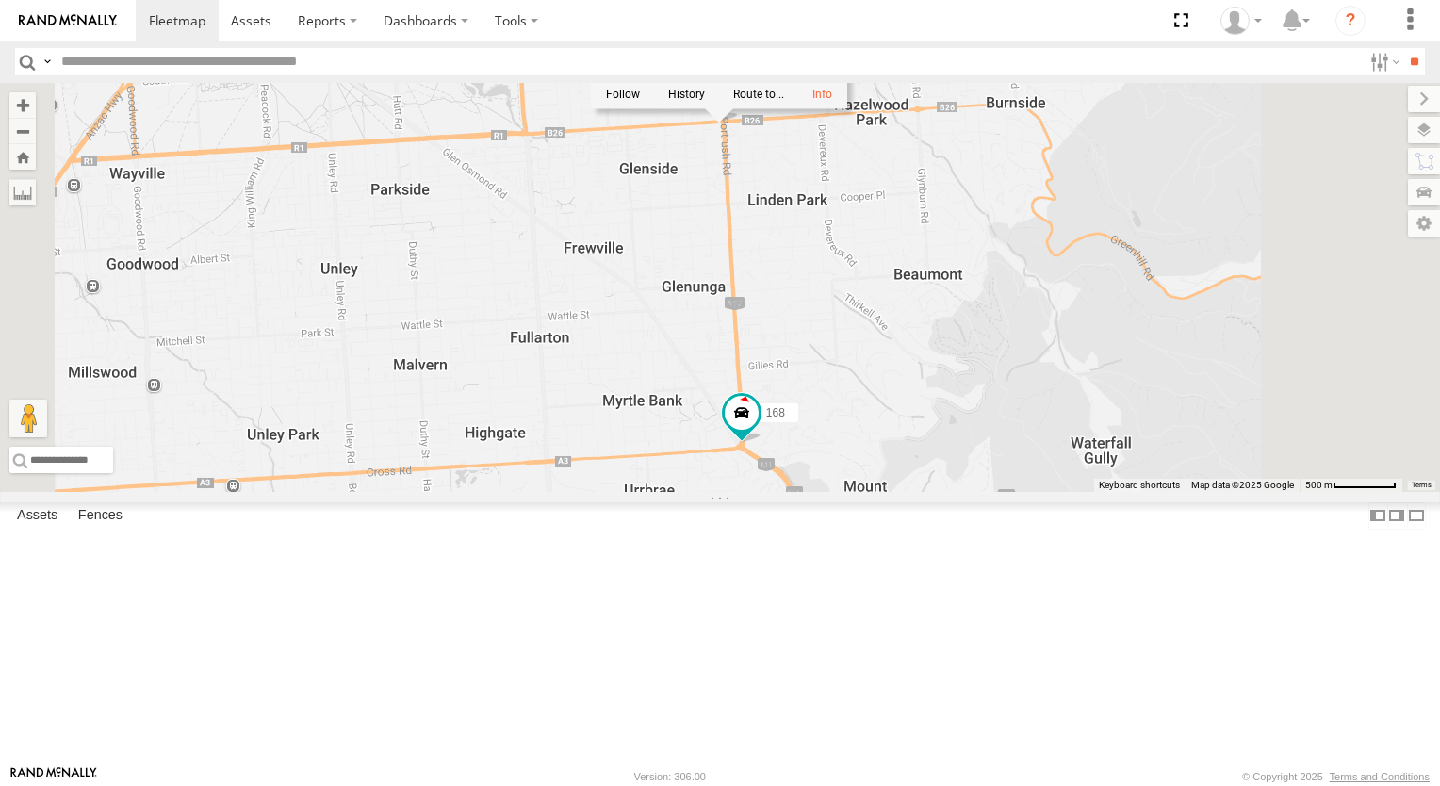
drag, startPoint x: 1058, startPoint y: 370, endPoint x: 1079, endPoint y: 515, distance: 145.7
click at [1081, 492] on div "168 164 176 166 165 178 [STREET_ADDRESS][PERSON_NAME] -34.9393 , 138.64205 [GEO…" at bounding box center [720, 287] width 1440 height 409
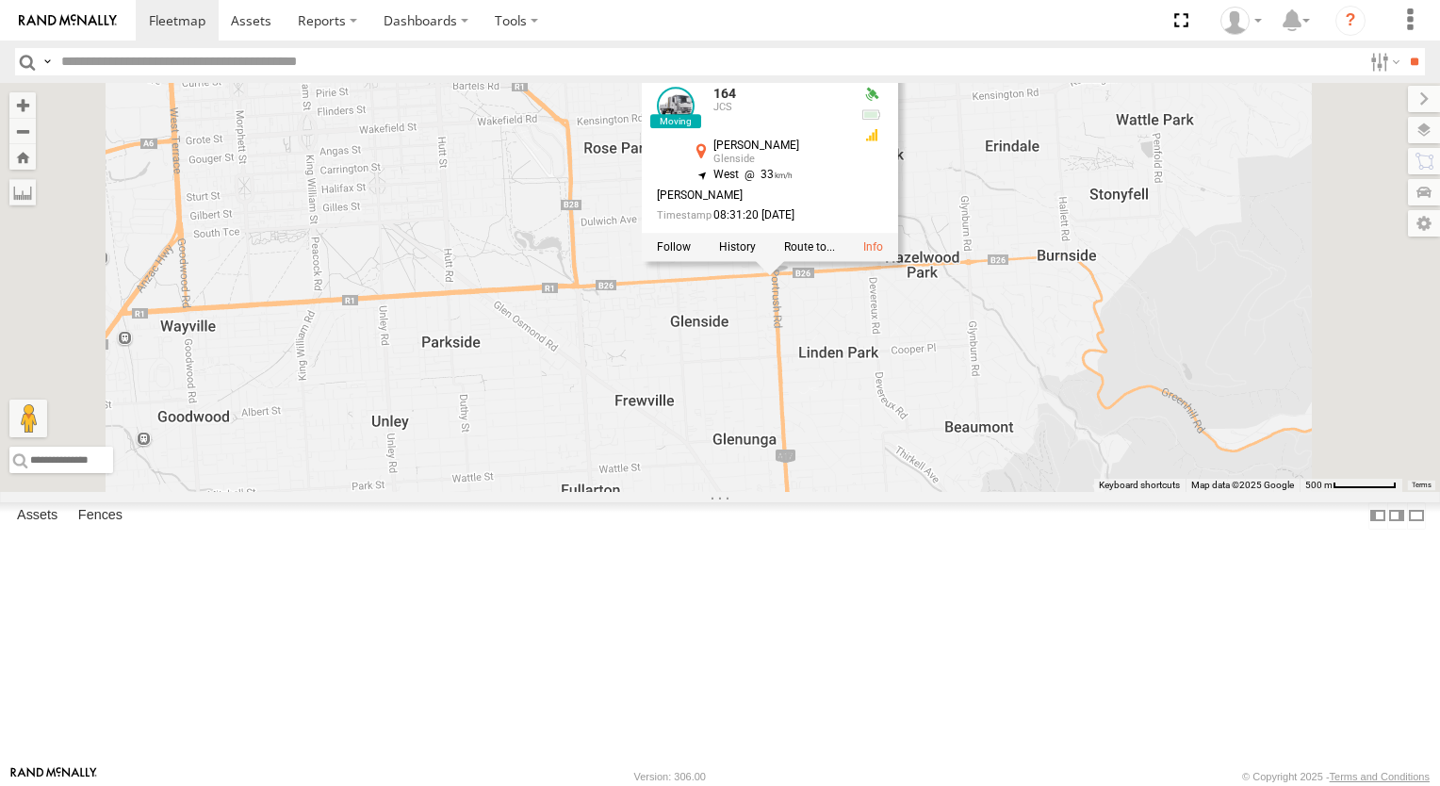
drag, startPoint x: 1080, startPoint y: 432, endPoint x: 1136, endPoint y: 515, distance: 99.8
click at [1136, 492] on div "168 164 176 166 165 178 [STREET_ADDRESS][PERSON_NAME] -34.9393 , 138.64205 [GEO…" at bounding box center [720, 287] width 1440 height 409
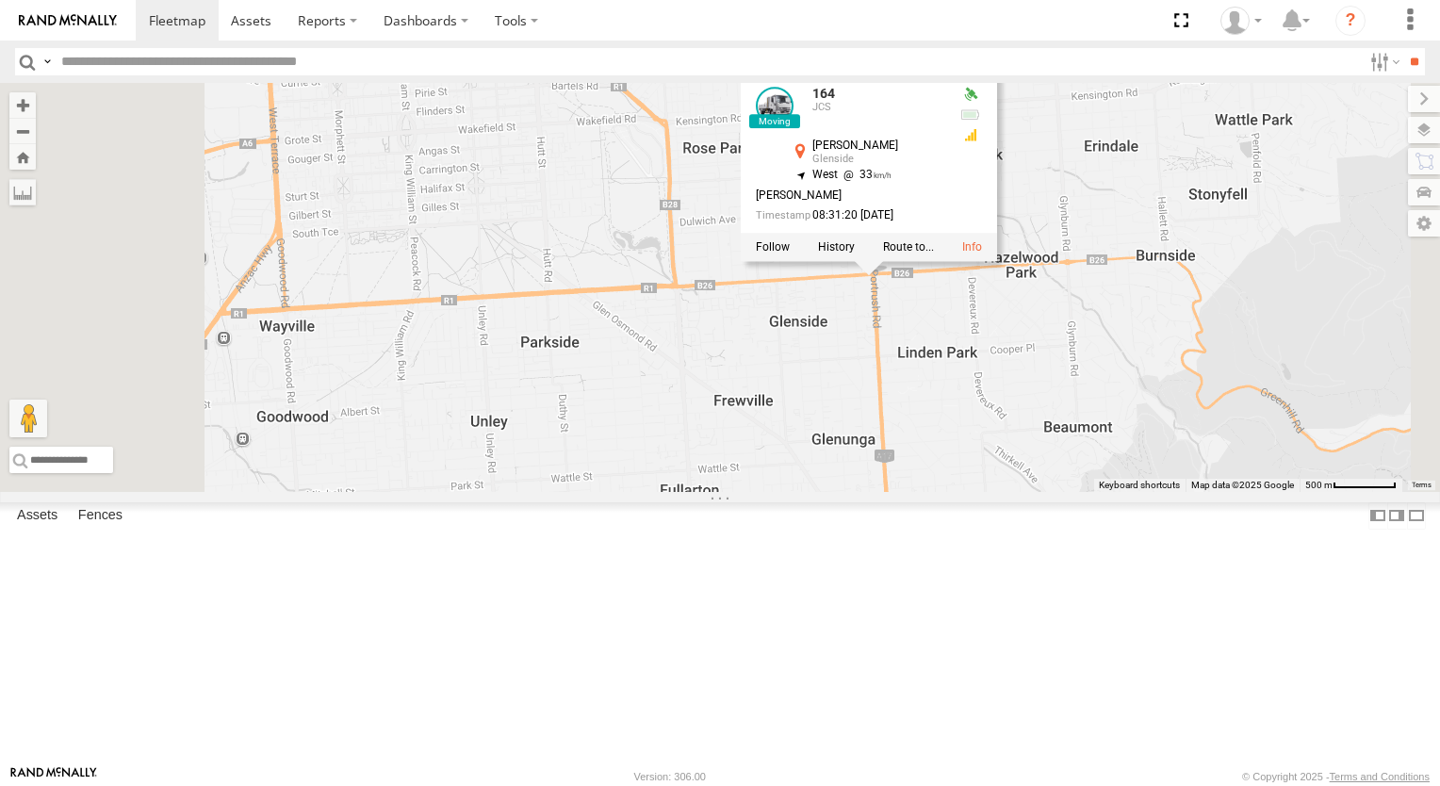
drag, startPoint x: 743, startPoint y: 458, endPoint x: 810, endPoint y: 432, distance: 72.8
click at [810, 432] on div "168 164 176 166 165 178 [STREET_ADDRESS][PERSON_NAME] -34.9393 , 138.64205 [GEO…" at bounding box center [720, 287] width 1440 height 409
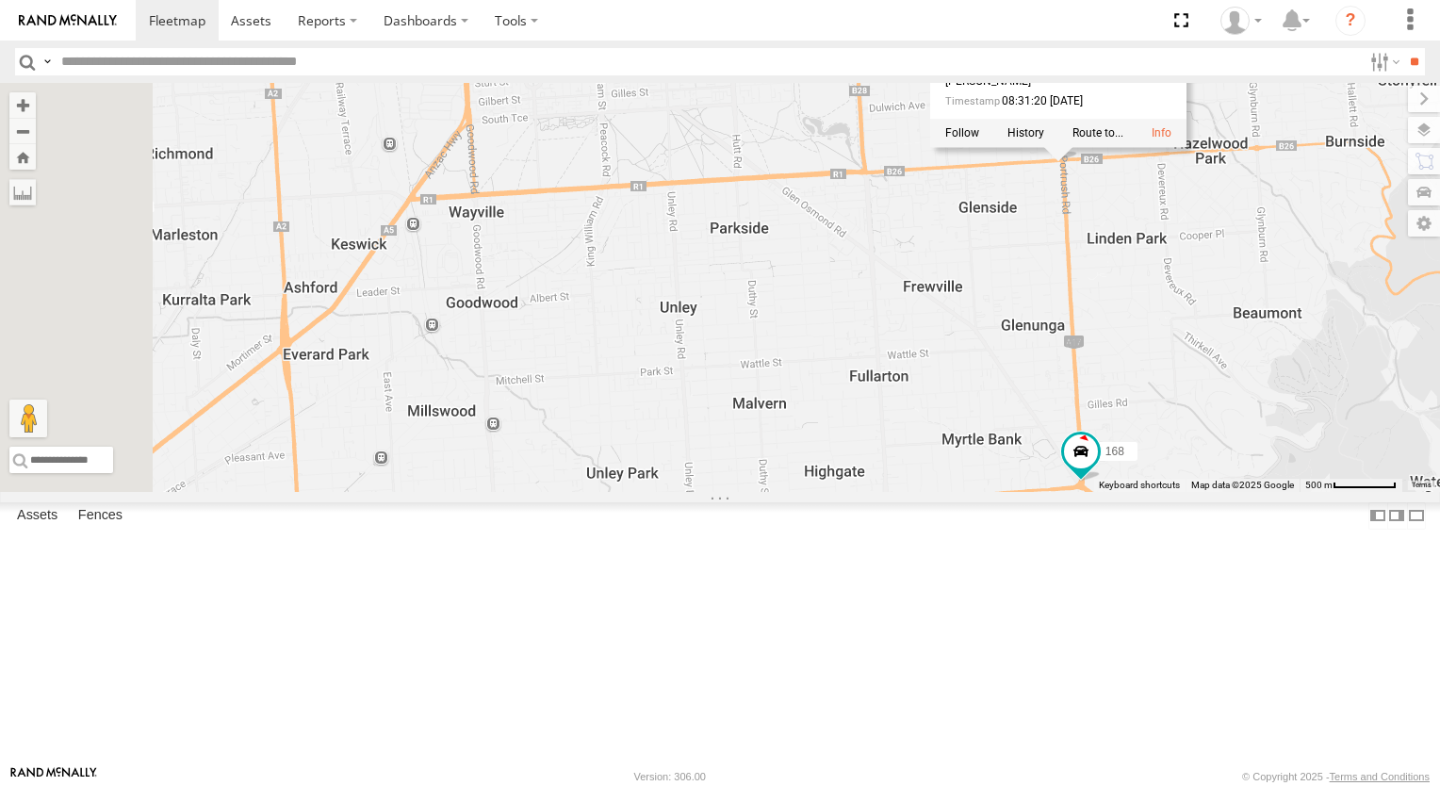
drag, startPoint x: 792, startPoint y: 491, endPoint x: 962, endPoint y: 381, distance: 203.1
click at [962, 381] on div "168 164 176 166 165 178 [STREET_ADDRESS][PERSON_NAME] -34.9393 , 138.64205 [GEO…" at bounding box center [720, 287] width 1440 height 409
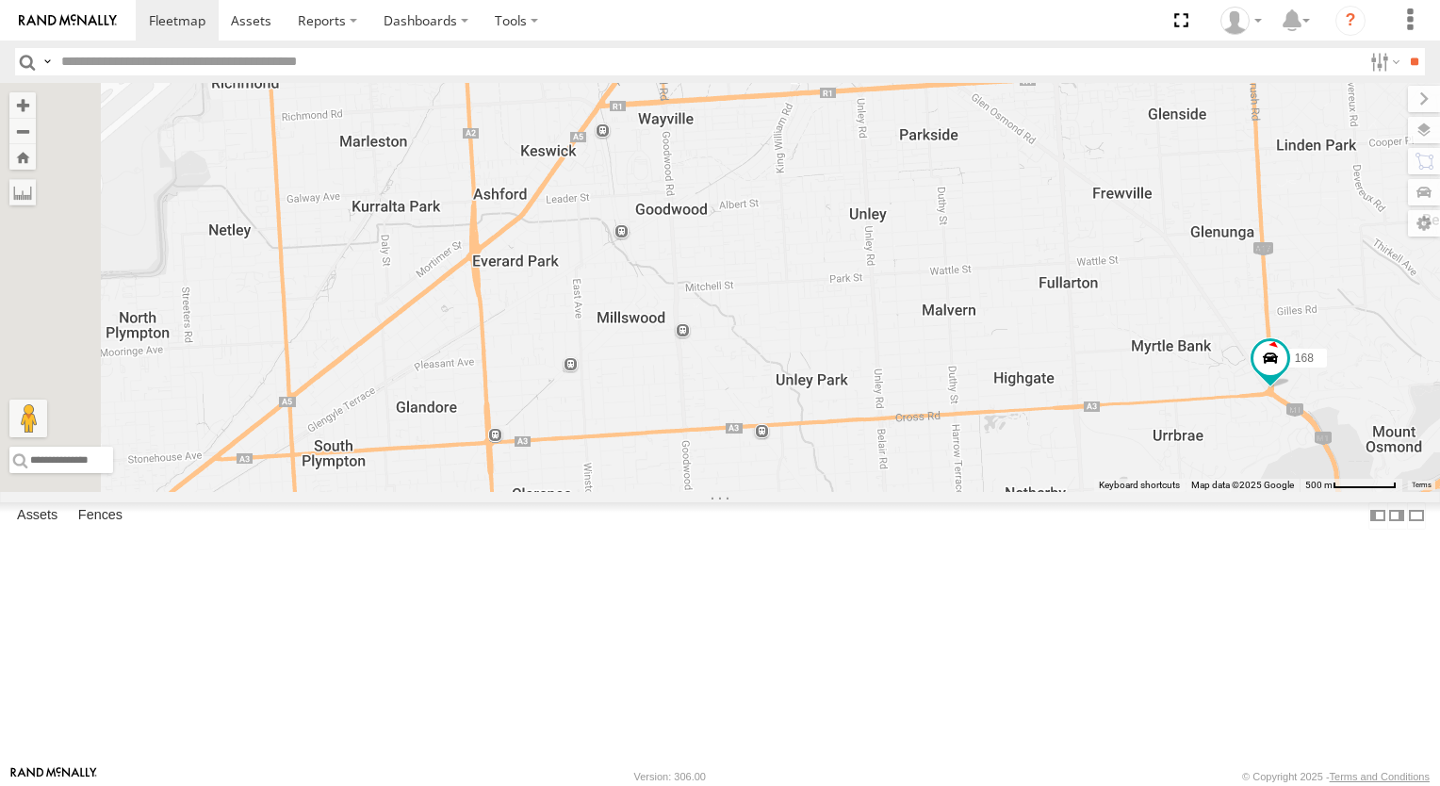
drag, startPoint x: 789, startPoint y: 449, endPoint x: 861, endPoint y: 407, distance: 83.6
click at [861, 407] on div "168 164 176 166 165 178 [STREET_ADDRESS][PERSON_NAME] -34.9393 , 138.64205 [GEO…" at bounding box center [720, 287] width 1440 height 409
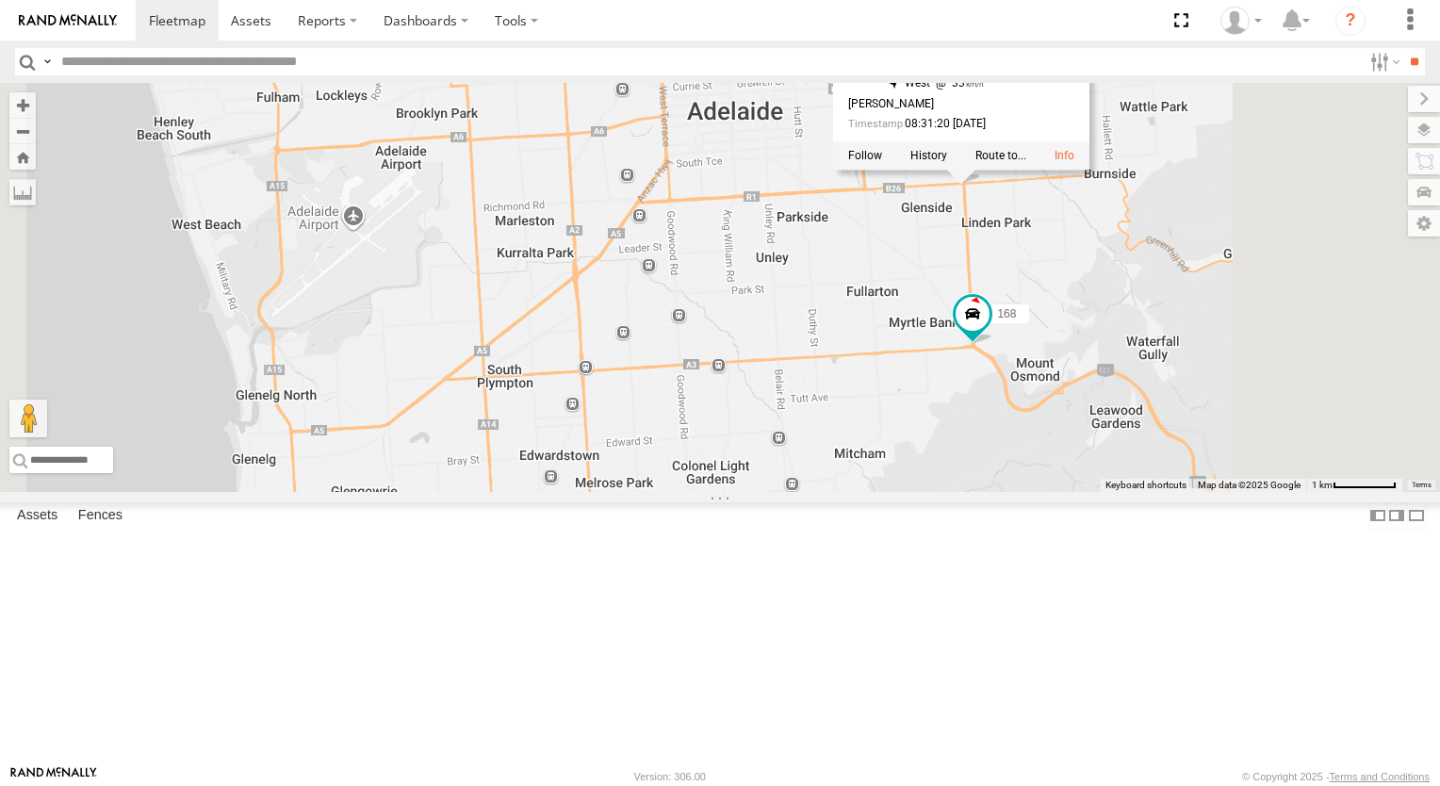
drag, startPoint x: 893, startPoint y: 564, endPoint x: 974, endPoint y: 503, distance: 101.0
click at [974, 492] on div "168 164 176 166 165 178 [STREET_ADDRESS][PERSON_NAME] -34.9393 , 138.64205 [GEO…" at bounding box center [720, 287] width 1440 height 409
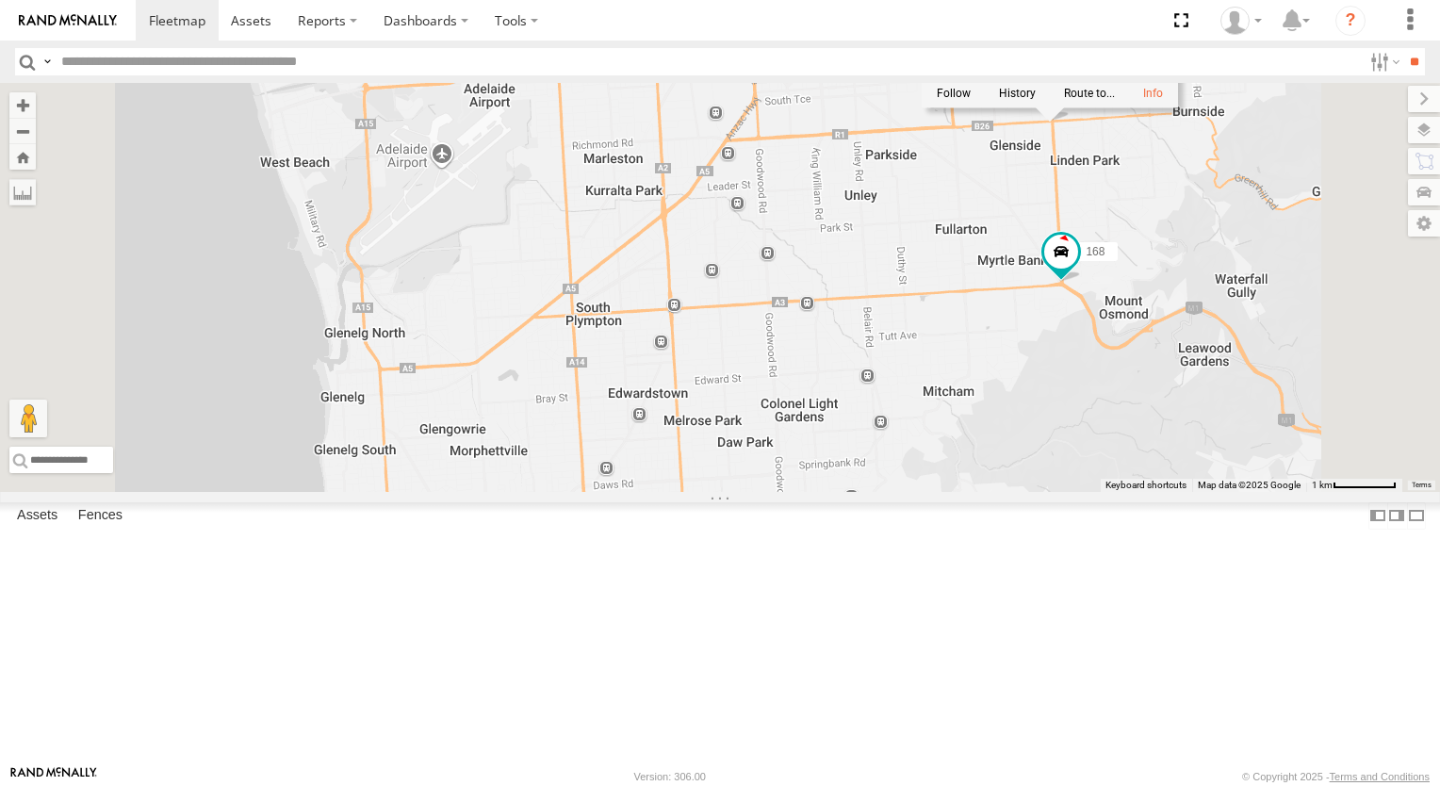
click at [716, 383] on div "168 164 176 166 165 178 [STREET_ADDRESS][PERSON_NAME] -34.9393 , 138.64205 [GEO…" at bounding box center [720, 287] width 1440 height 409
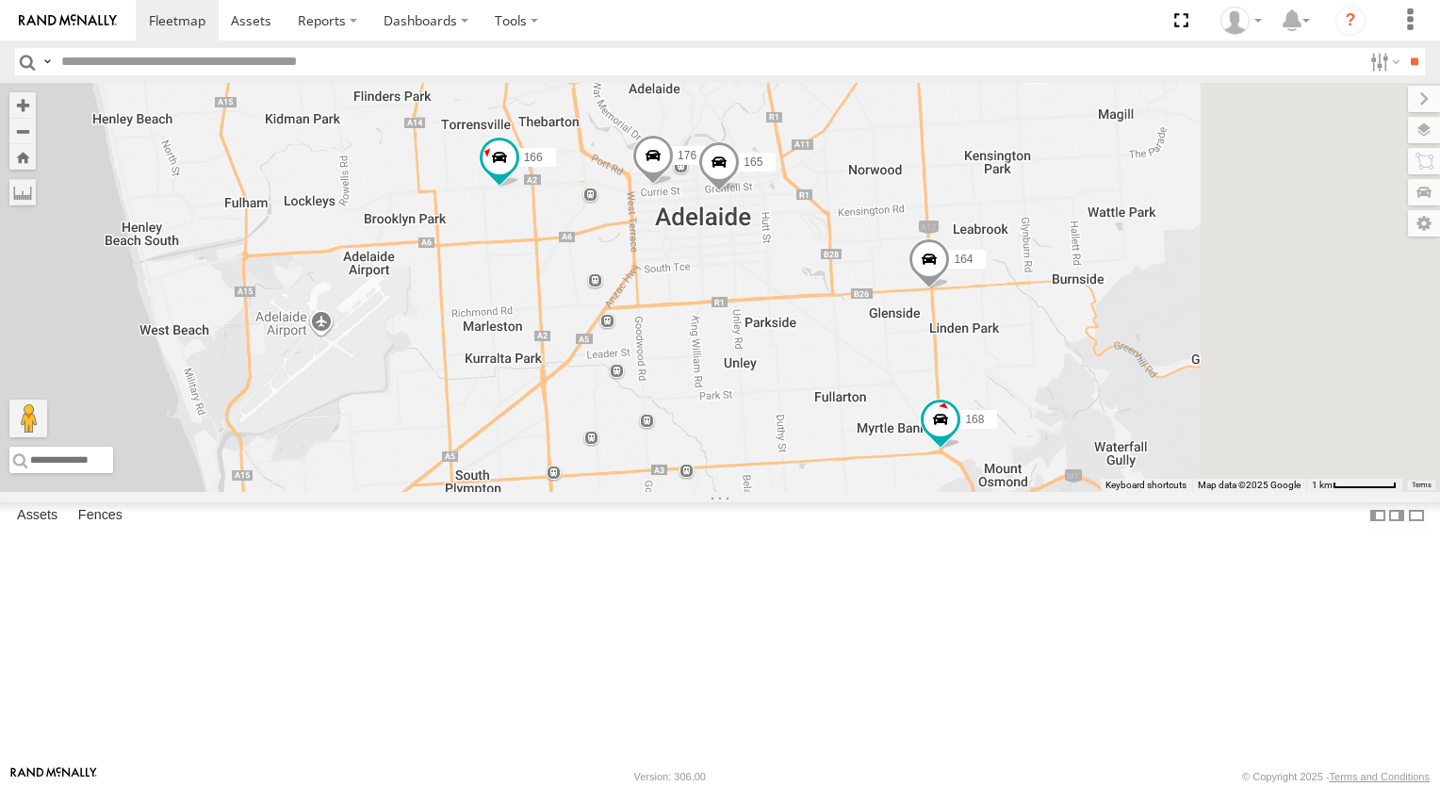
drag, startPoint x: 1088, startPoint y: 432, endPoint x: 965, endPoint y: 566, distance: 182.8
click at [973, 492] on div "168 164 176 166 165 178" at bounding box center [720, 287] width 1440 height 409
